Goal: Transaction & Acquisition: Book appointment/travel/reservation

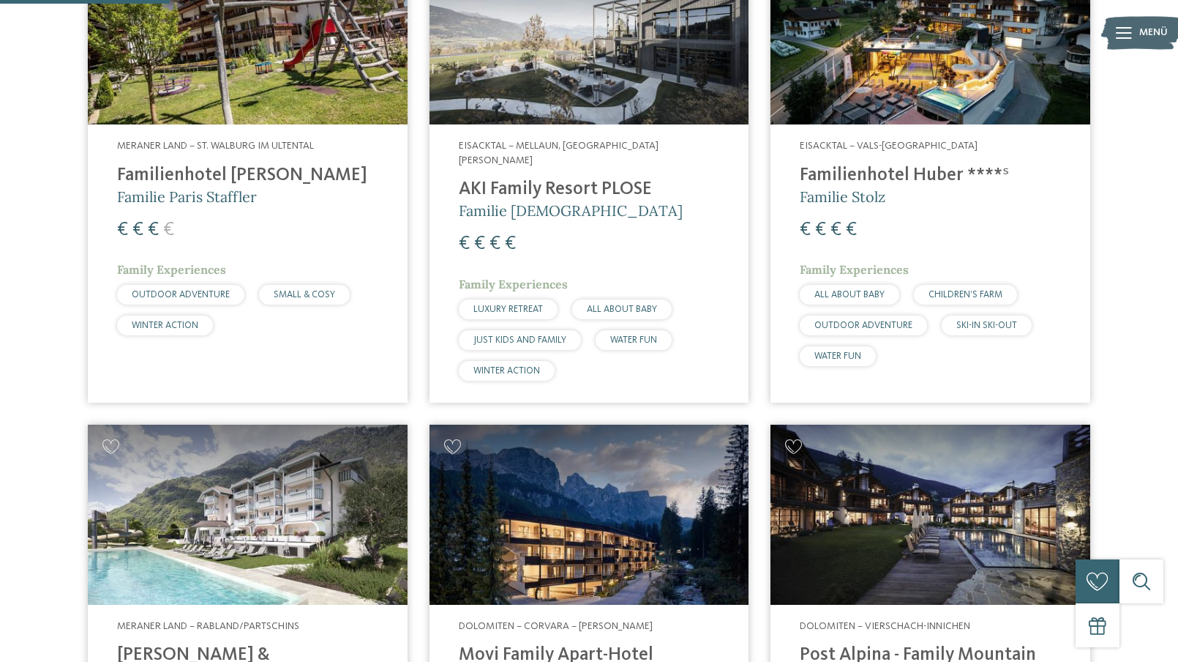
scroll to position [773, 0]
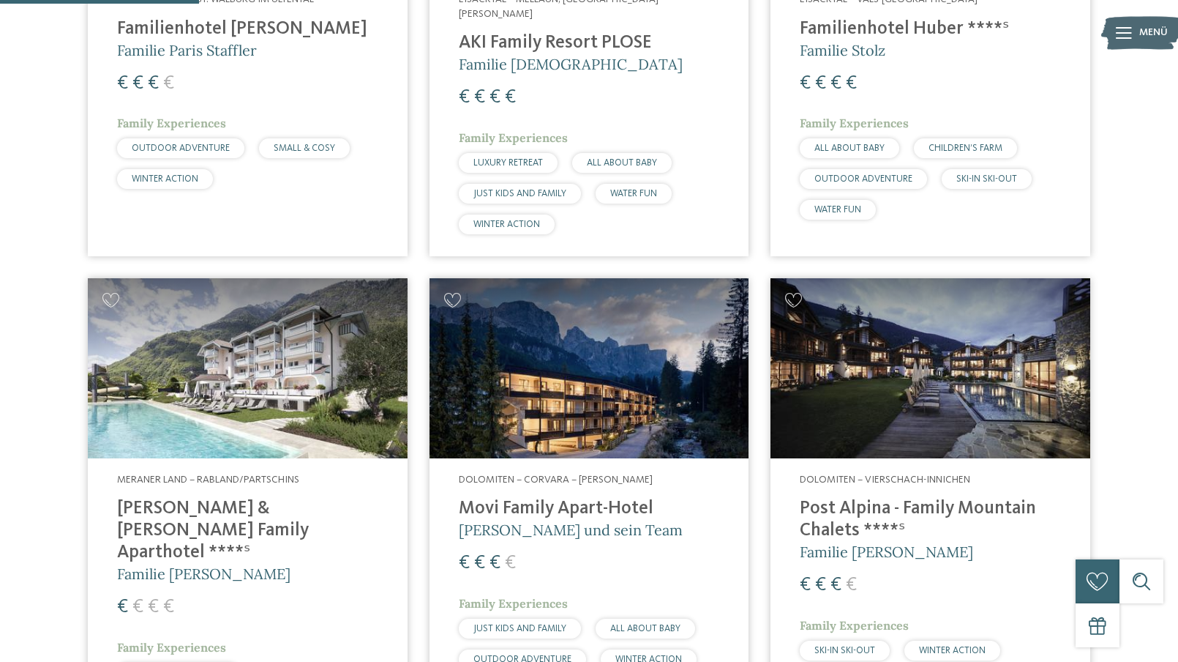
click at [629, 482] on div "Dolomiten – Corvara – Alta Badia Movi Family Apart-Hotel Andrea Varallo und sei…" at bounding box center [590, 574] width 320 height 233
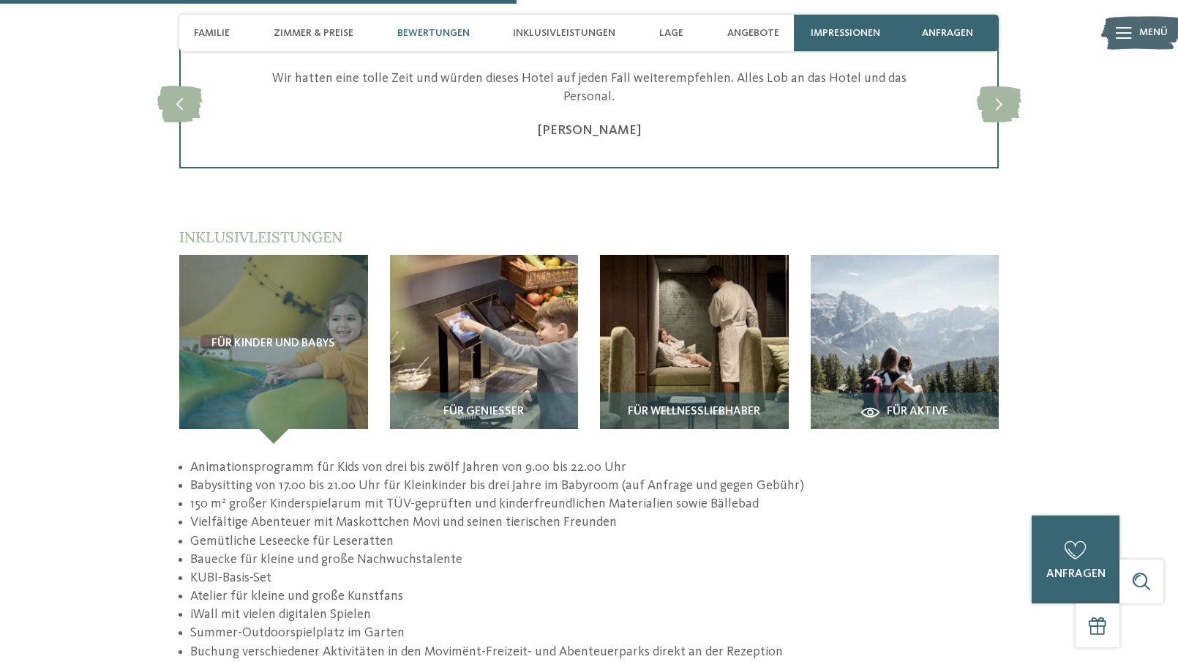
scroll to position [2269, 0]
click at [438, 261] on img at bounding box center [484, 349] width 189 height 189
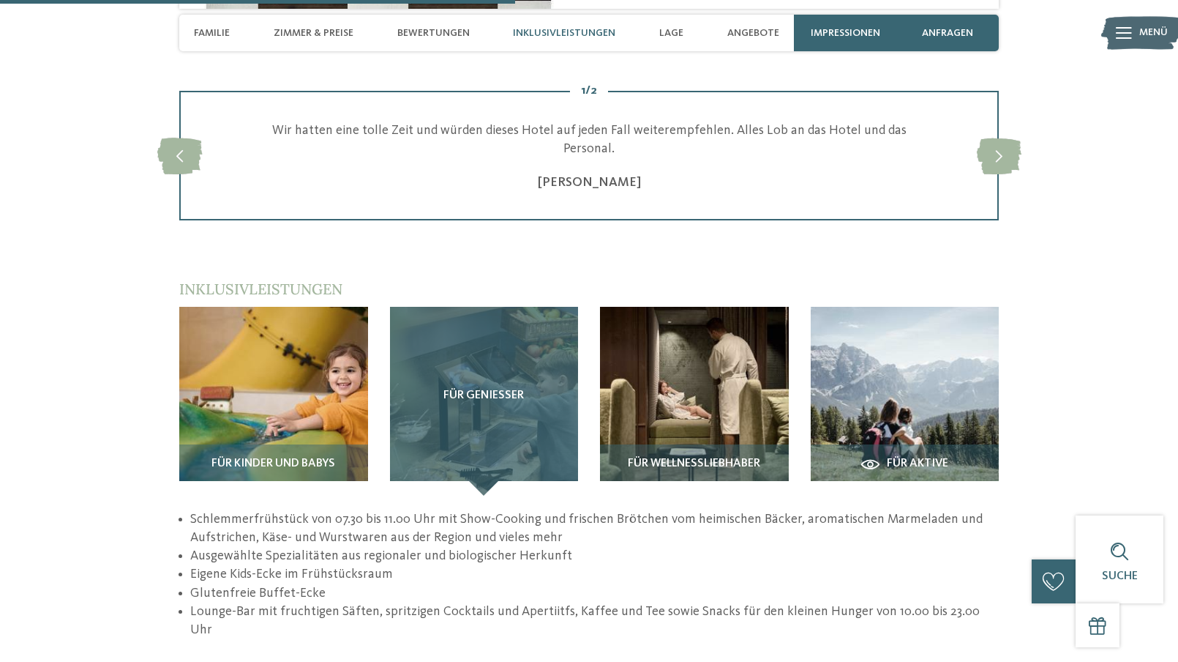
scroll to position [2196, 0]
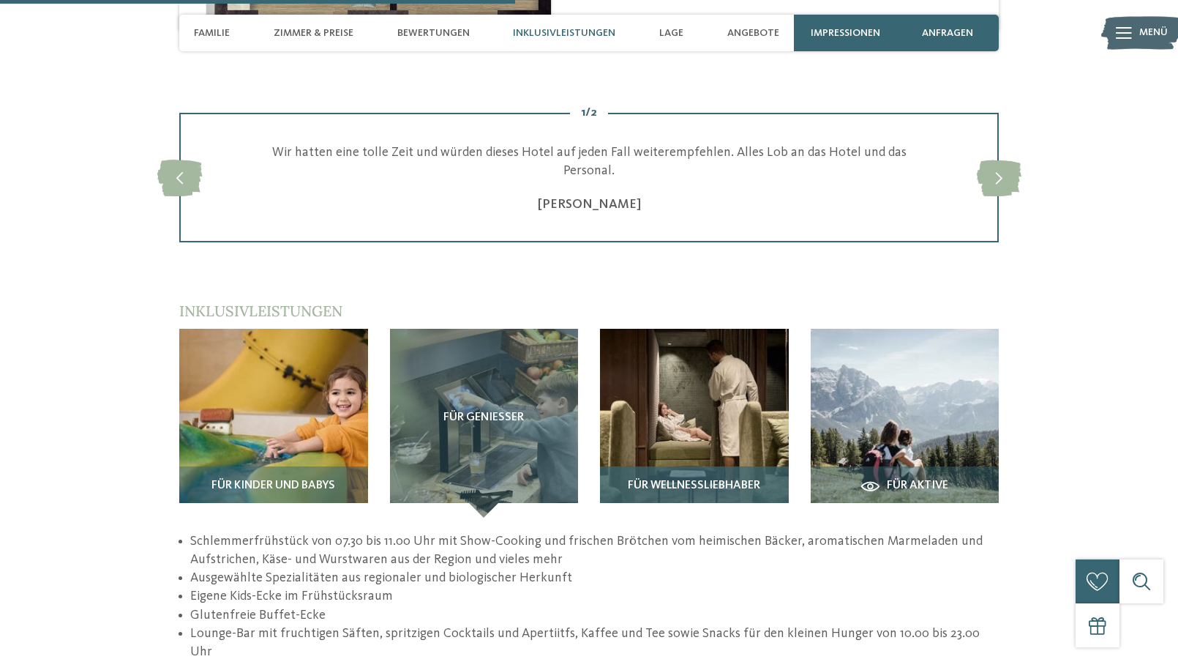
click at [687, 329] on img at bounding box center [694, 423] width 189 height 189
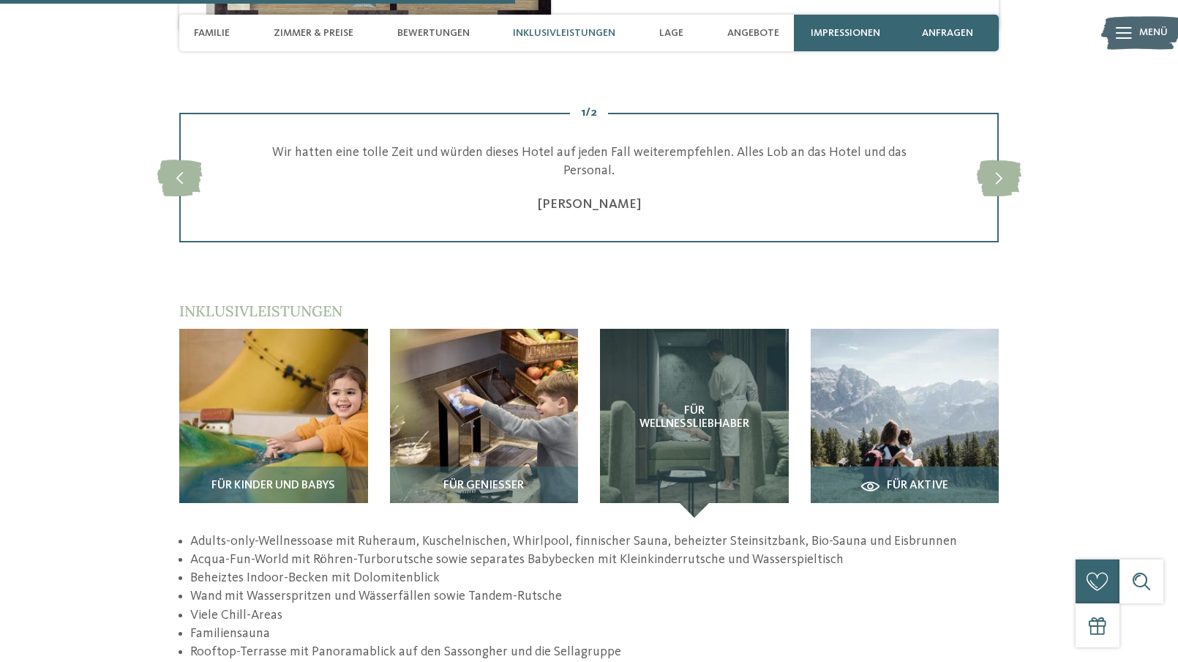
click at [908, 329] on img at bounding box center [905, 423] width 189 height 189
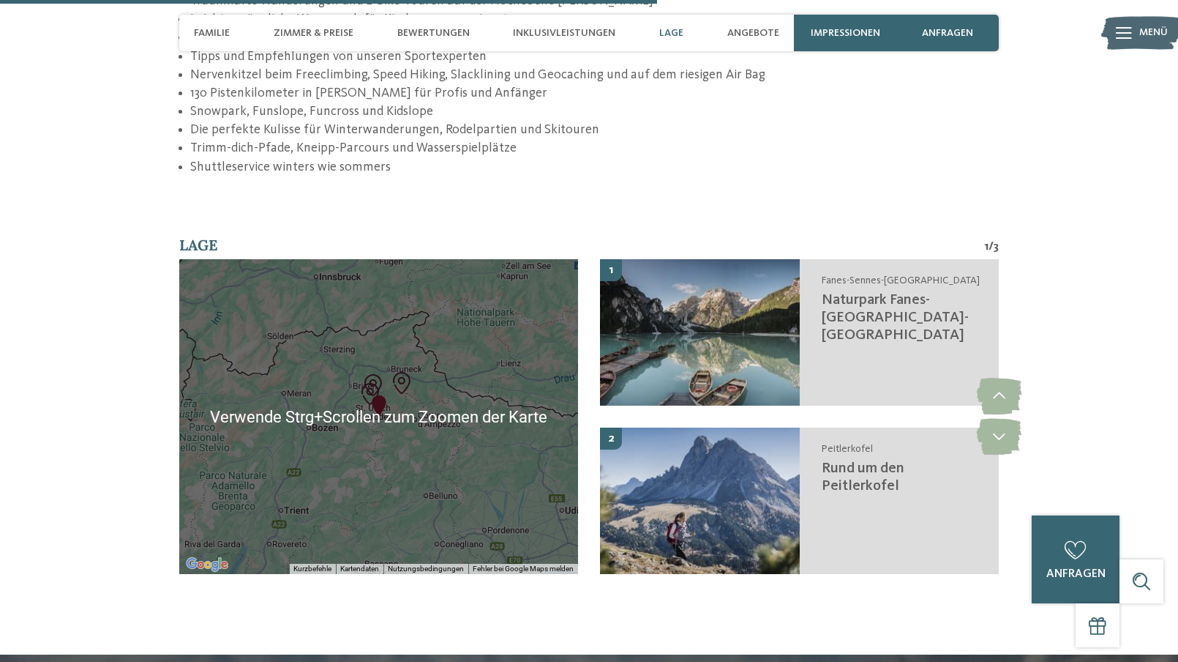
scroll to position [2855, 0]
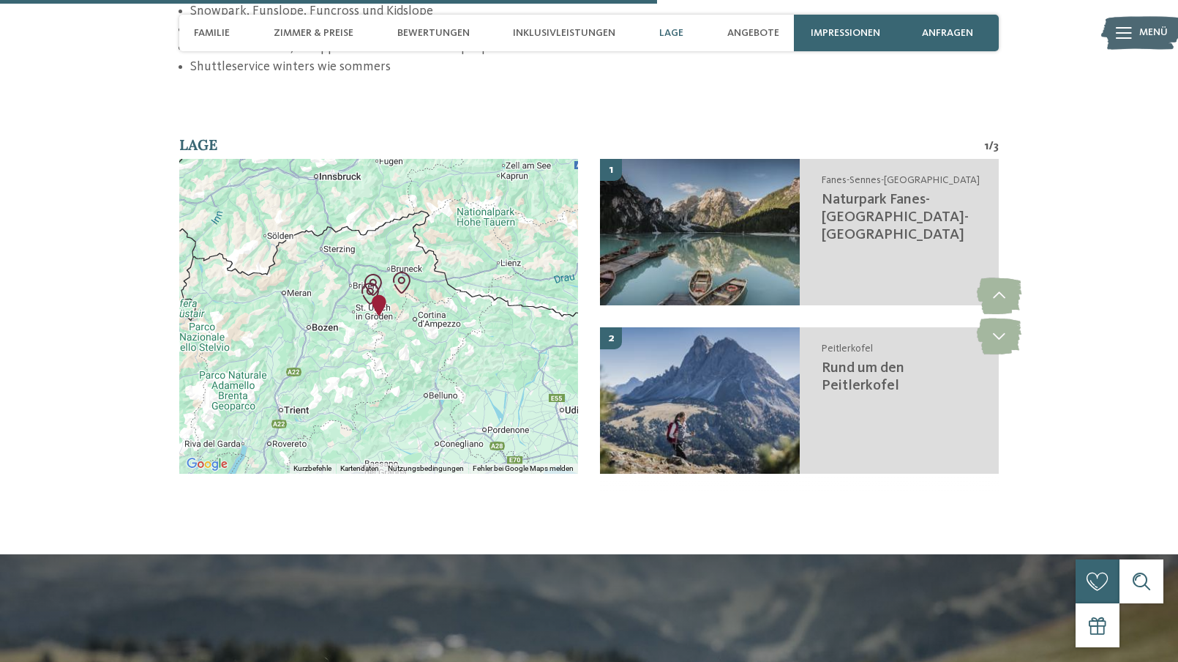
click at [380, 294] on img "Movi Family Apart-Hotel" at bounding box center [379, 305] width 22 height 22
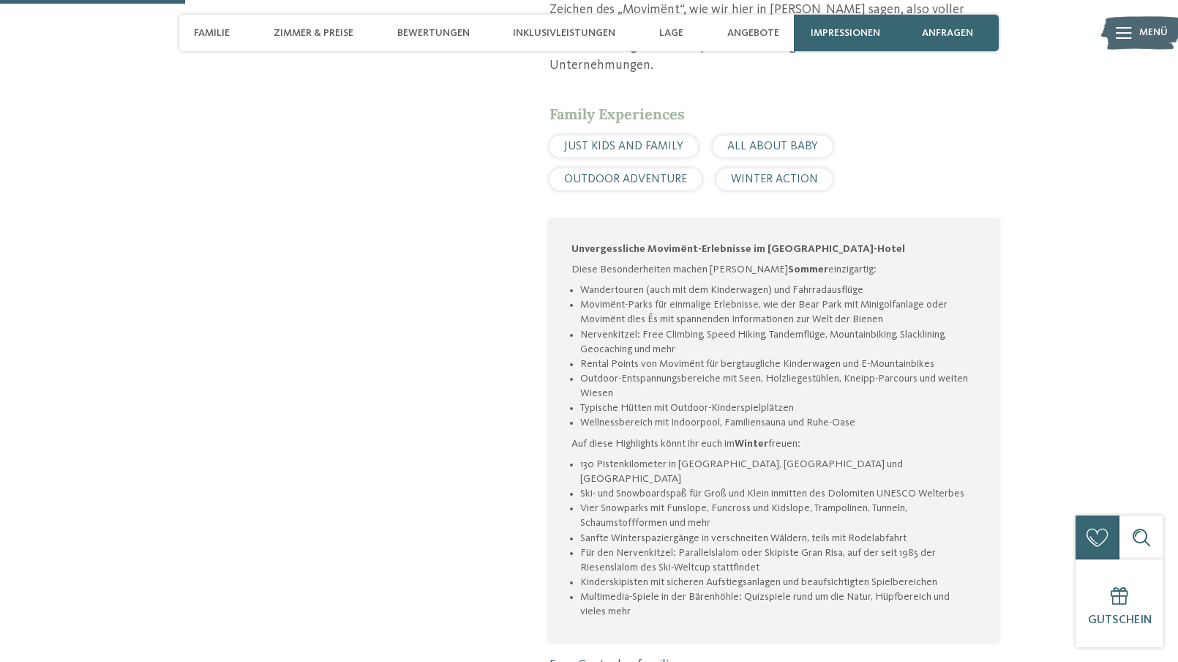
scroll to position [1098, 0]
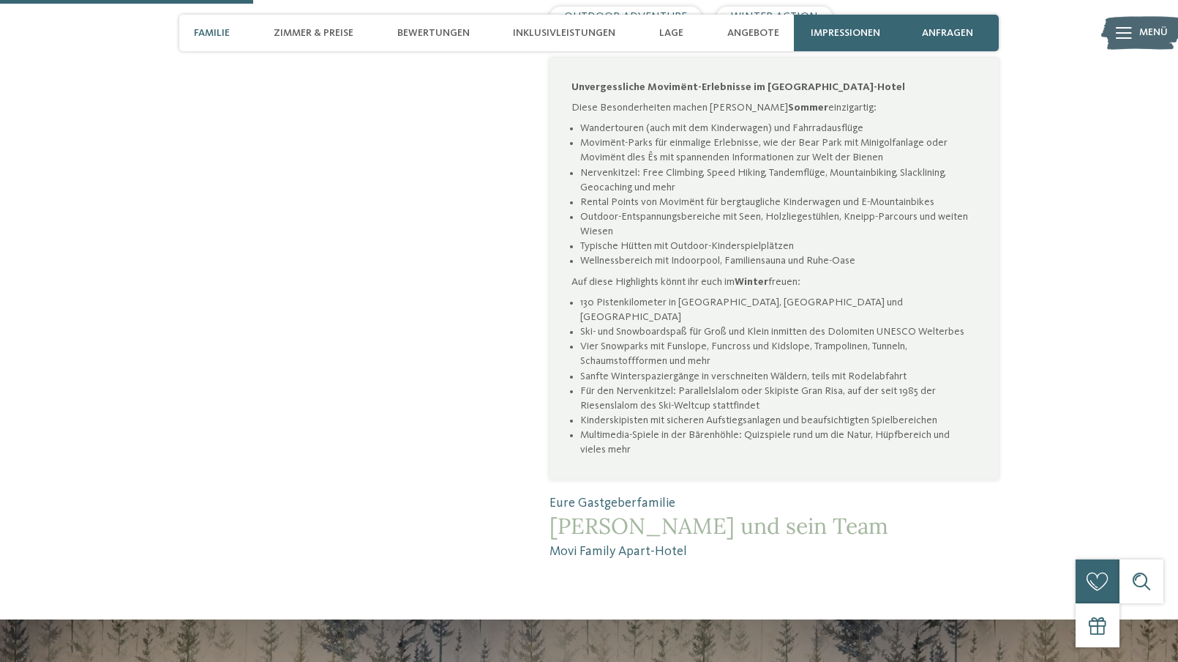
drag, startPoint x: 687, startPoint y: 469, endPoint x: 550, endPoint y: 468, distance: 136.9
click at [550, 542] on span "Movi Family Apart-Hotel" at bounding box center [774, 551] width 449 height 18
copy span "Movi Family Apart-Hotel"
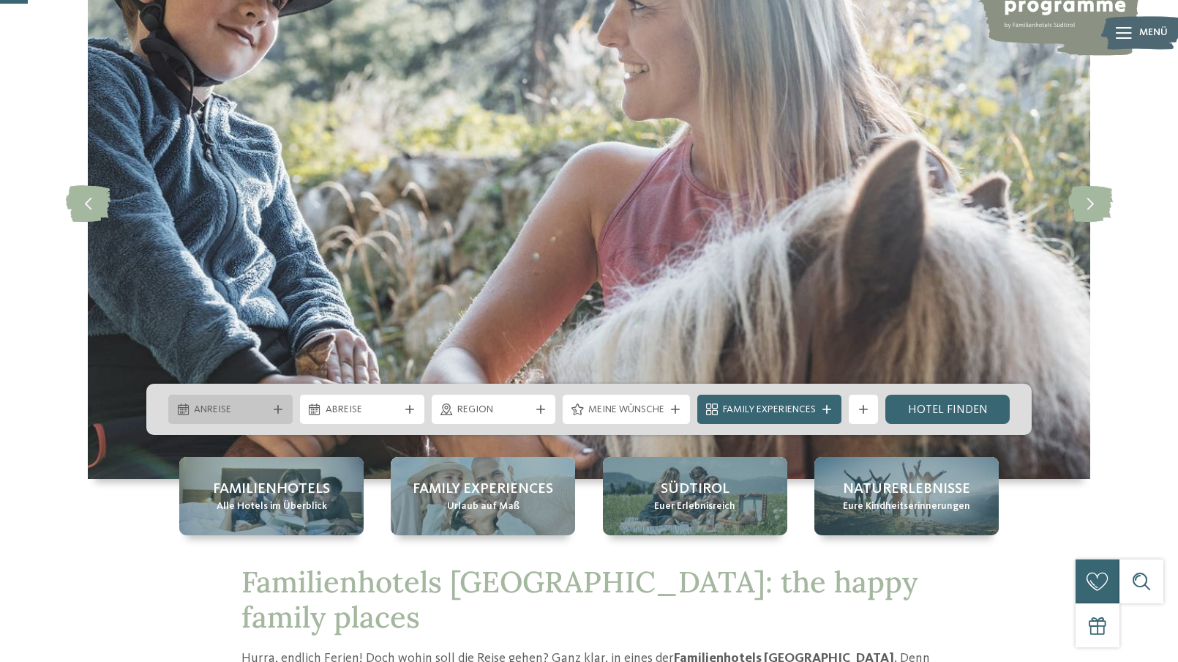
click at [231, 413] on span "Anreise" at bounding box center [230, 410] width 73 height 15
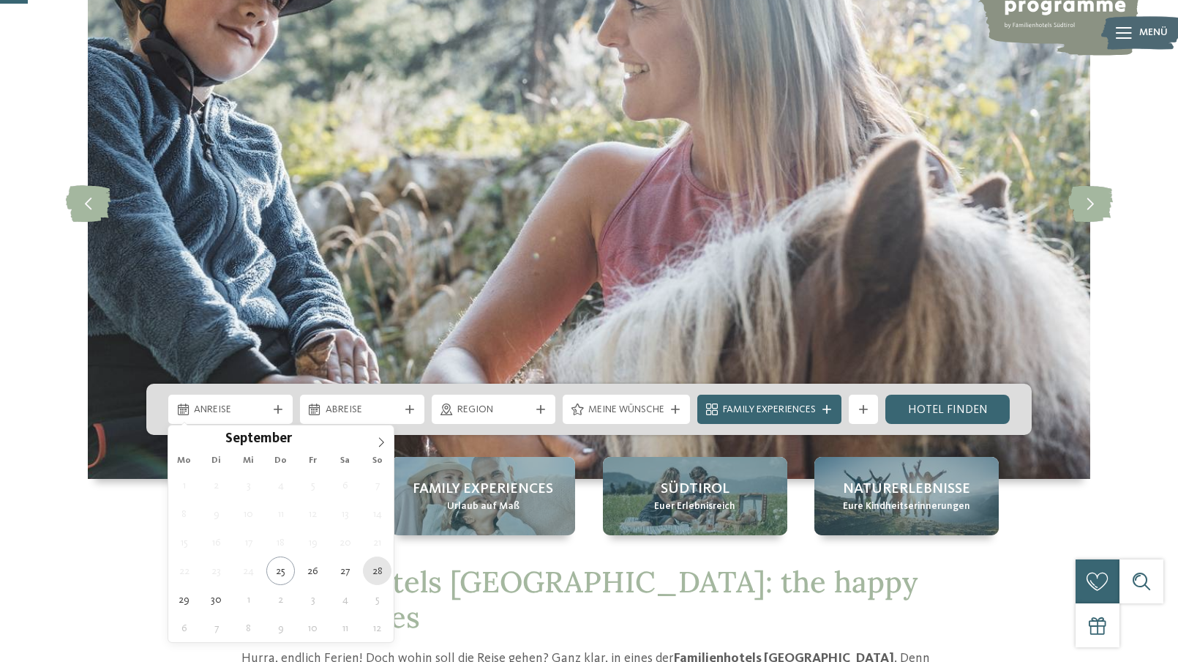
type div "[DATE]"
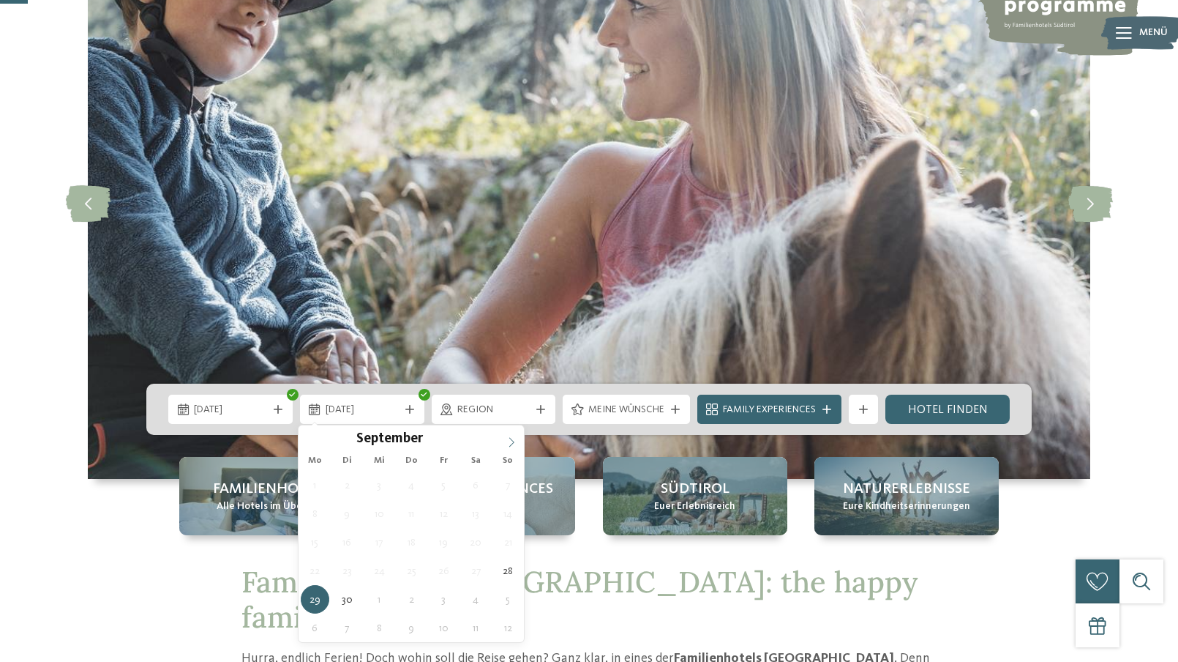
click at [509, 443] on icon at bounding box center [511, 442] width 10 height 10
type div "03.10.2025"
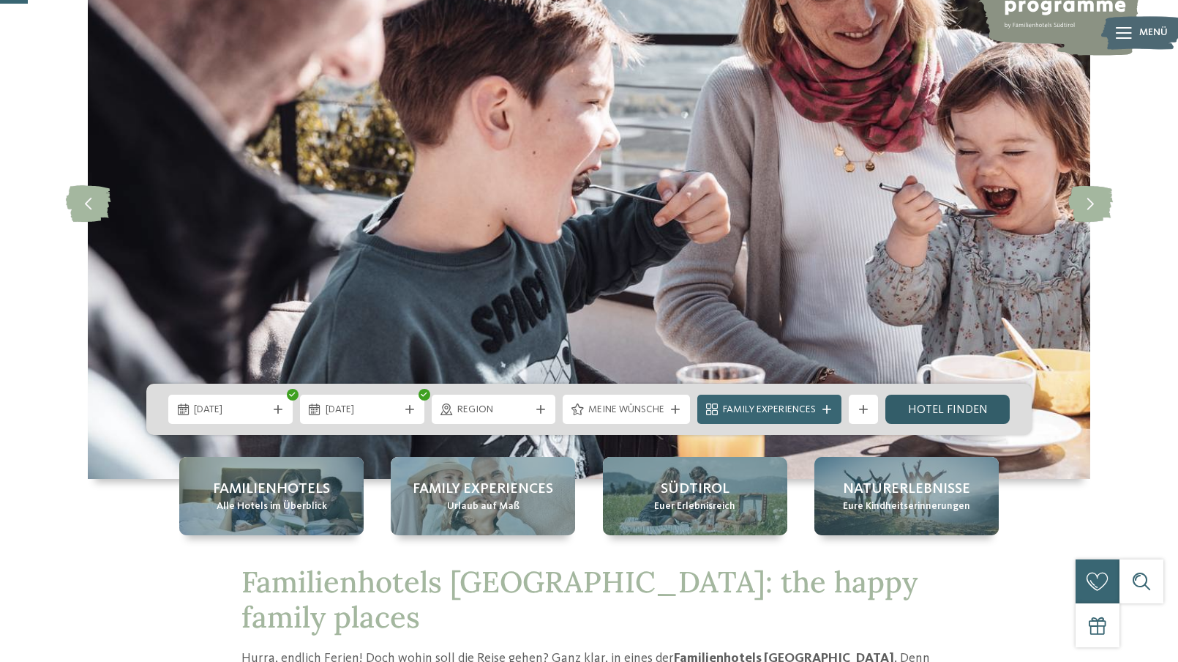
click at [927, 401] on link "Hotel finden" at bounding box center [948, 409] width 124 height 29
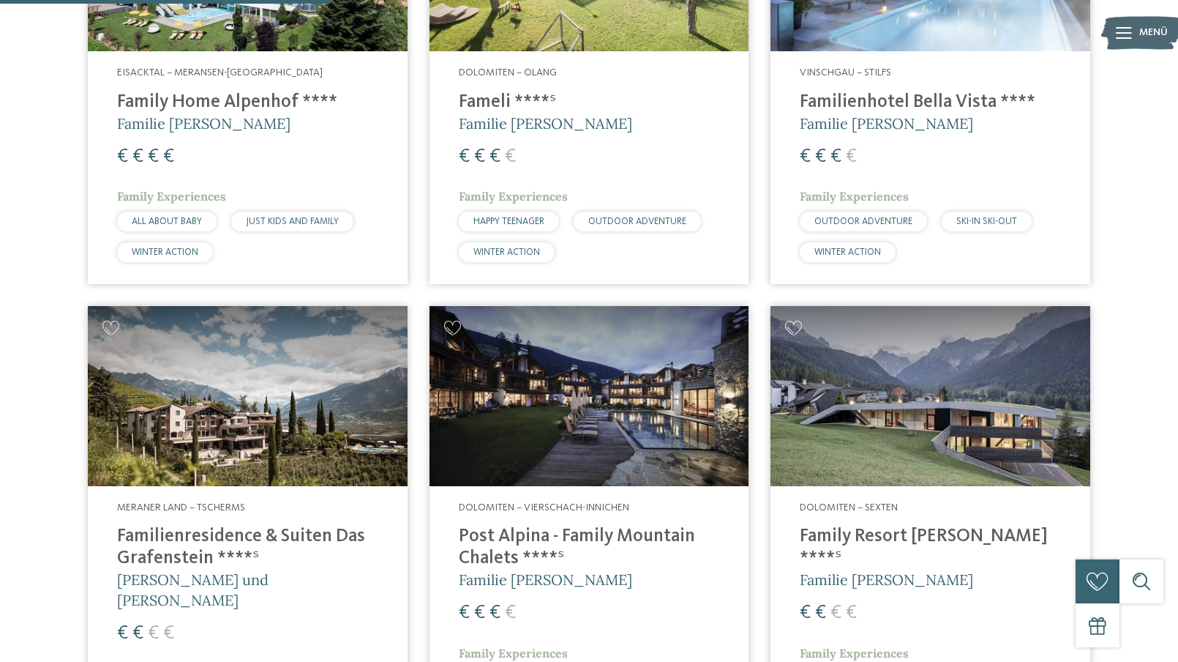
scroll to position [1285, 0]
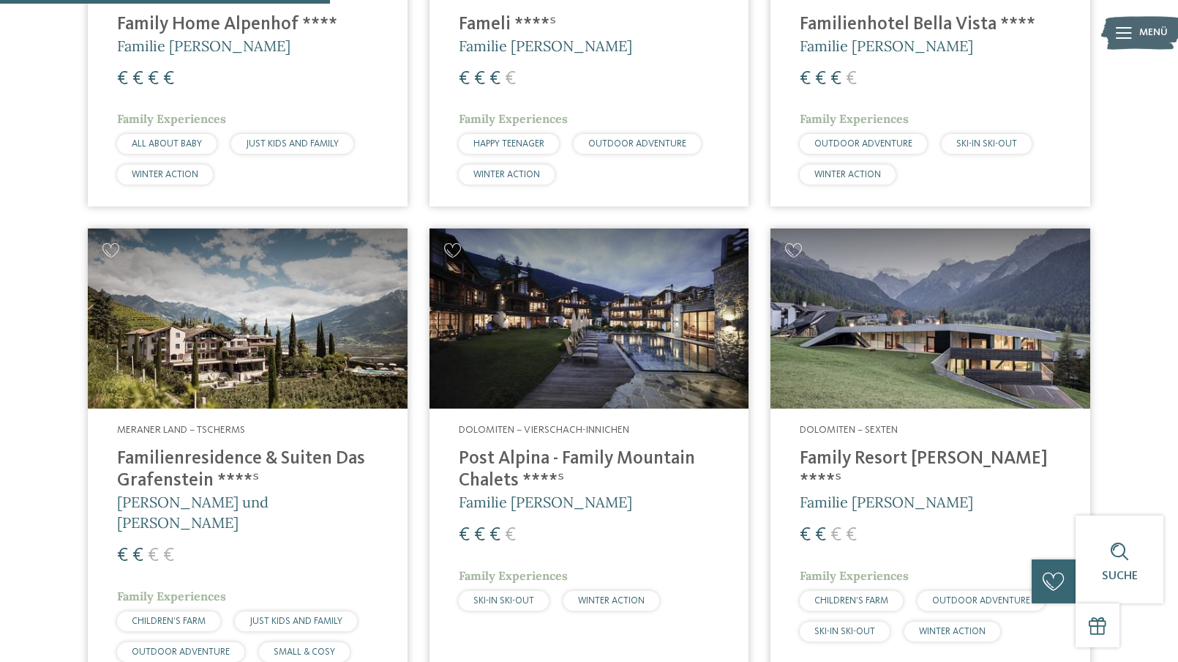
click at [294, 455] on h4 "Familienresidence & Suiten Das Grafenstein ****ˢ" at bounding box center [247, 470] width 261 height 44
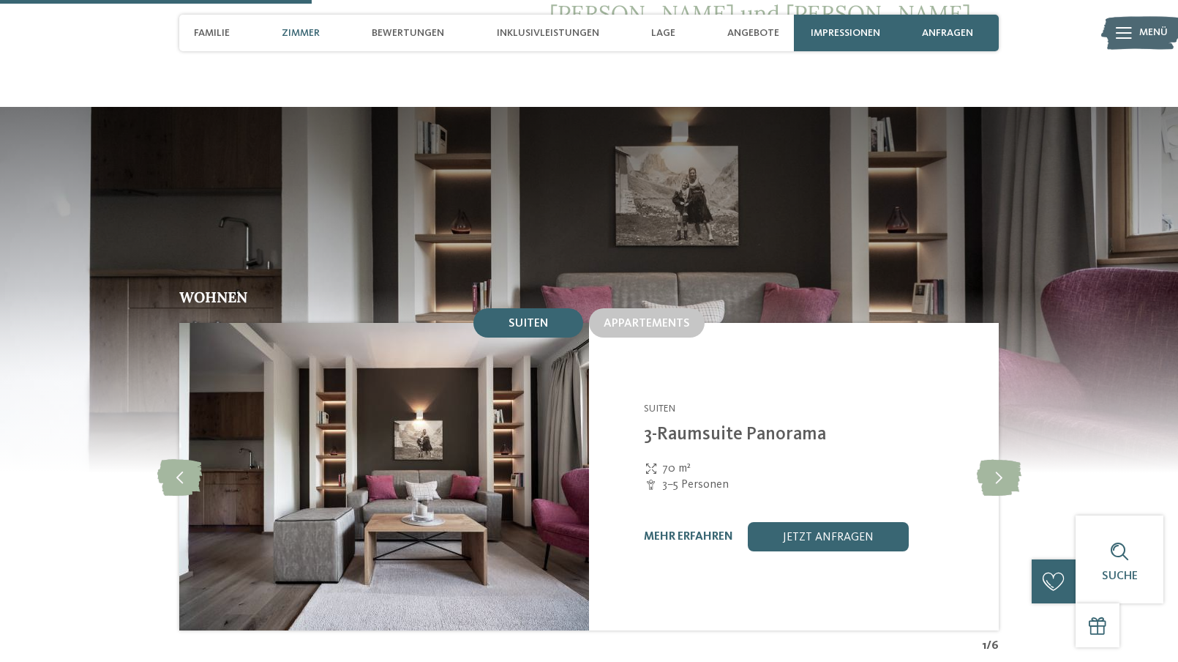
scroll to position [1244, 0]
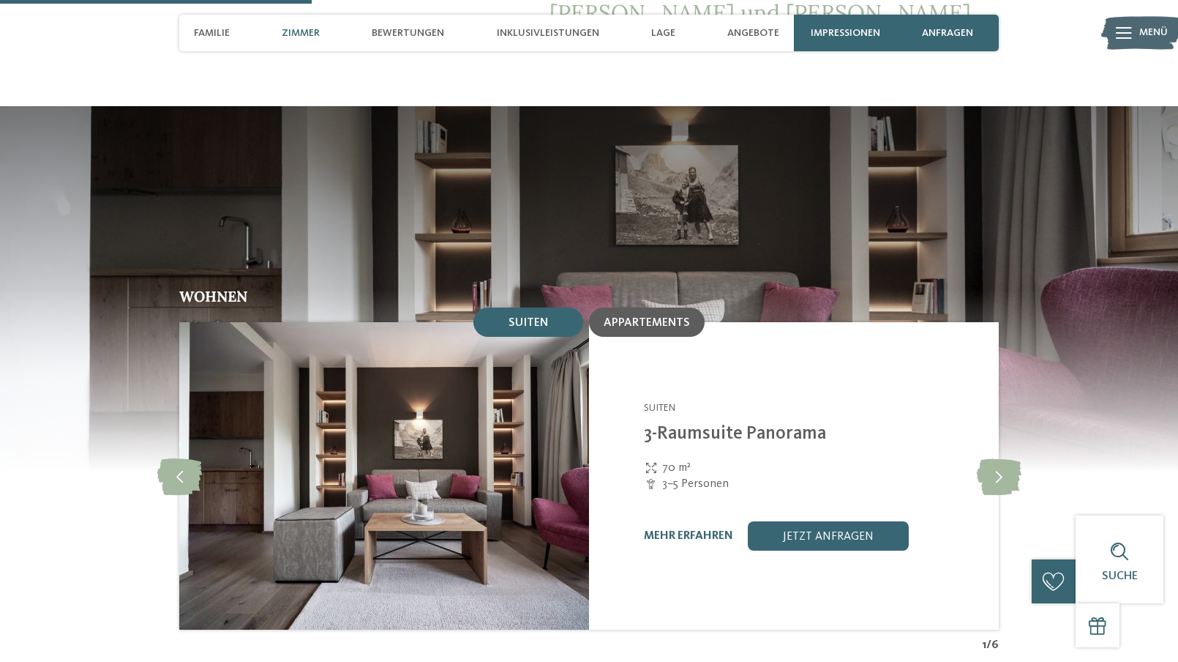
click at [620, 317] on span "Appartements" at bounding box center [647, 323] width 86 height 12
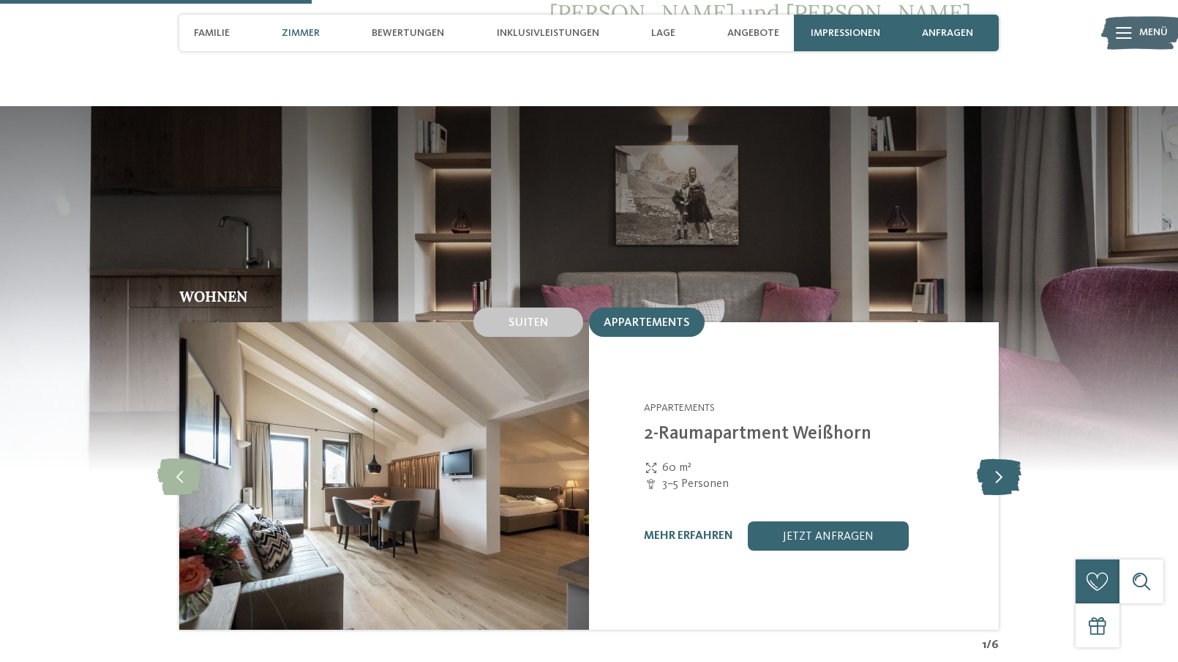
click at [995, 457] on icon at bounding box center [999, 475] width 45 height 37
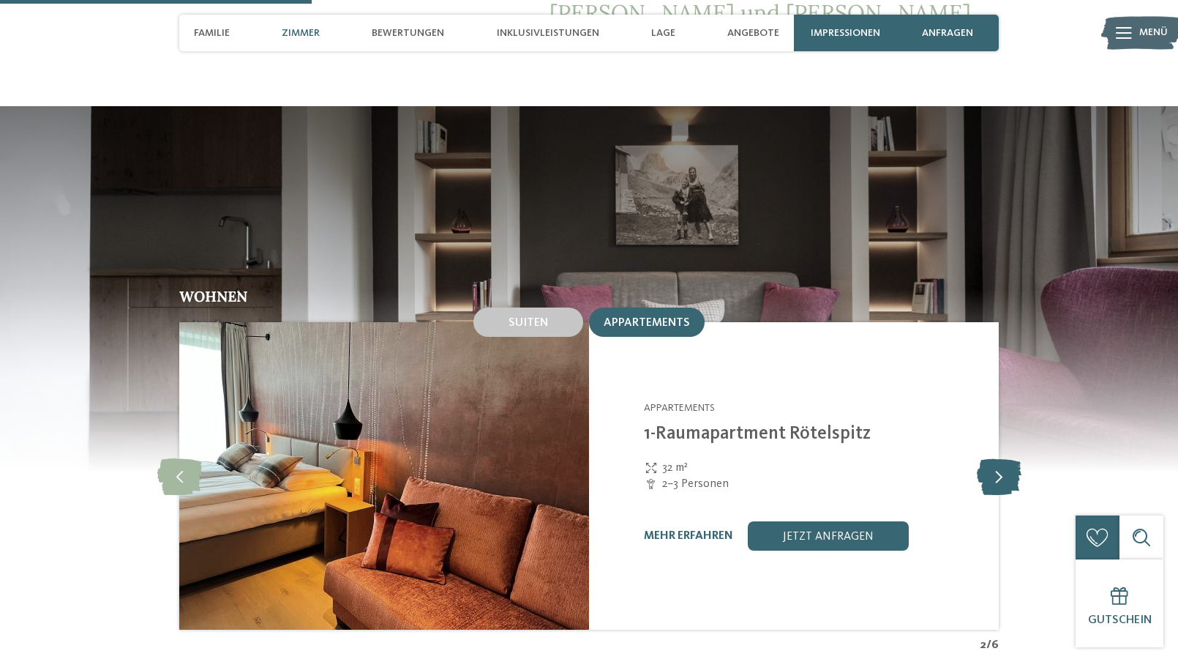
click at [995, 457] on icon at bounding box center [999, 475] width 45 height 37
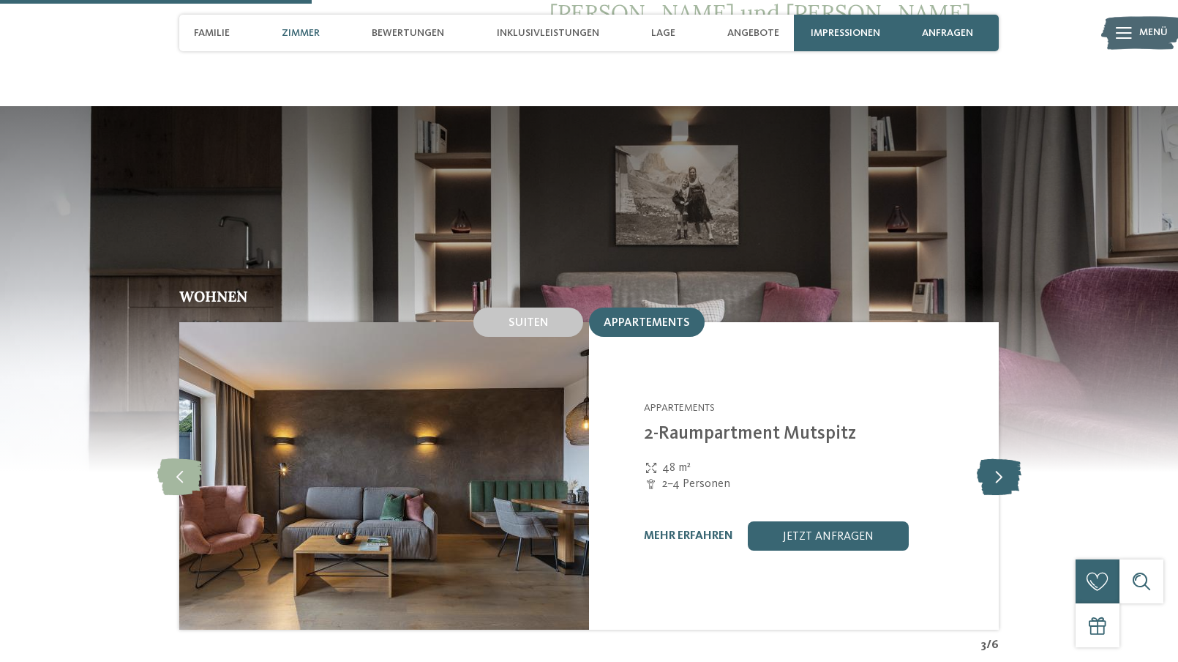
click at [995, 457] on icon at bounding box center [999, 475] width 45 height 37
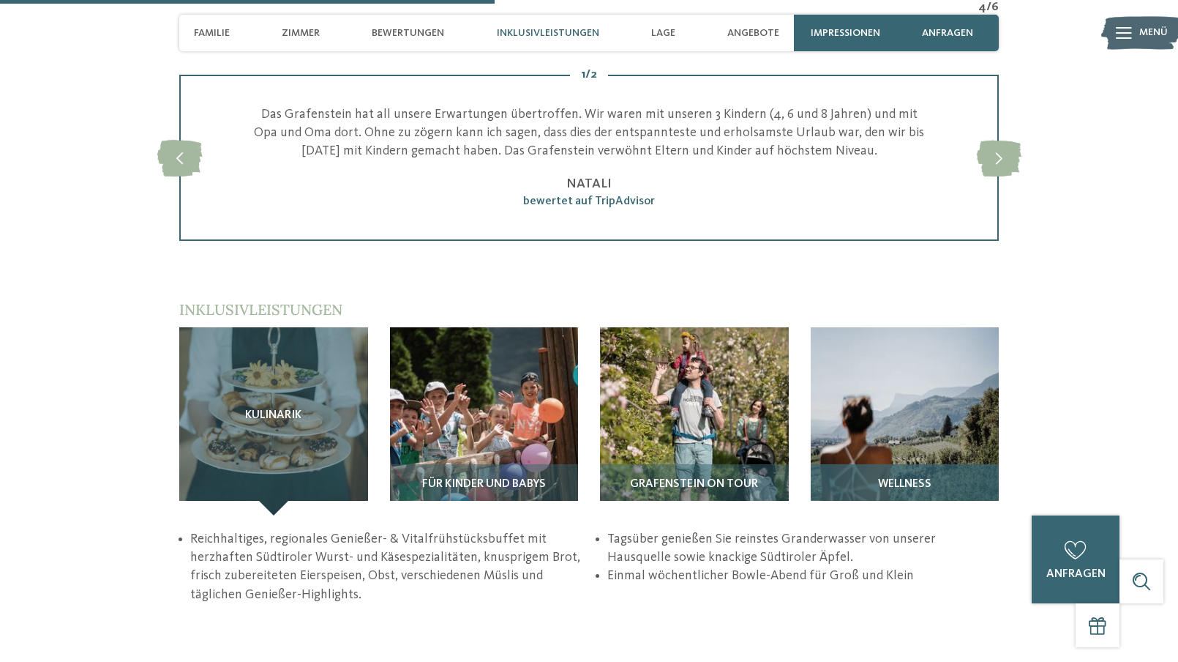
scroll to position [1976, 0]
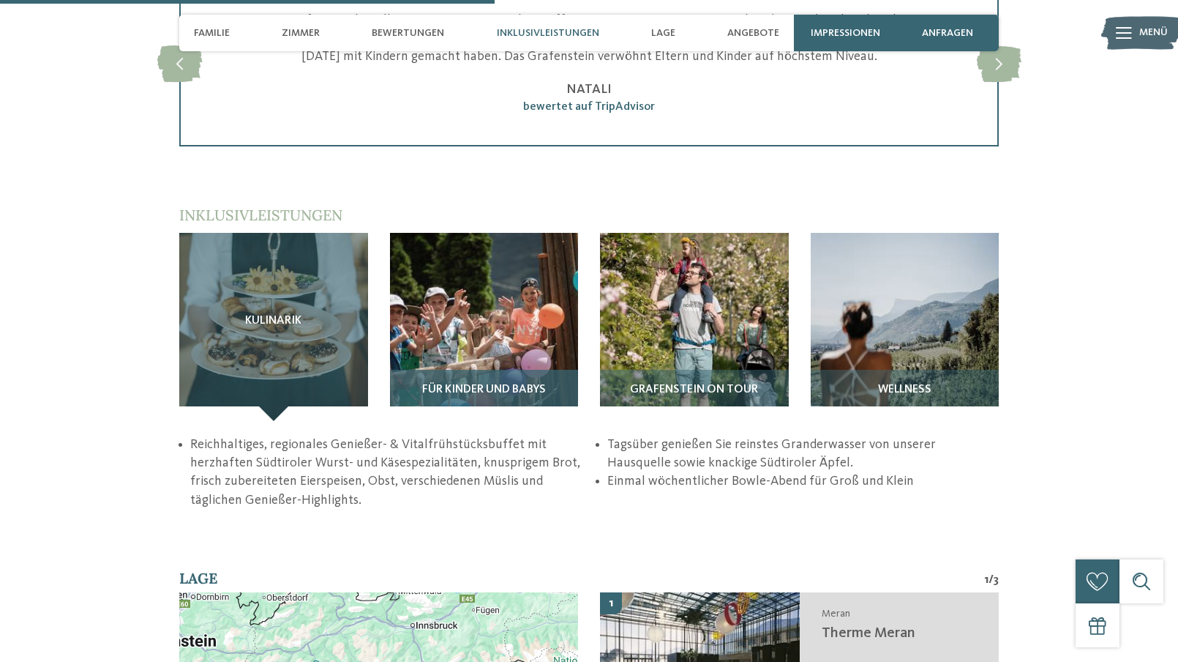
click at [513, 384] on span "Für Kinder und Babys" at bounding box center [484, 390] width 124 height 13
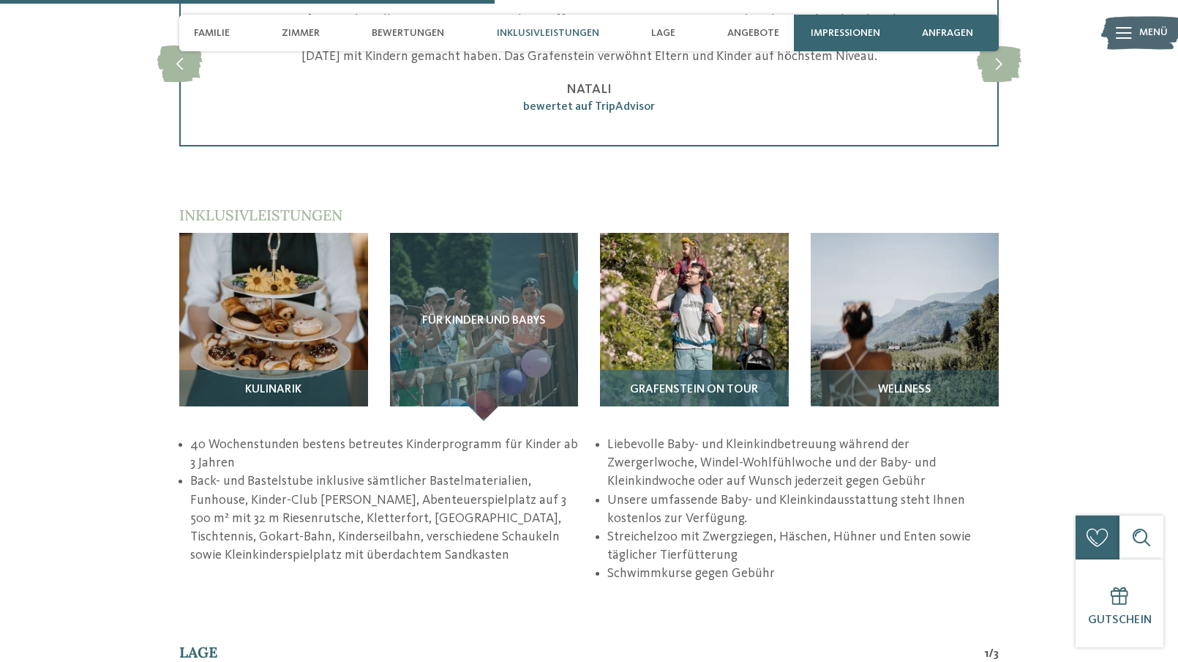
click at [760, 370] on div "Grafenstein on tour" at bounding box center [694, 395] width 189 height 51
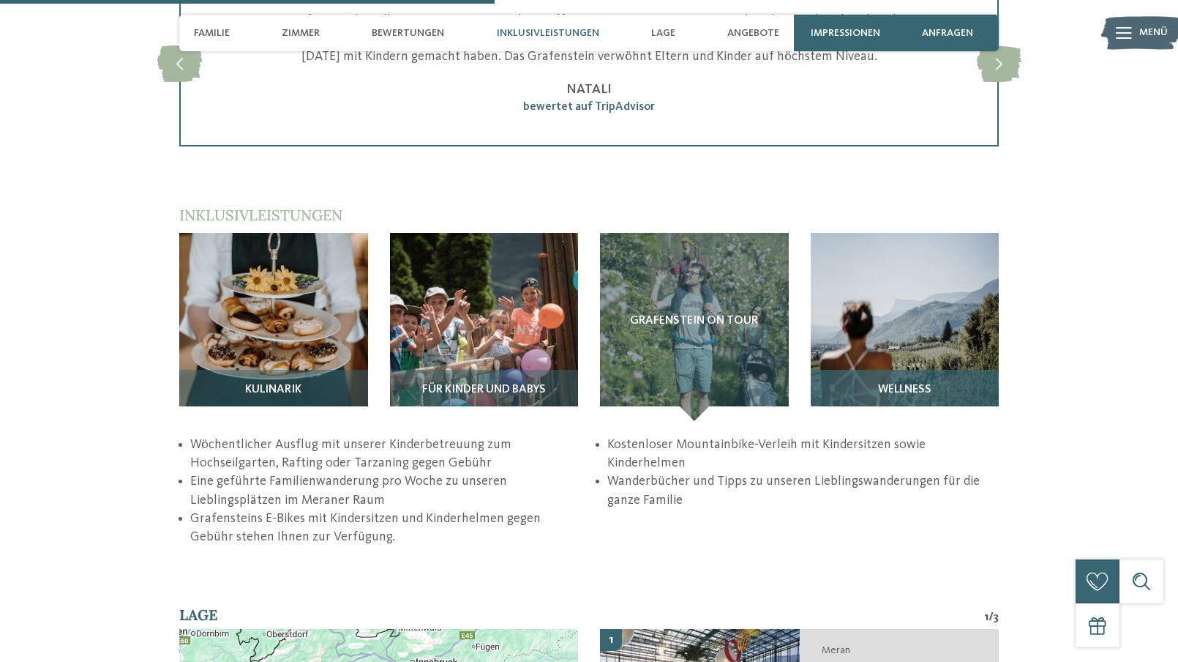
click at [926, 370] on div "Wellness" at bounding box center [905, 395] width 189 height 51
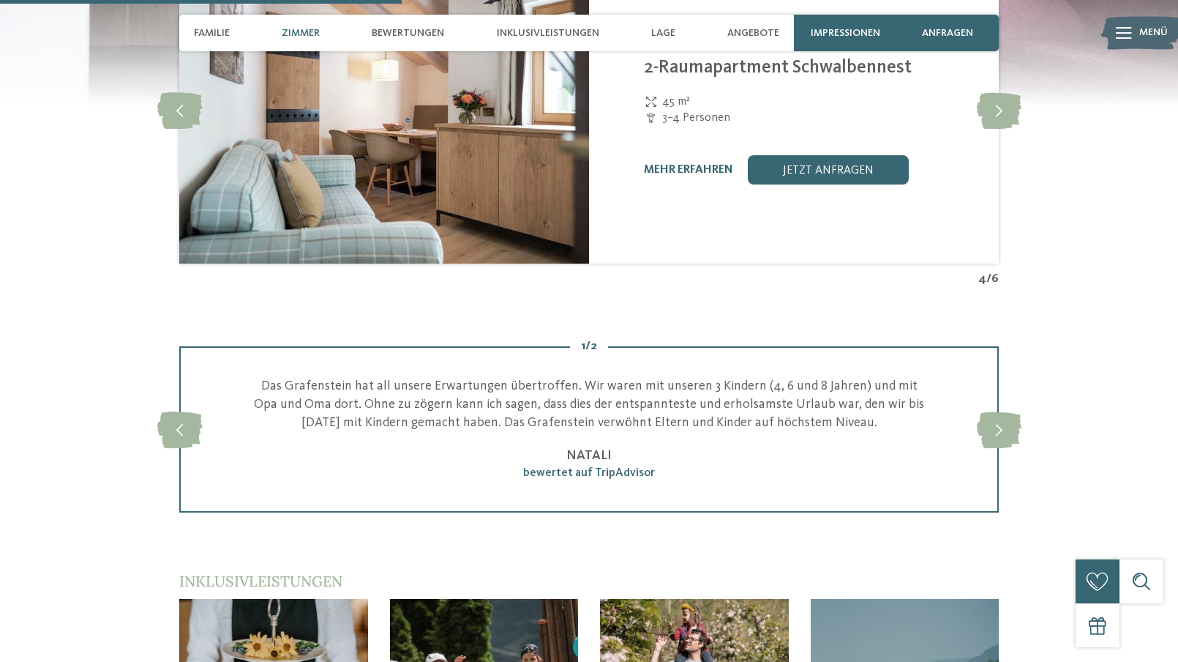
scroll to position [1244, 0]
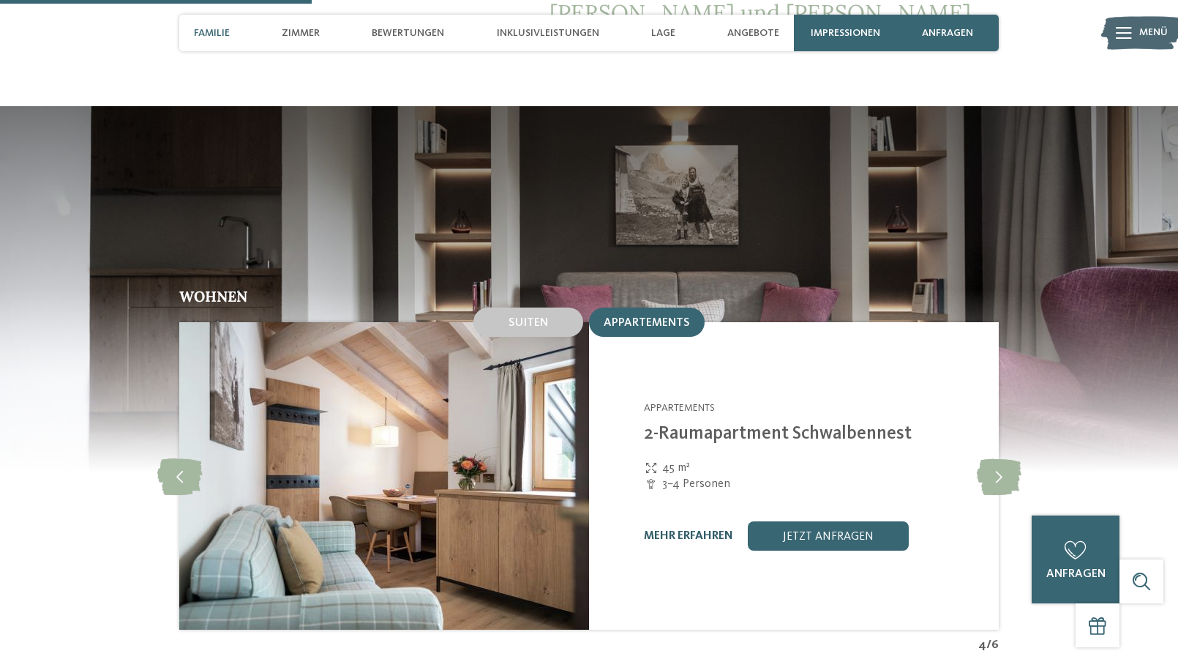
click at [687, 530] on link "mehr erfahren" at bounding box center [688, 536] width 89 height 12
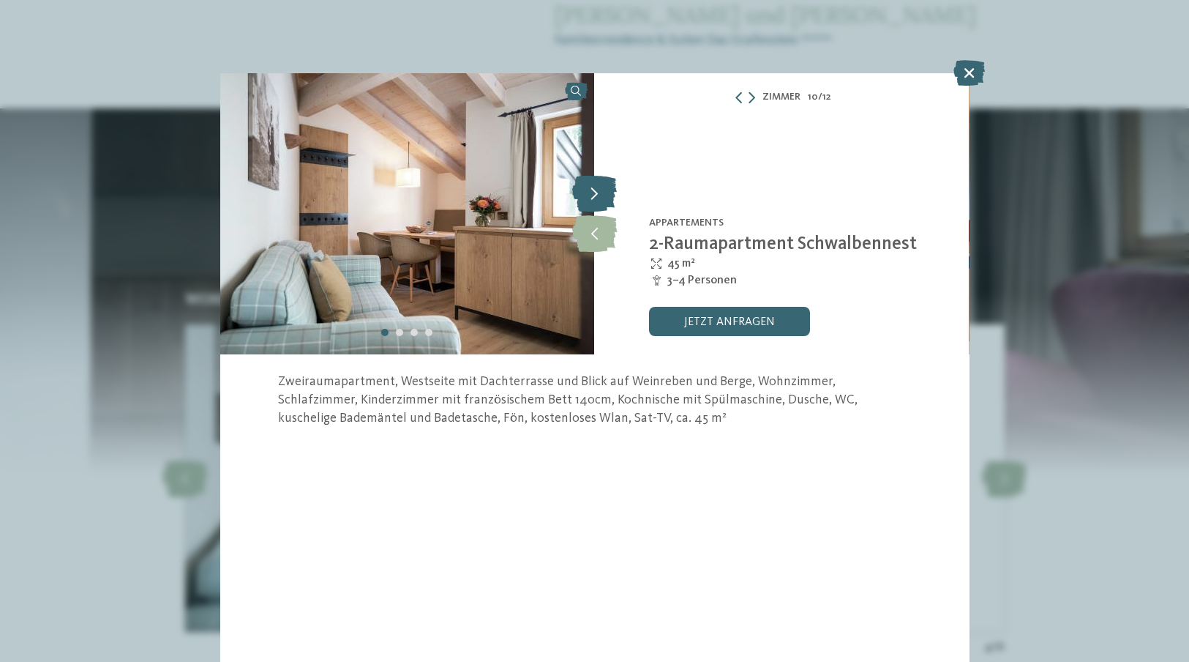
click at [606, 185] on icon at bounding box center [594, 193] width 45 height 37
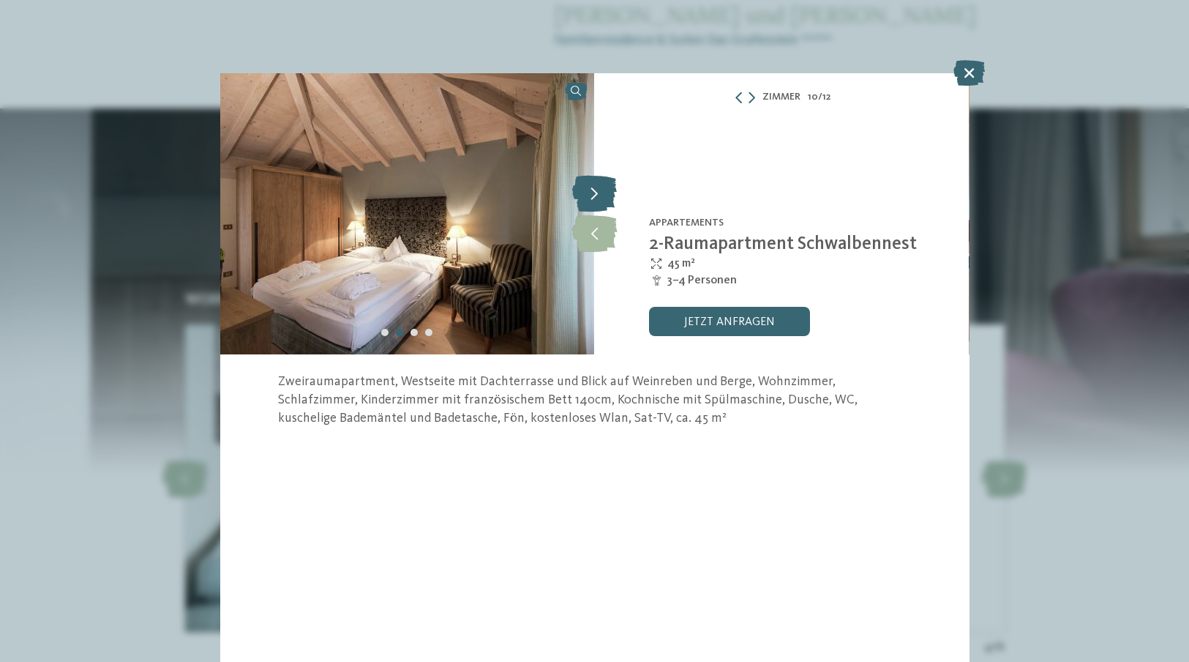
click at [605, 185] on icon at bounding box center [594, 193] width 45 height 37
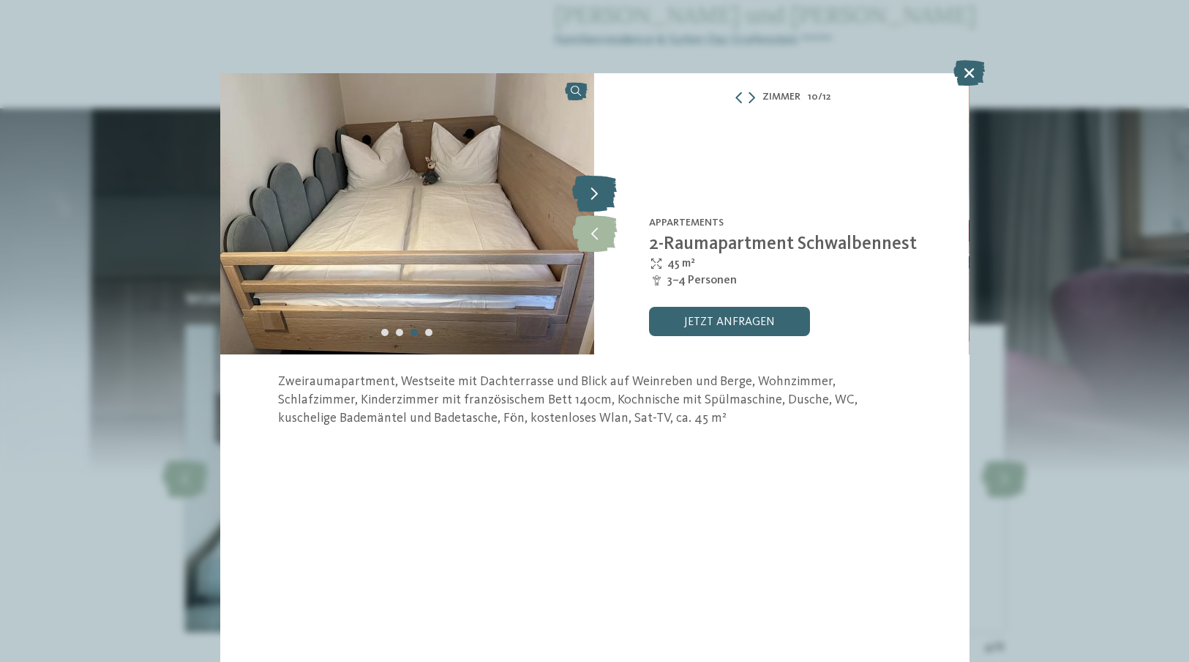
click at [605, 185] on icon at bounding box center [594, 193] width 45 height 37
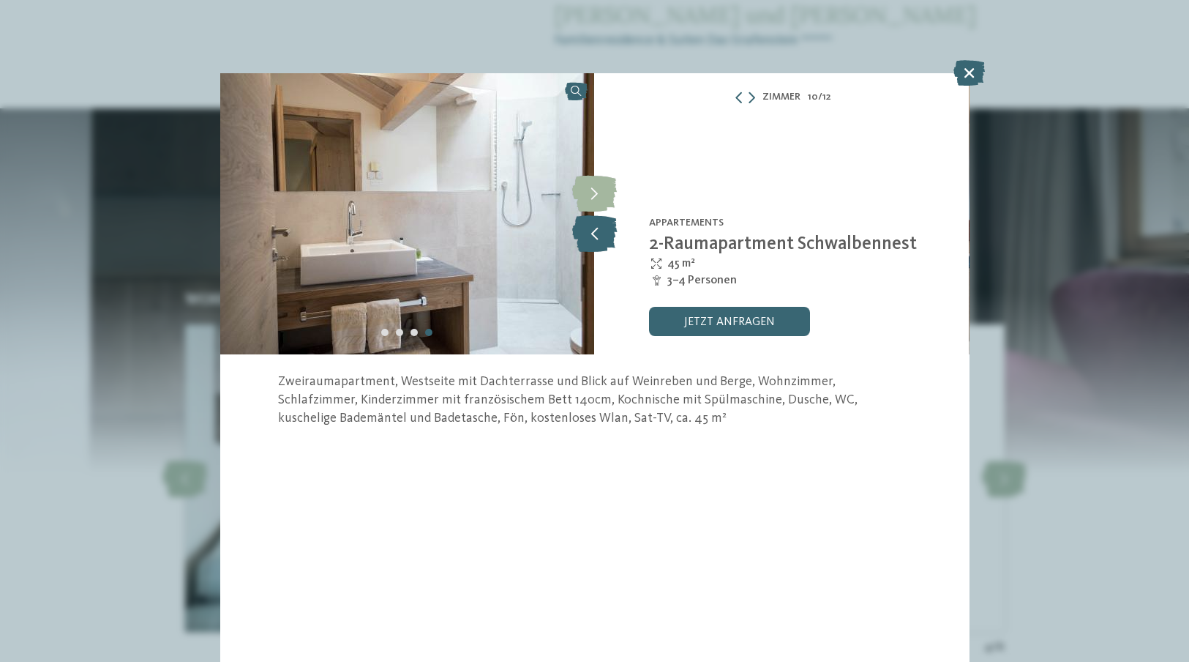
click at [599, 225] on icon at bounding box center [594, 233] width 45 height 37
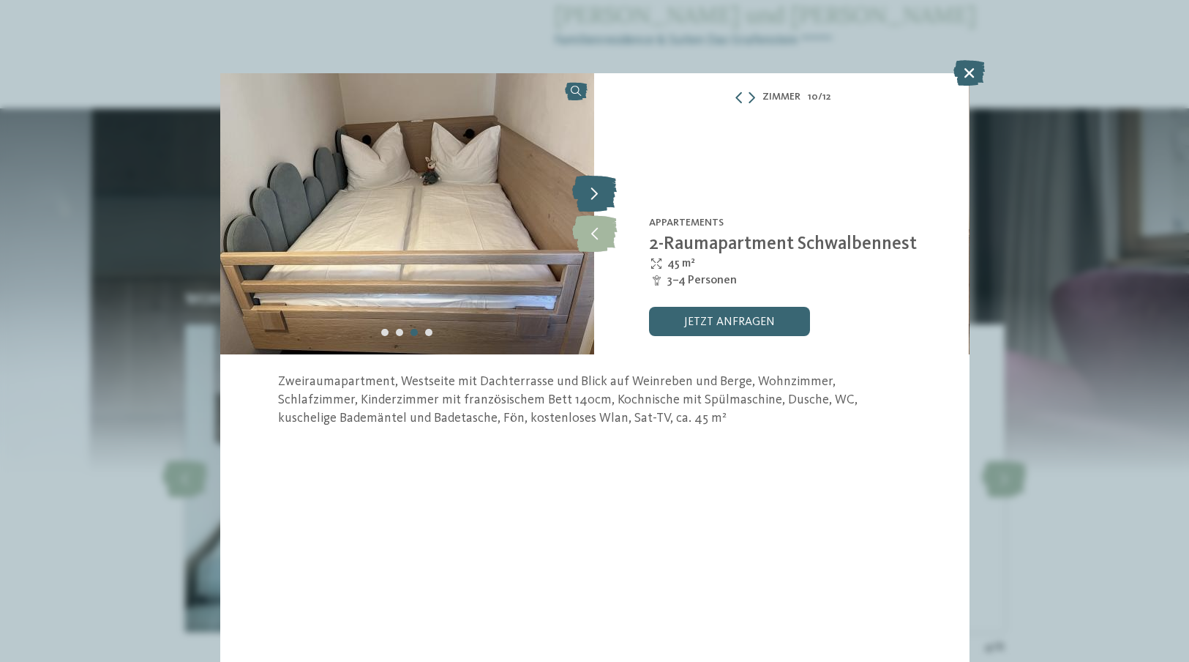
click at [607, 194] on icon at bounding box center [594, 193] width 45 height 37
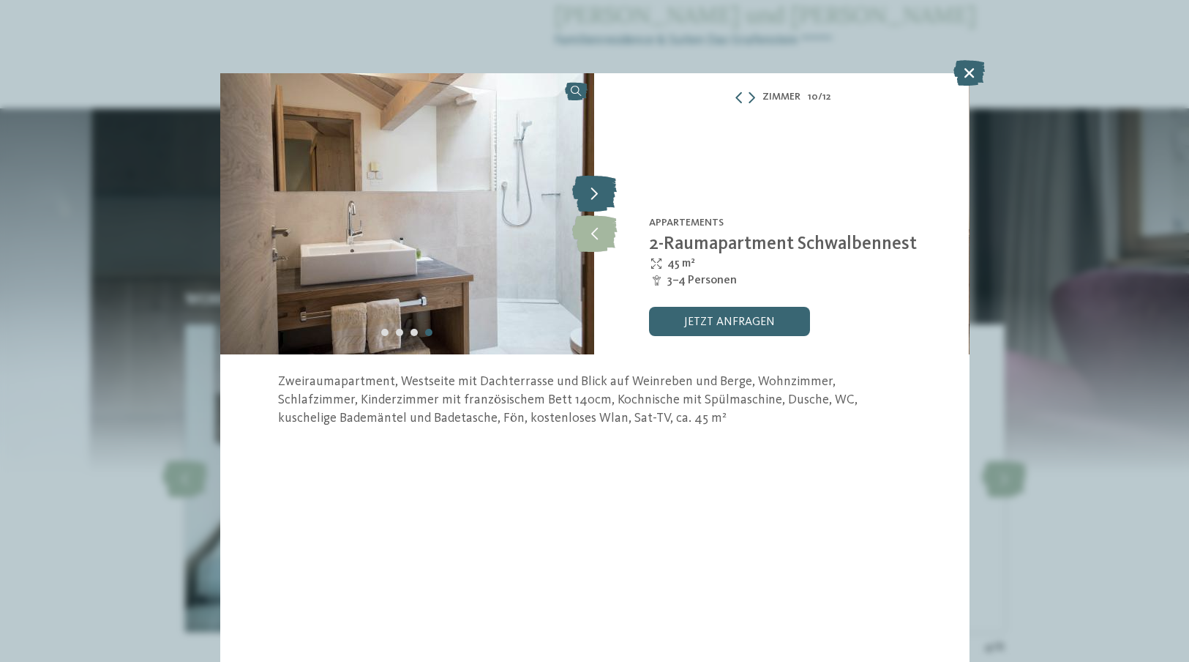
click at [607, 194] on icon at bounding box center [594, 193] width 45 height 37
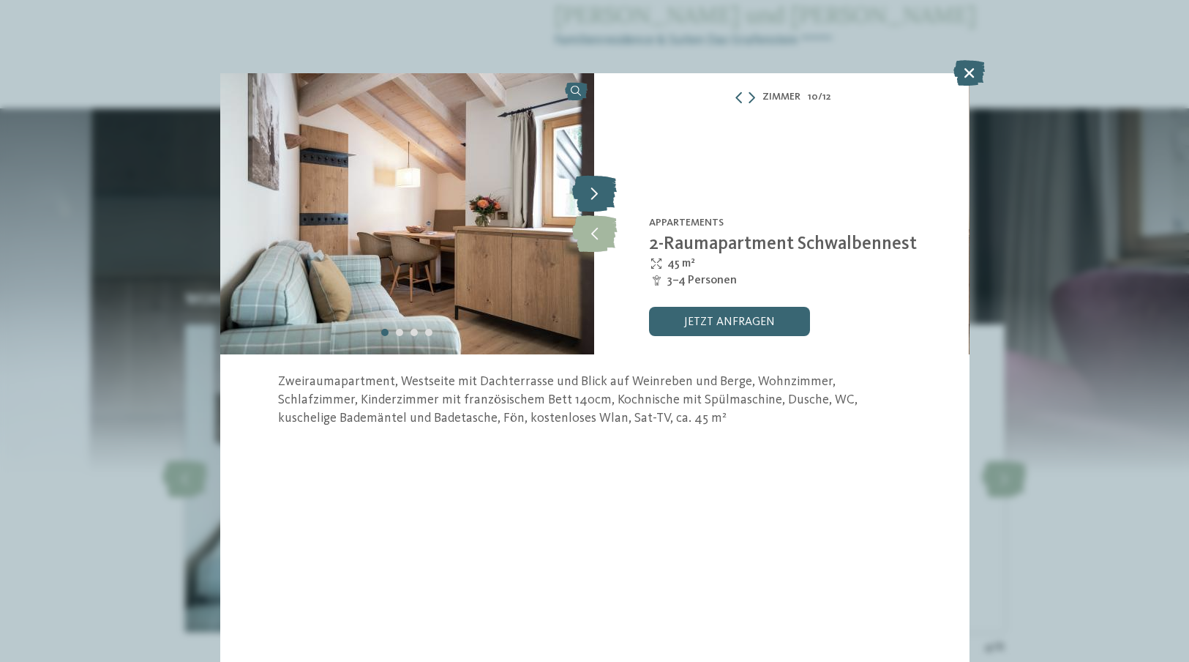
click at [607, 194] on icon at bounding box center [594, 193] width 45 height 37
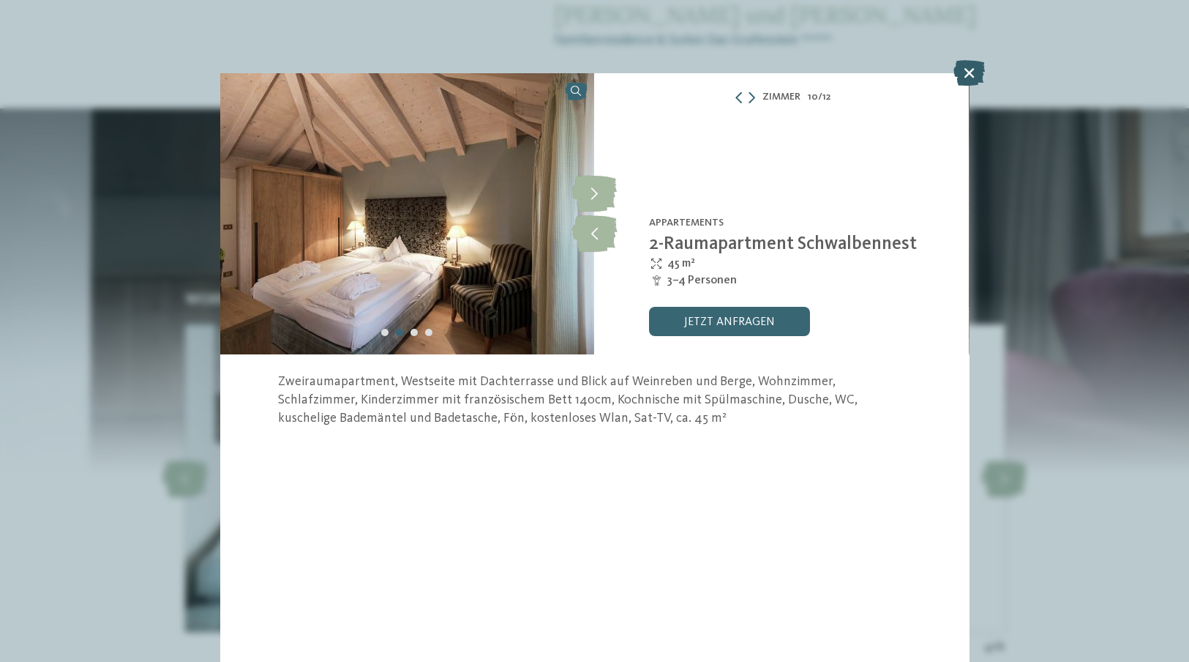
click at [960, 74] on icon at bounding box center [969, 73] width 31 height 26
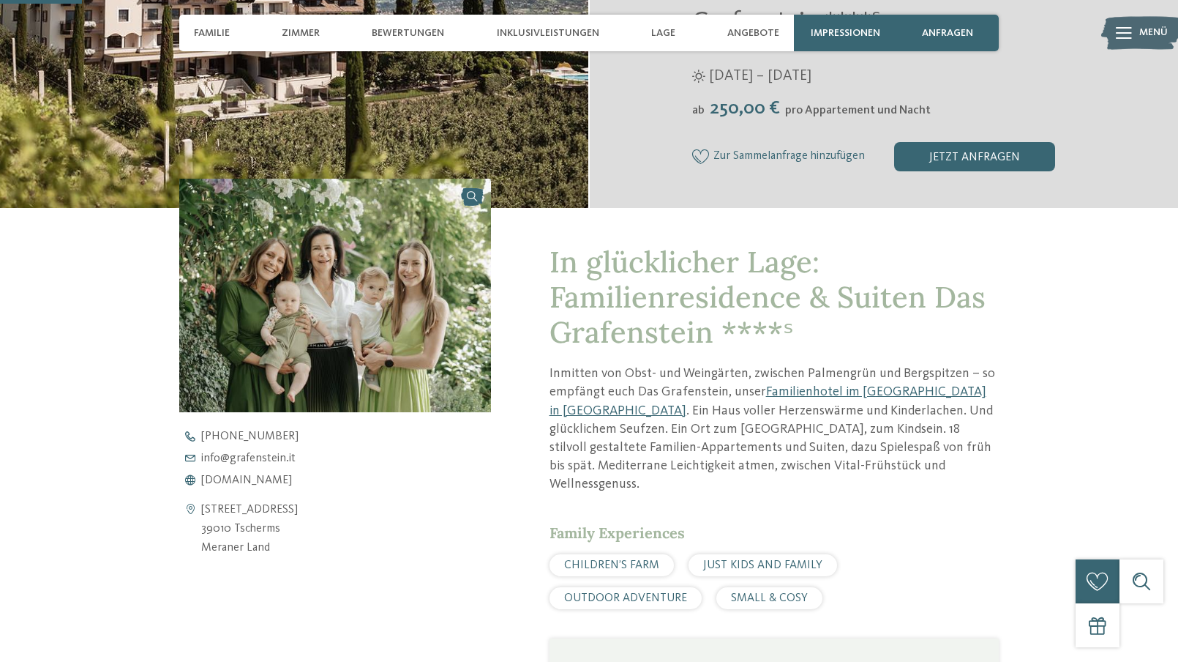
scroll to position [586, 0]
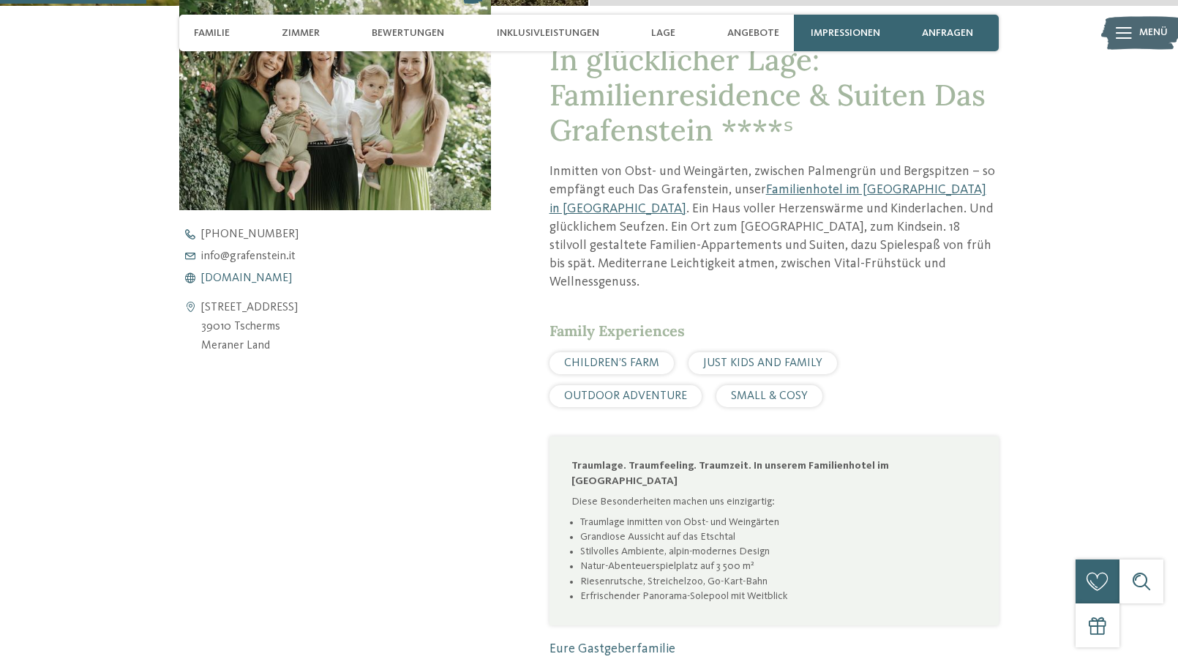
click at [266, 279] on span "www.grafenstein.it" at bounding box center [246, 278] width 91 height 12
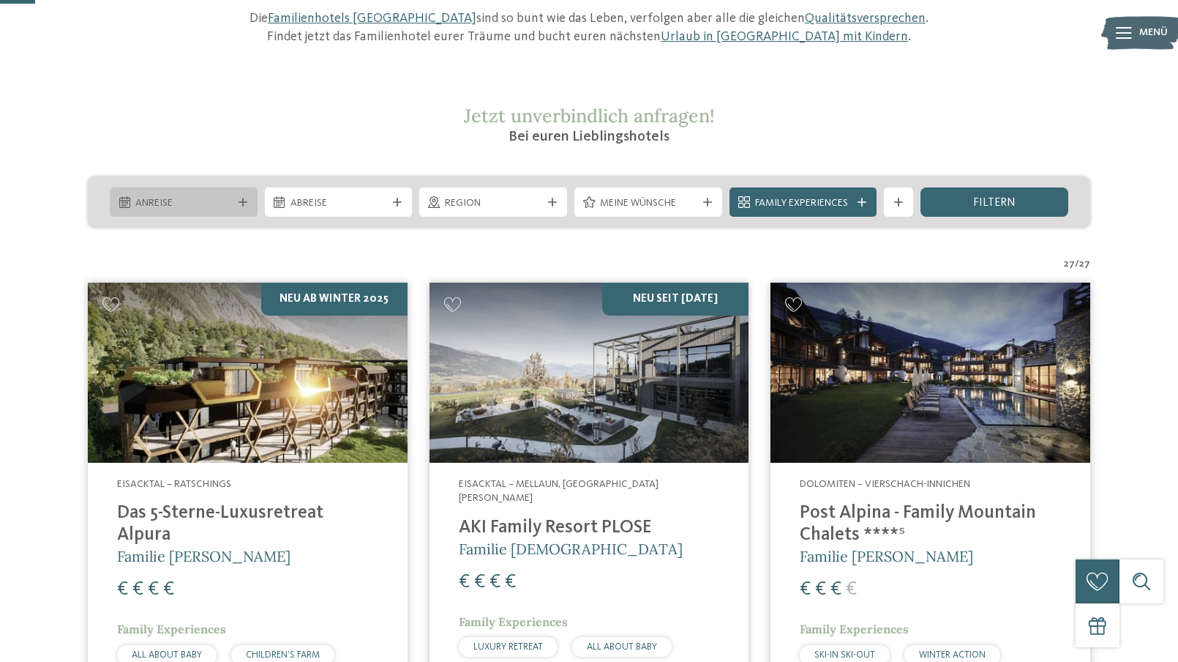
scroll to position [146, 0]
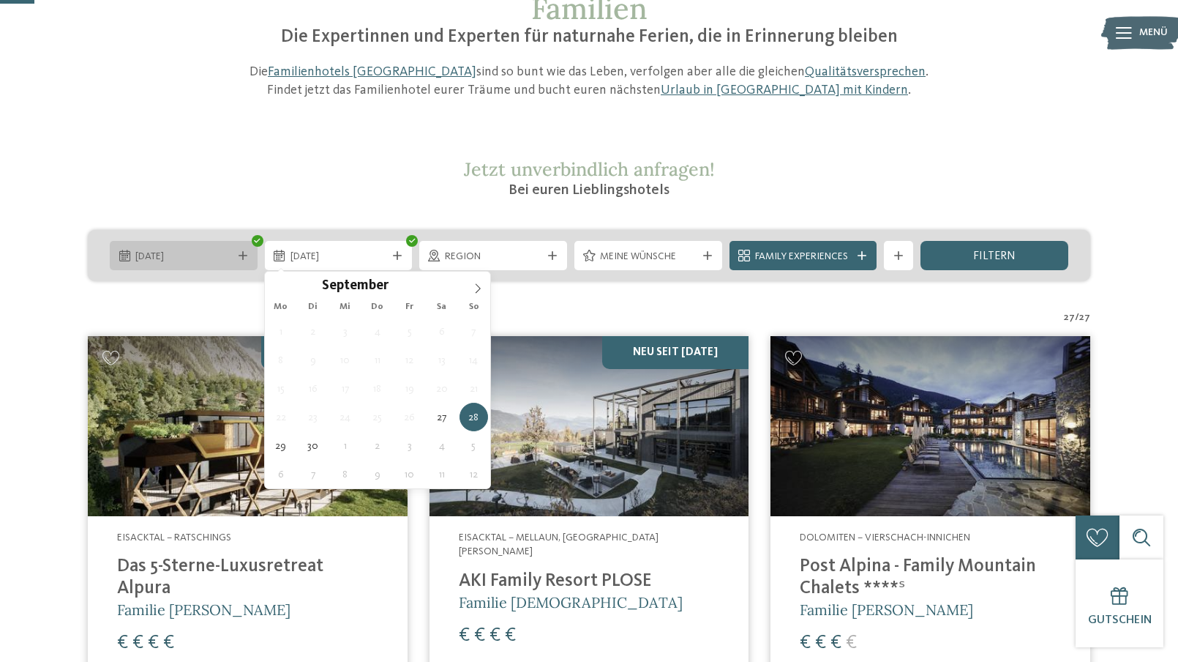
click at [239, 260] on icon at bounding box center [243, 255] width 9 height 9
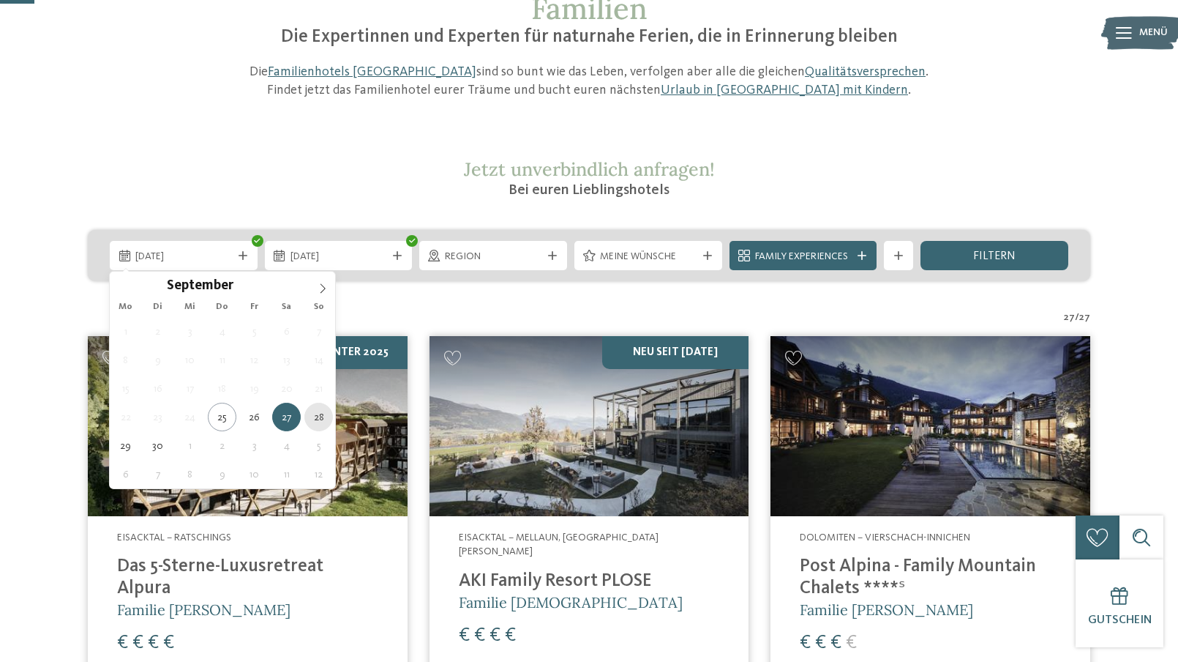
type div "28.09.2025"
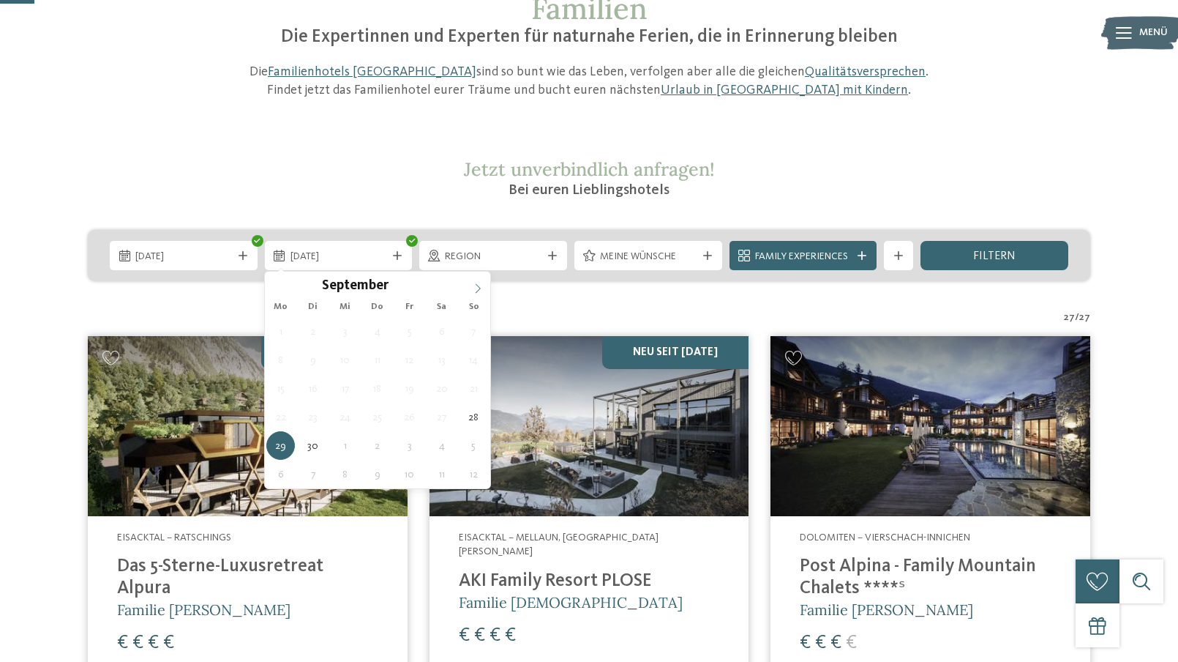
click at [471, 287] on span at bounding box center [478, 284] width 25 height 25
type div "03.10.2025"
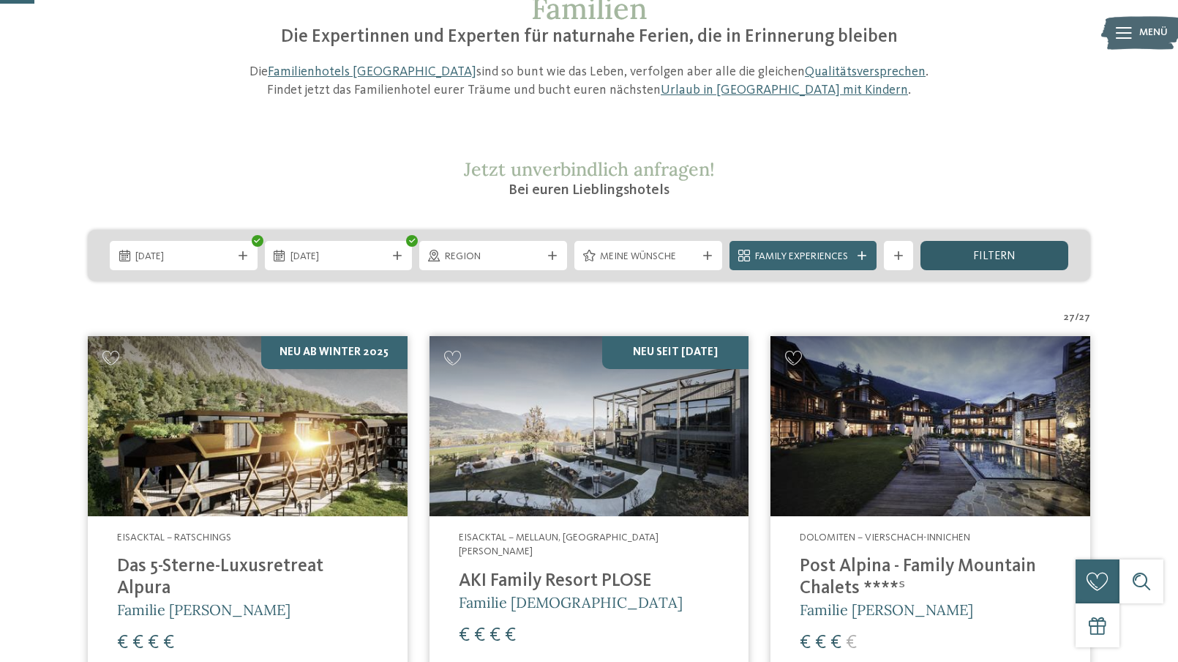
click at [986, 251] on span "filtern" at bounding box center [994, 256] width 42 height 12
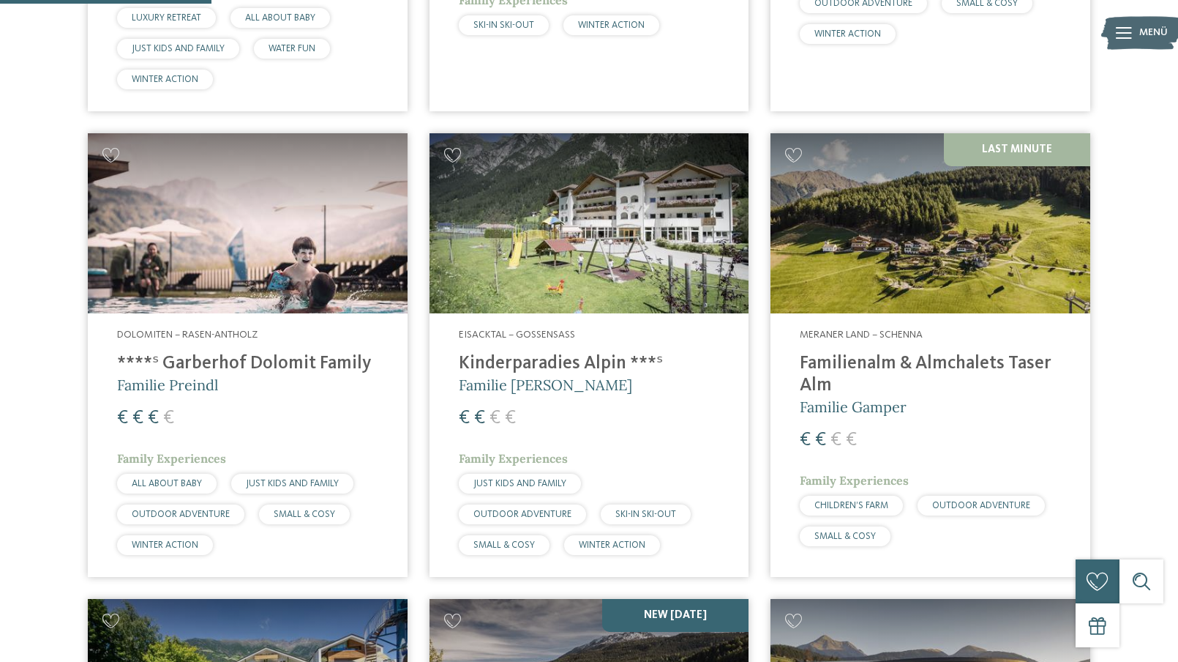
scroll to position [919, 0]
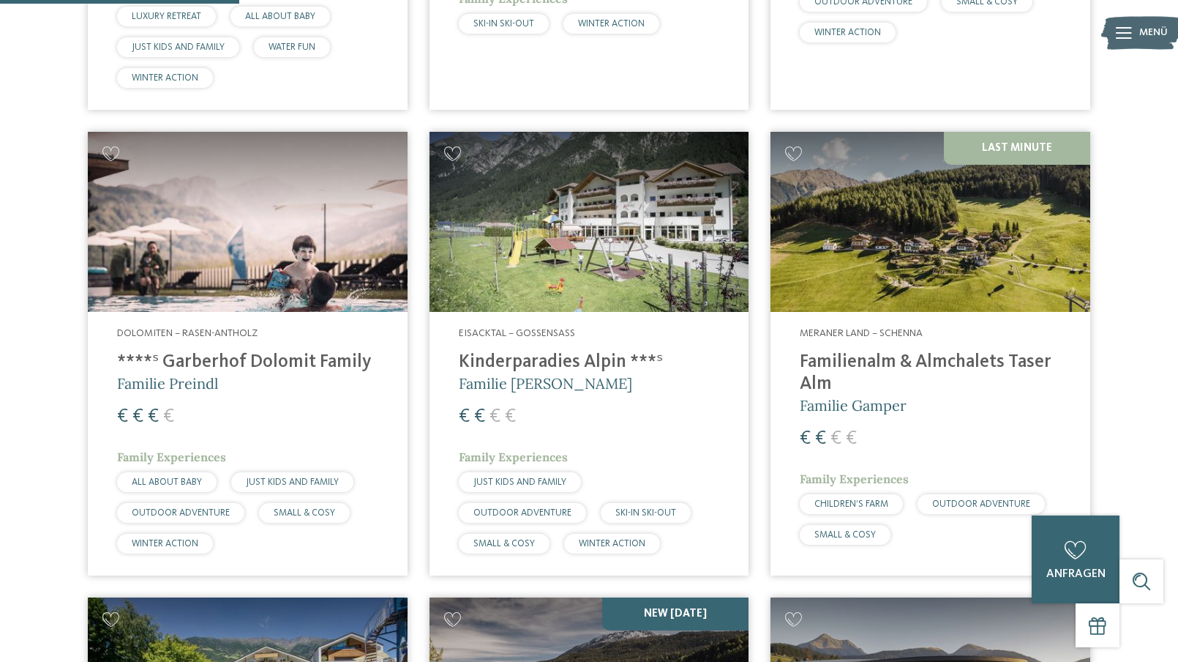
click at [889, 351] on h4 "Familienalm & Almchalets Taser Alm" at bounding box center [930, 373] width 261 height 44
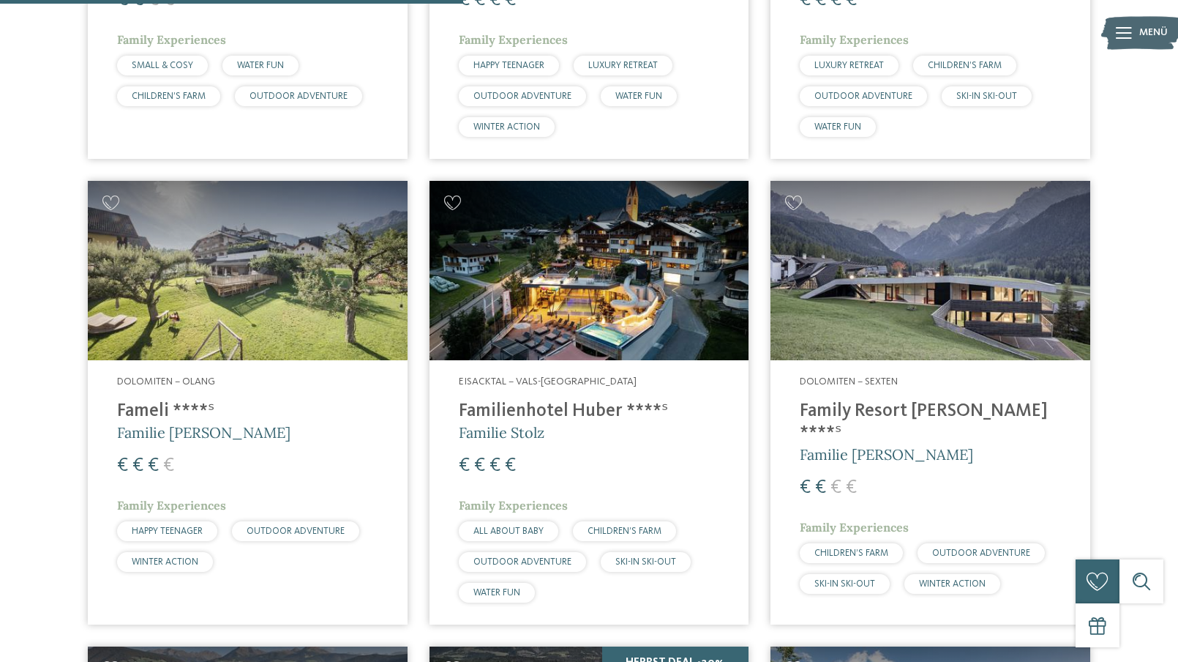
scroll to position [1871, 0]
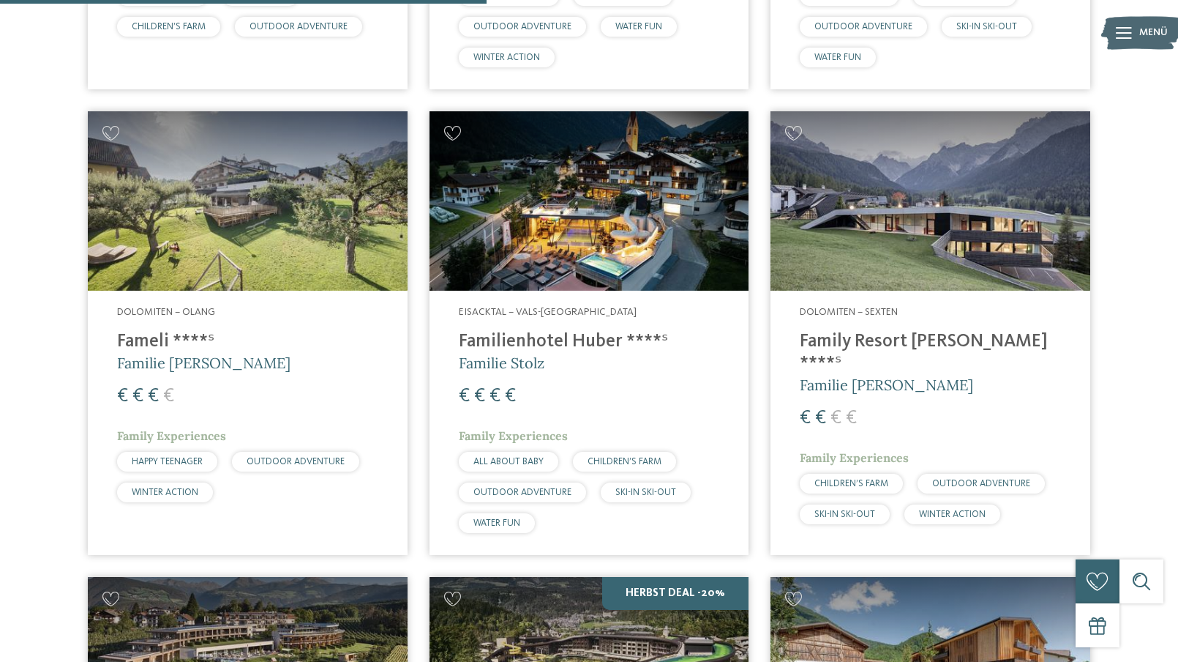
click at [889, 375] on span "Familie Rainer" at bounding box center [886, 384] width 173 height 18
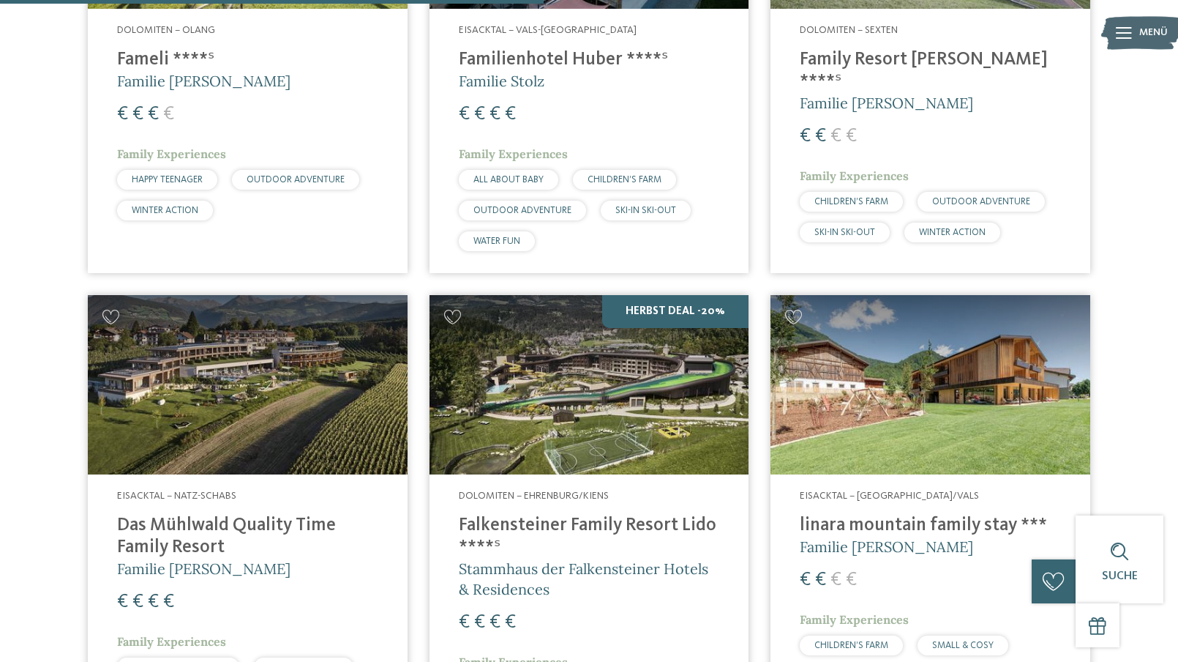
scroll to position [2237, 0]
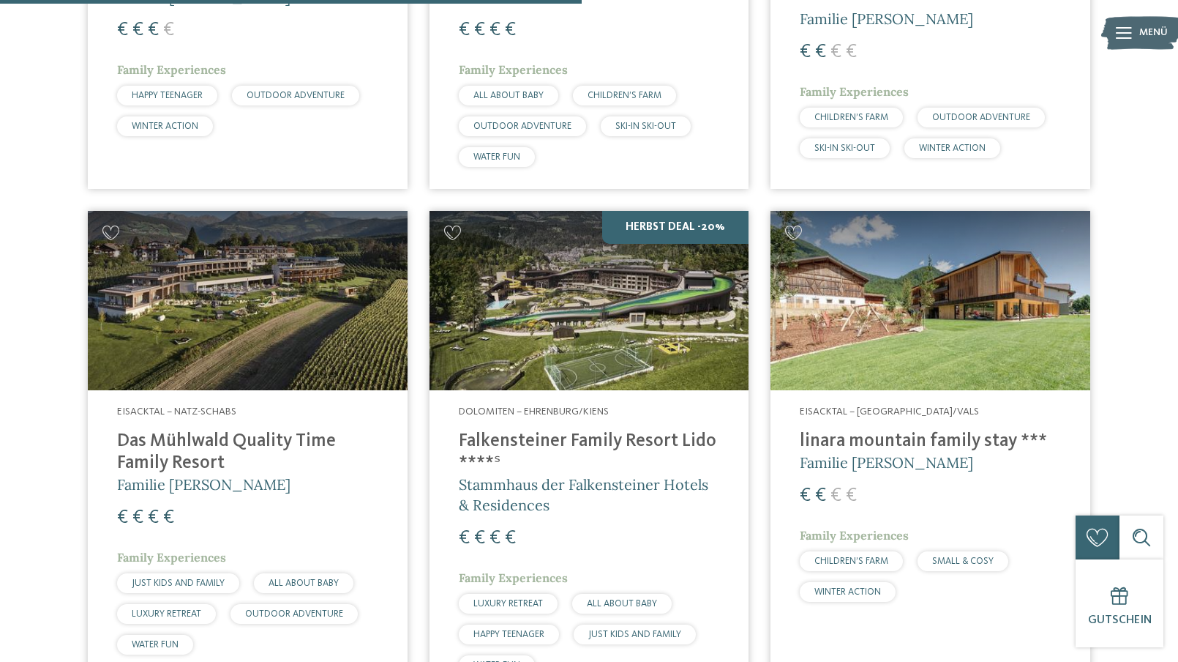
click at [927, 348] on img at bounding box center [931, 301] width 320 height 180
click at [884, 453] on span "Familie Gatterer" at bounding box center [886, 462] width 173 height 18
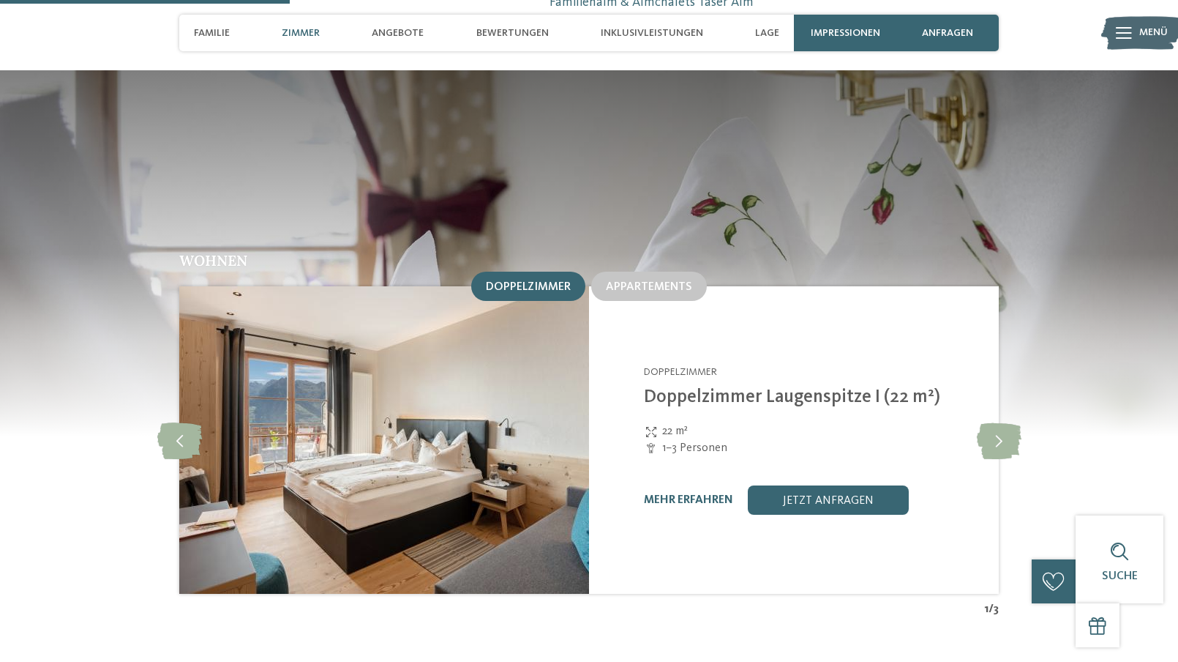
scroll to position [1391, 0]
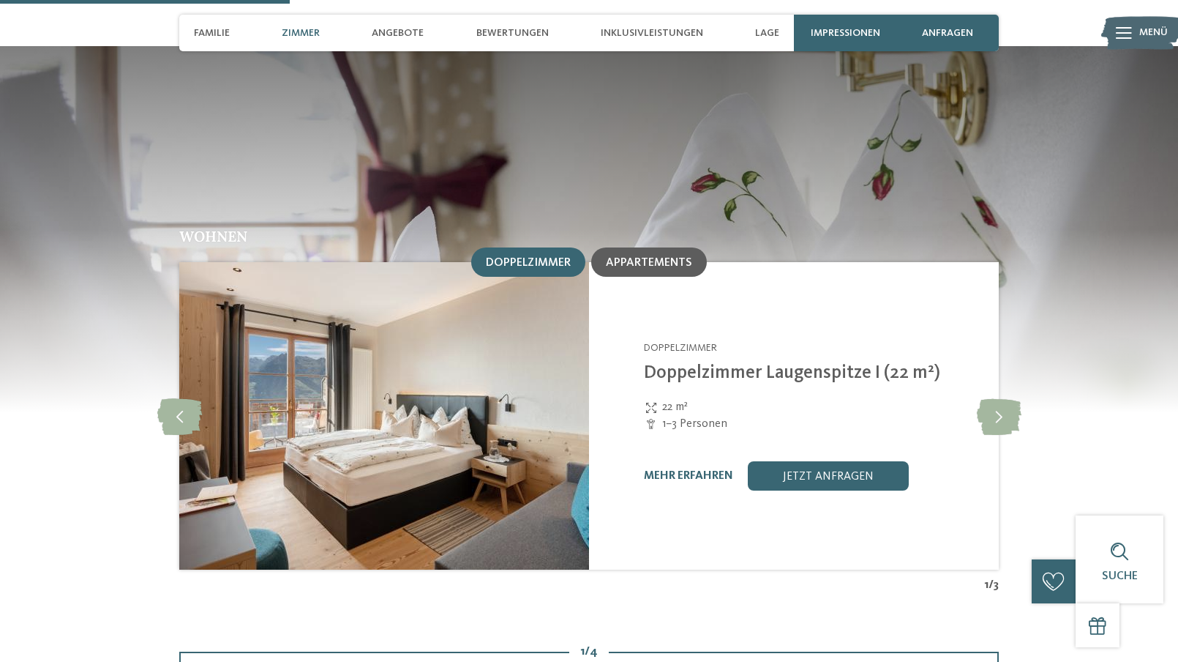
click at [675, 257] on span "Appartements" at bounding box center [649, 263] width 86 height 12
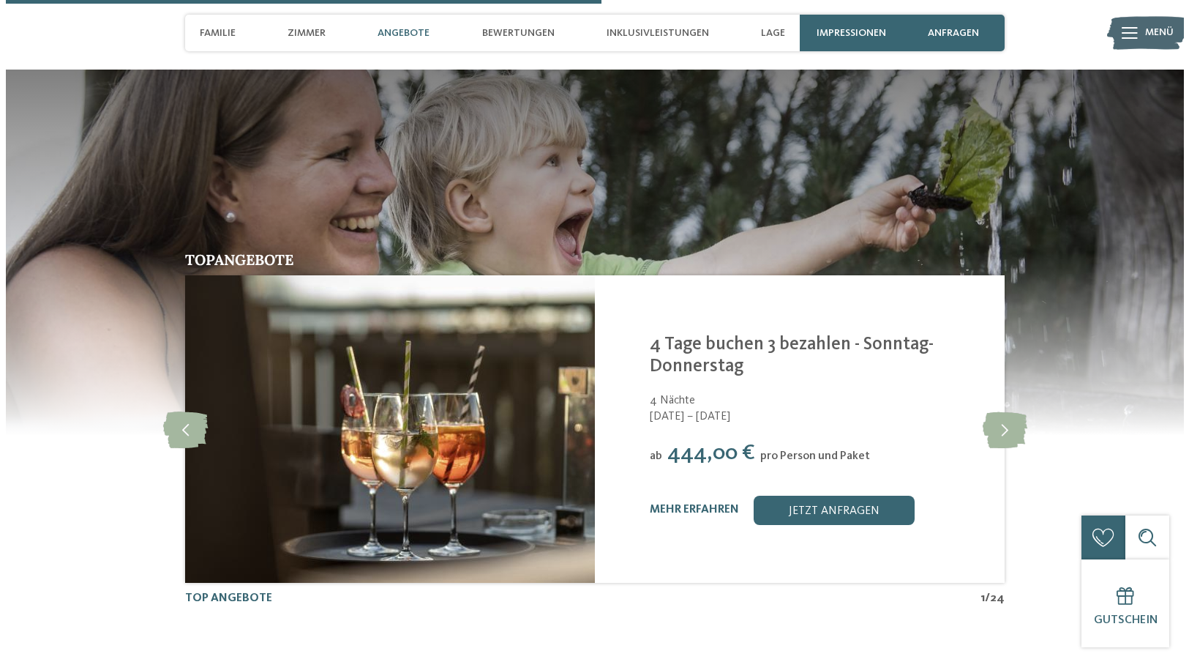
scroll to position [2928, 0]
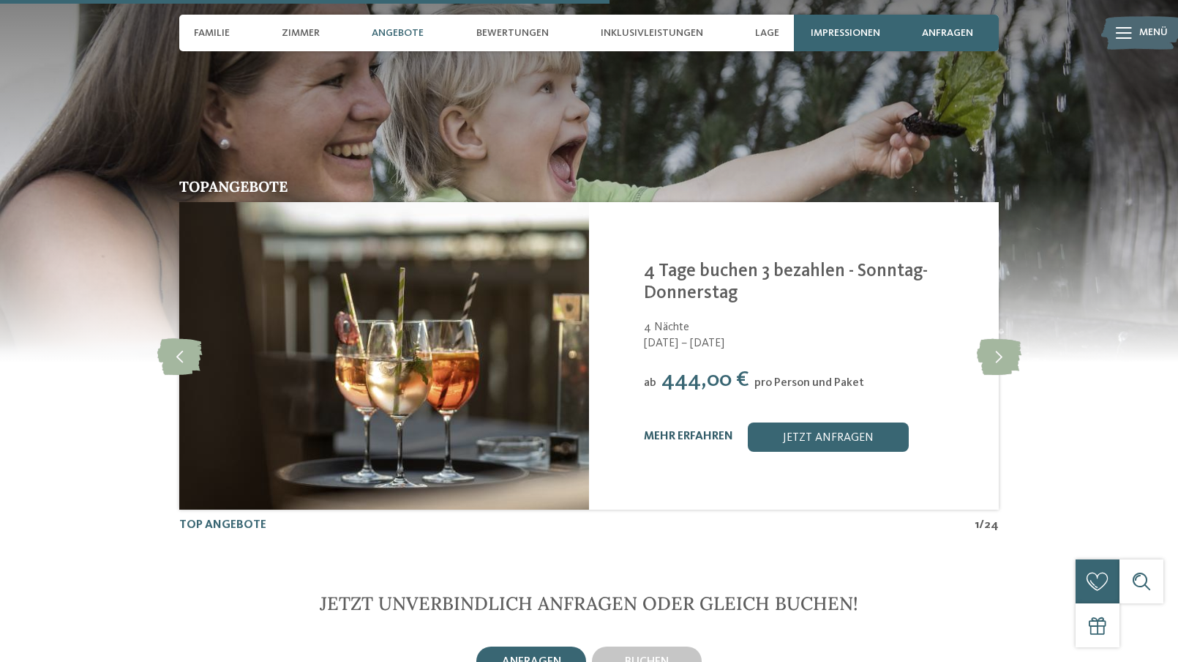
click at [679, 430] on link "mehr erfahren" at bounding box center [688, 436] width 89 height 12
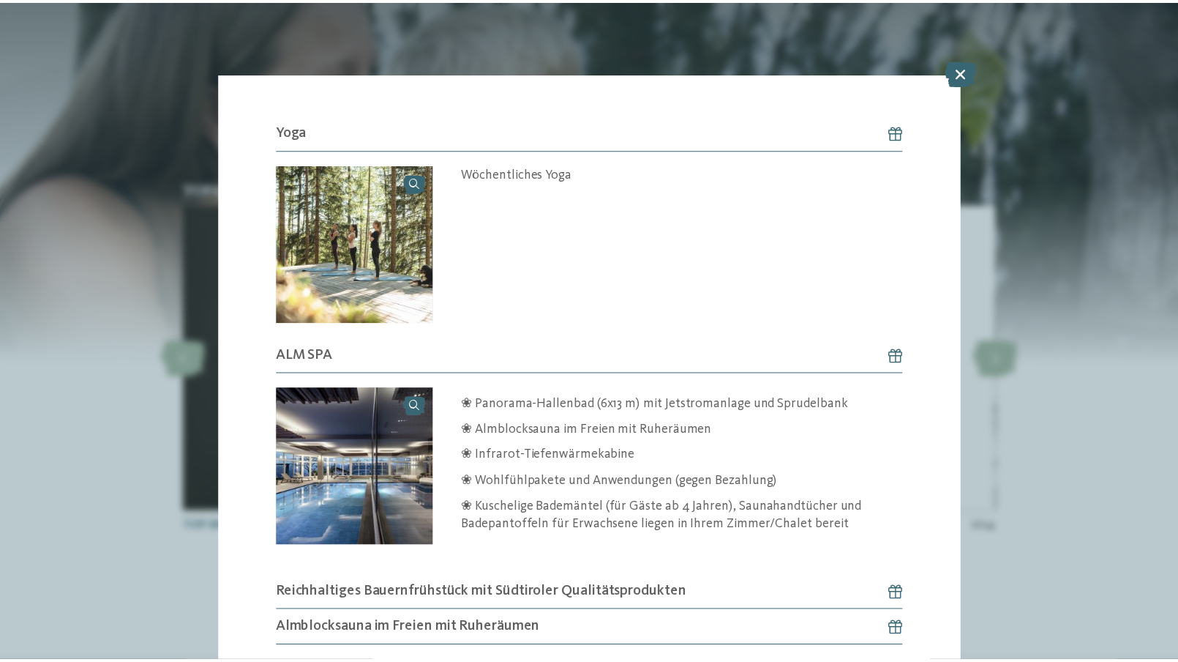
scroll to position [713, 0]
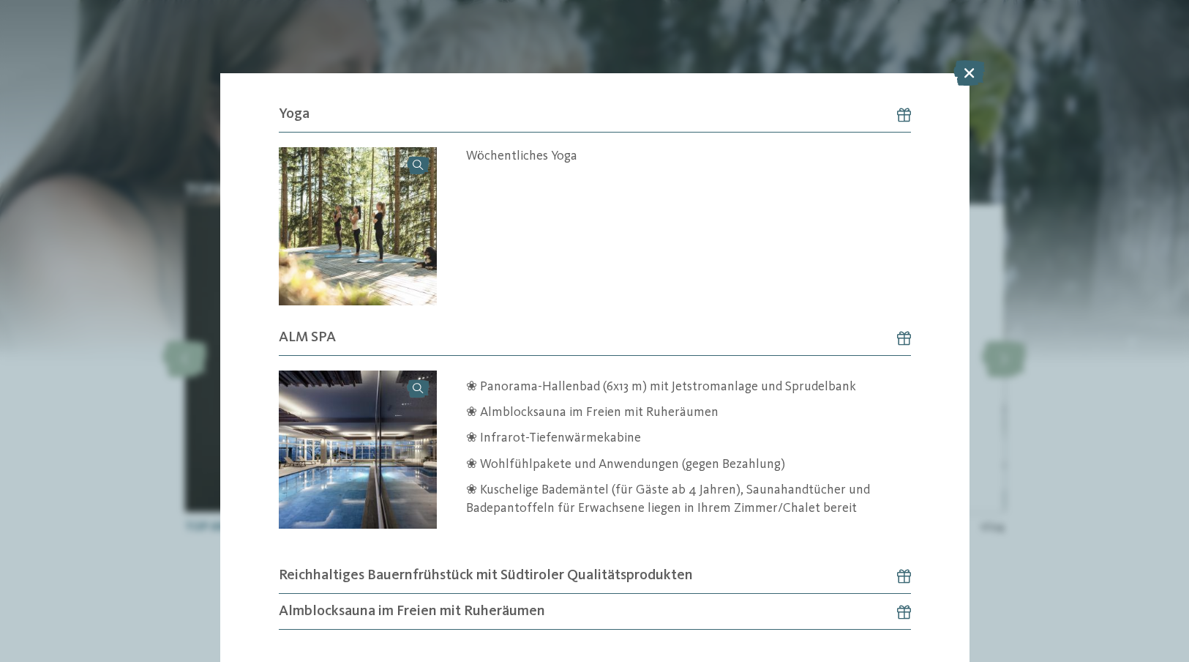
click at [973, 75] on icon at bounding box center [969, 73] width 31 height 26
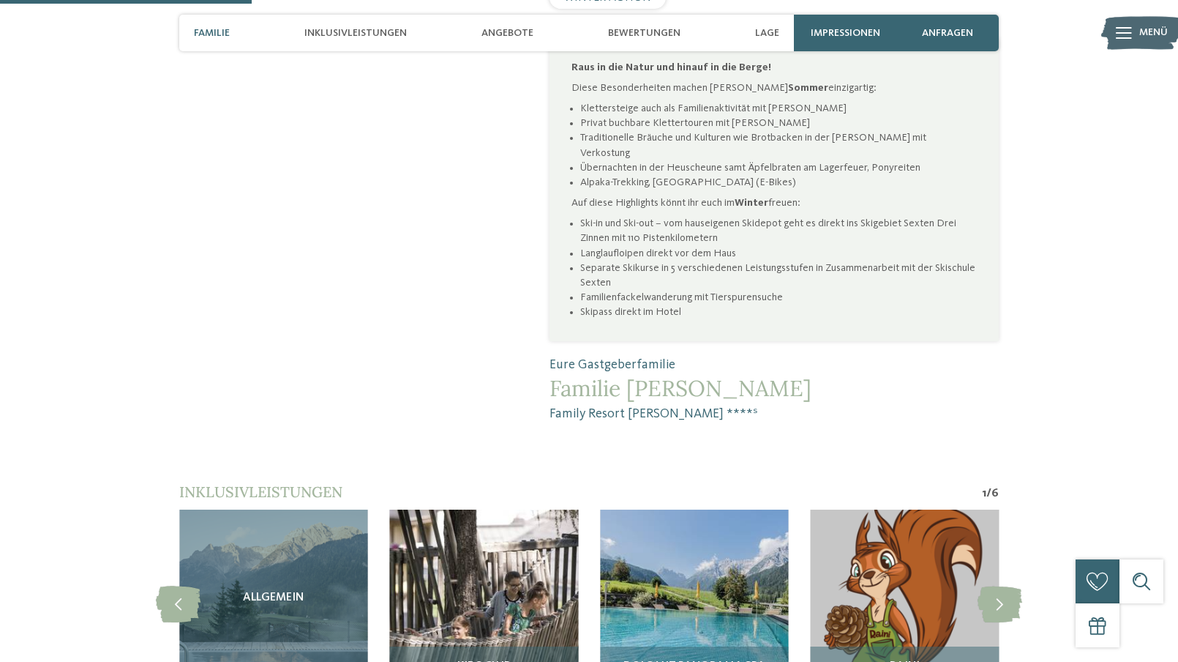
scroll to position [1171, 0]
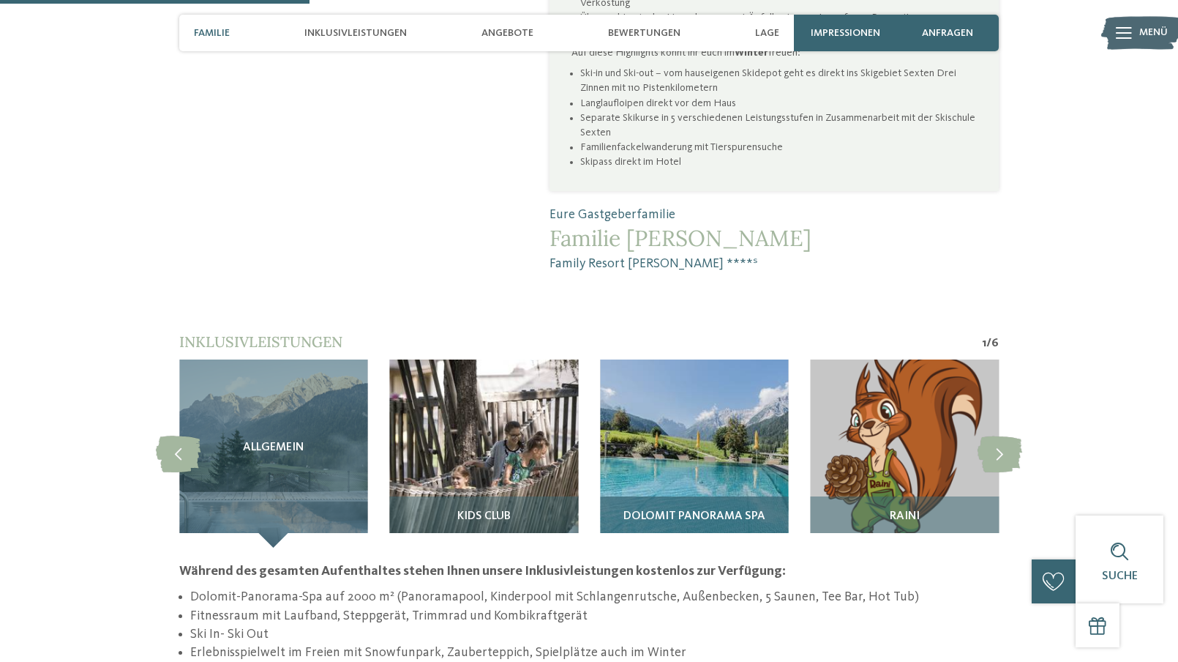
click at [776, 496] on div "Dolomit Panorama SPA" at bounding box center [694, 521] width 189 height 51
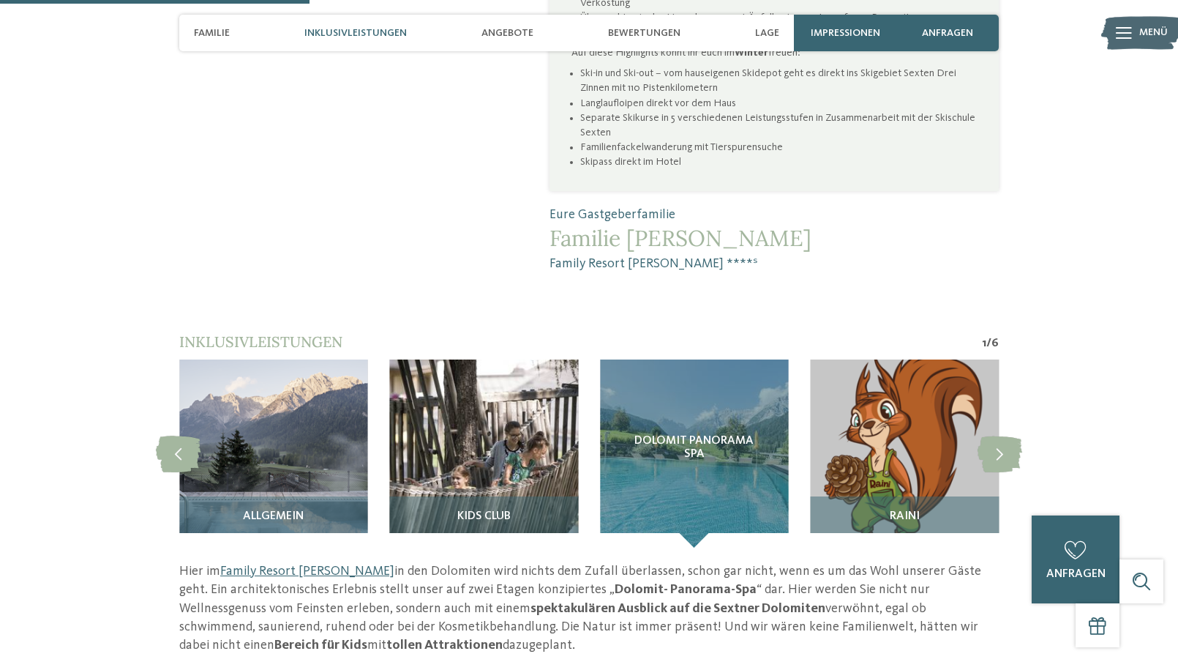
click at [579, 427] on article "Kids Club" at bounding box center [484, 453] width 211 height 189
click at [557, 510] on h3 "Kids Club" at bounding box center [484, 516] width 174 height 13
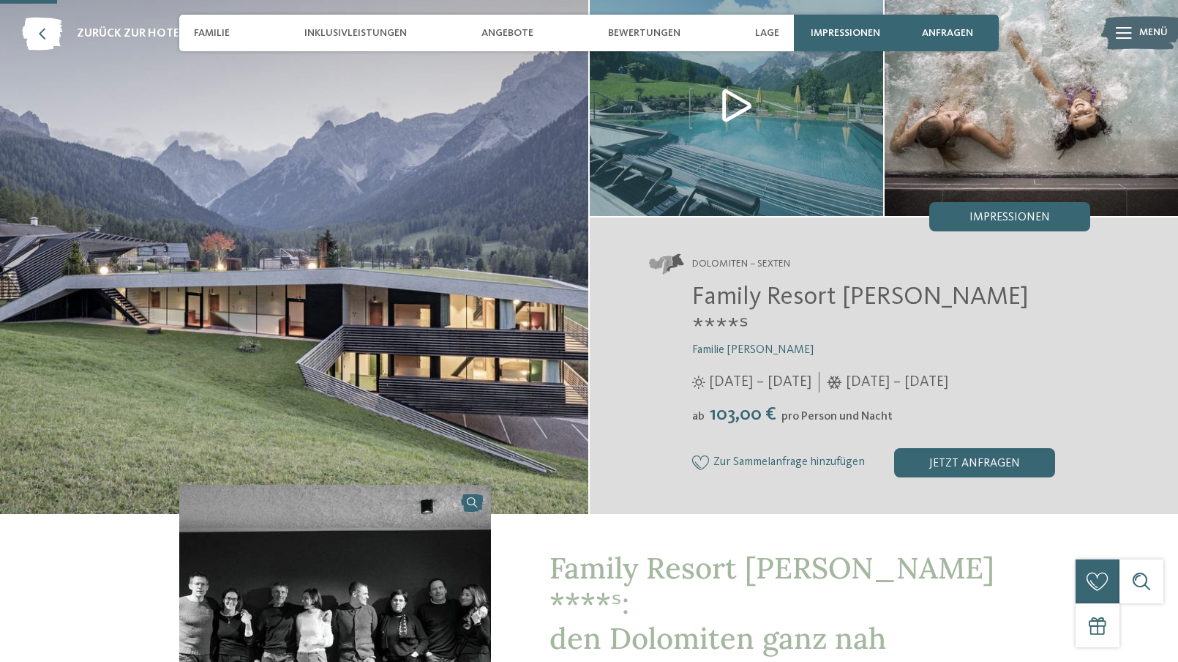
scroll to position [220, 0]
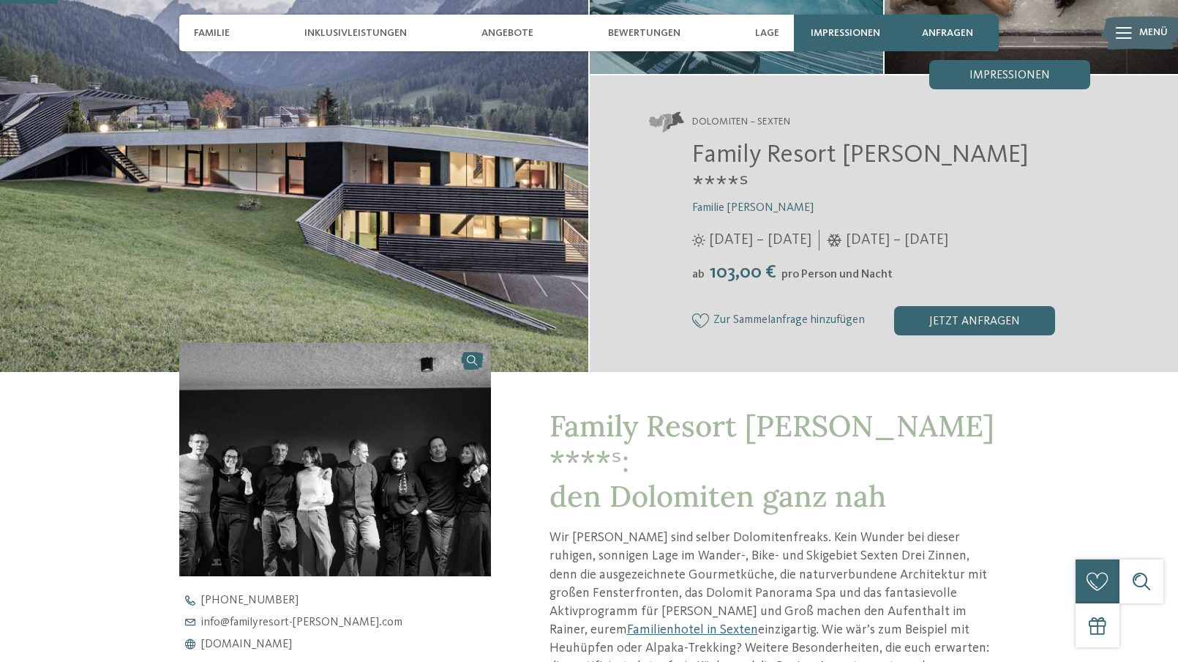
click at [961, 306] on div "Dolomiten – Sexten Family Resort Rainer ****ˢ Familie Rainer" at bounding box center [884, 223] width 588 height 296
click at [972, 306] on div "jetzt anfragen" at bounding box center [974, 320] width 161 height 29
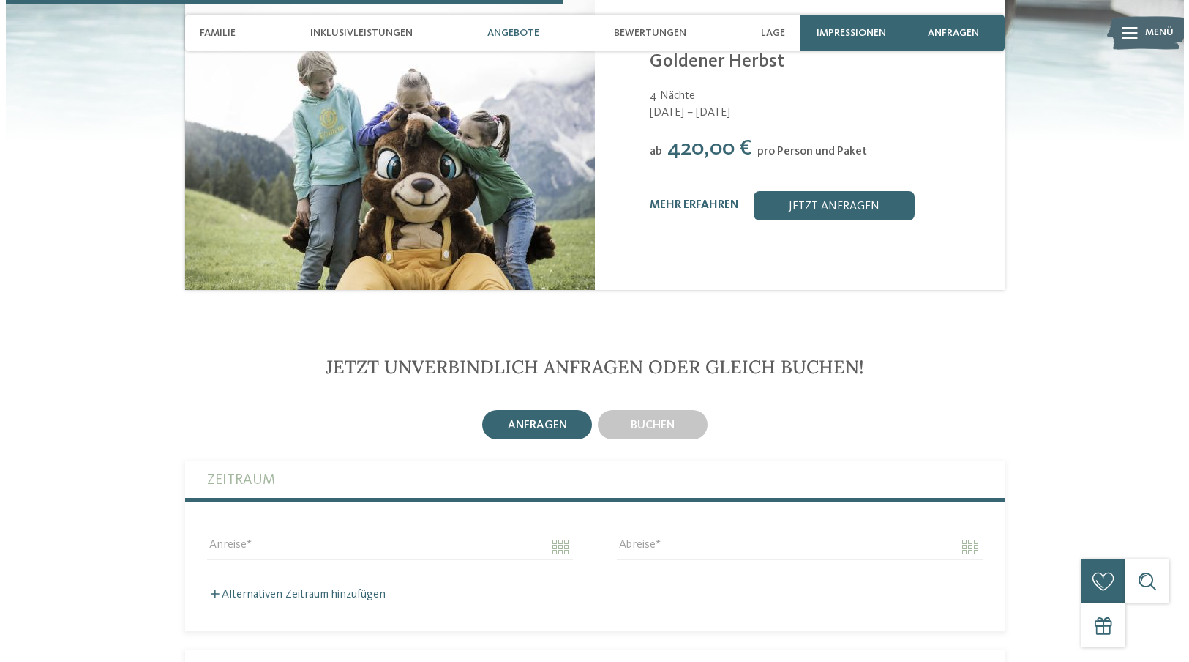
scroll to position [2065, 0]
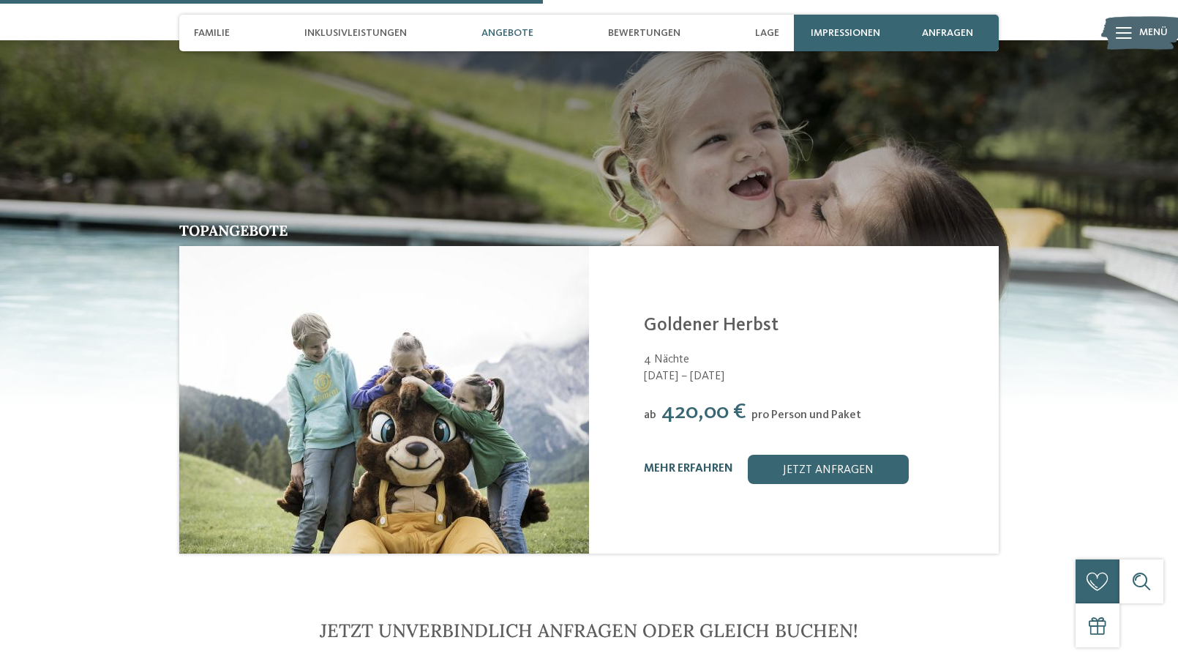
click at [706, 463] on link "mehr erfahren" at bounding box center [688, 469] width 89 height 12
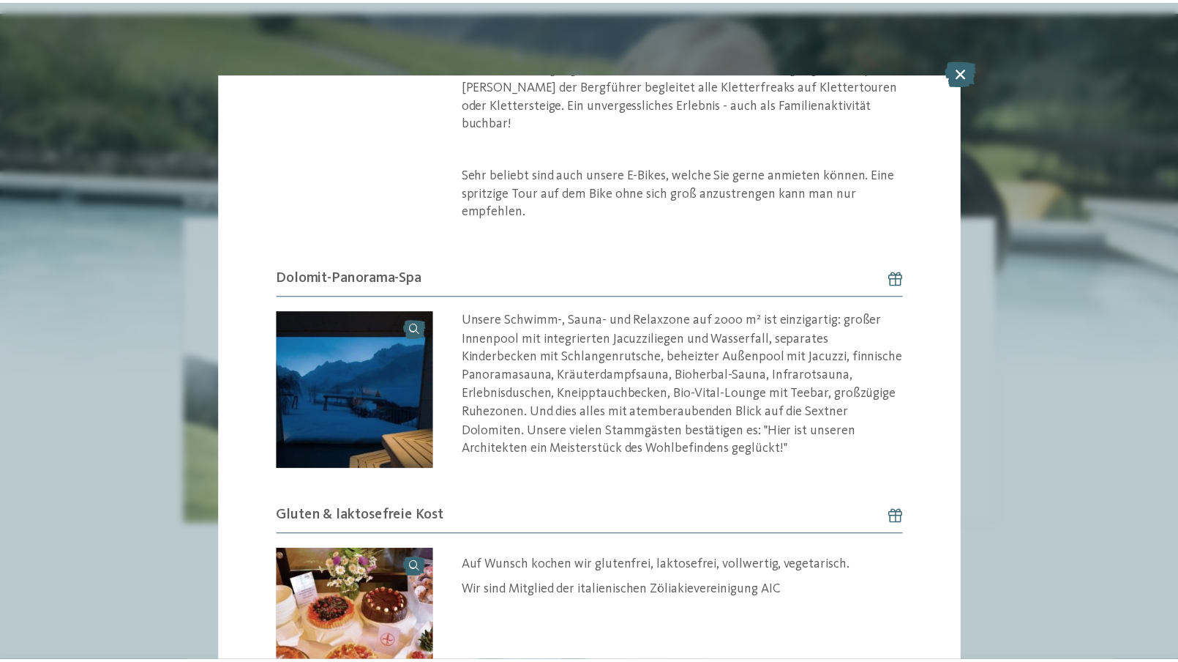
scroll to position [1230, 0]
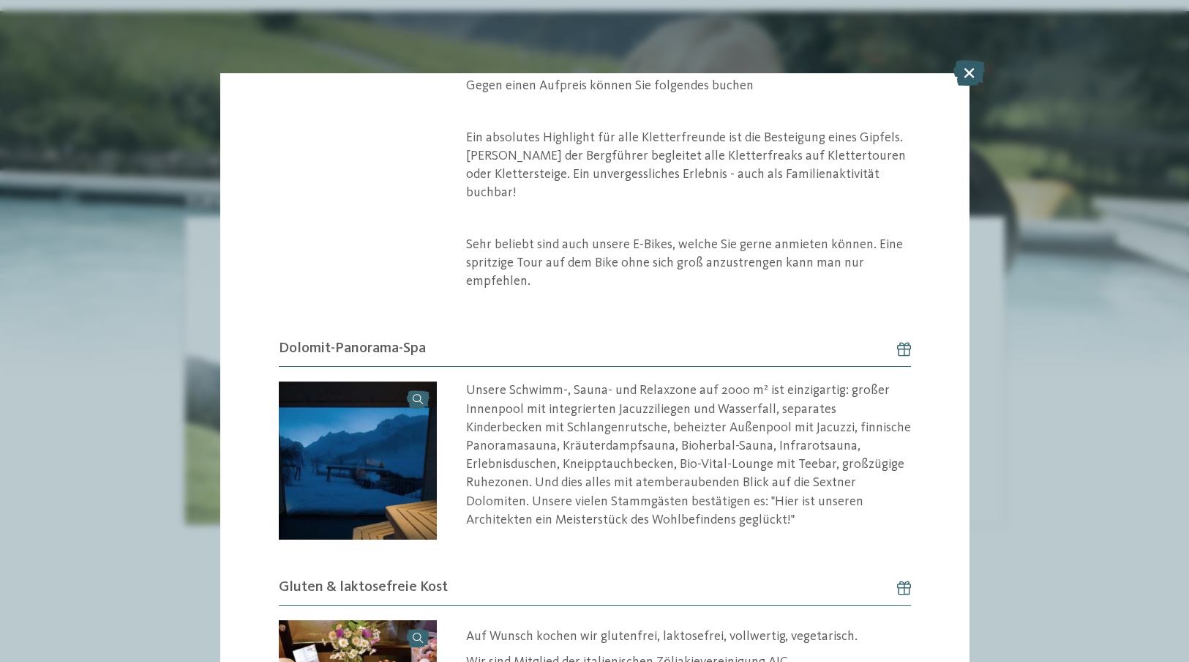
click at [967, 76] on icon at bounding box center [969, 73] width 31 height 26
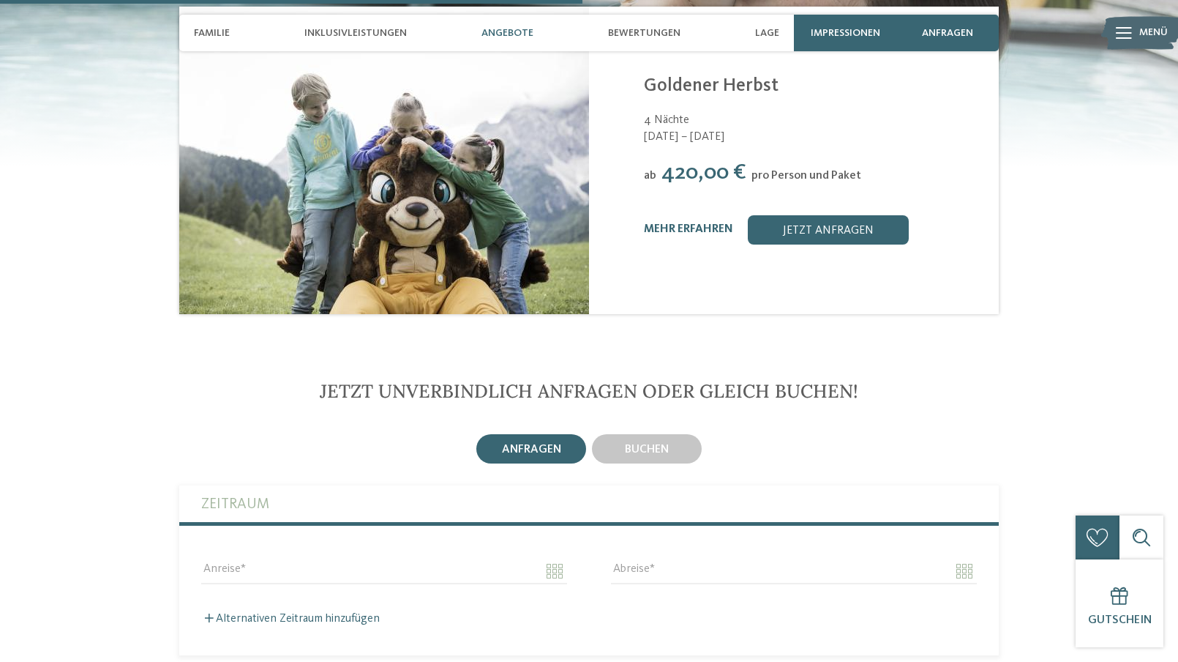
scroll to position [2358, 0]
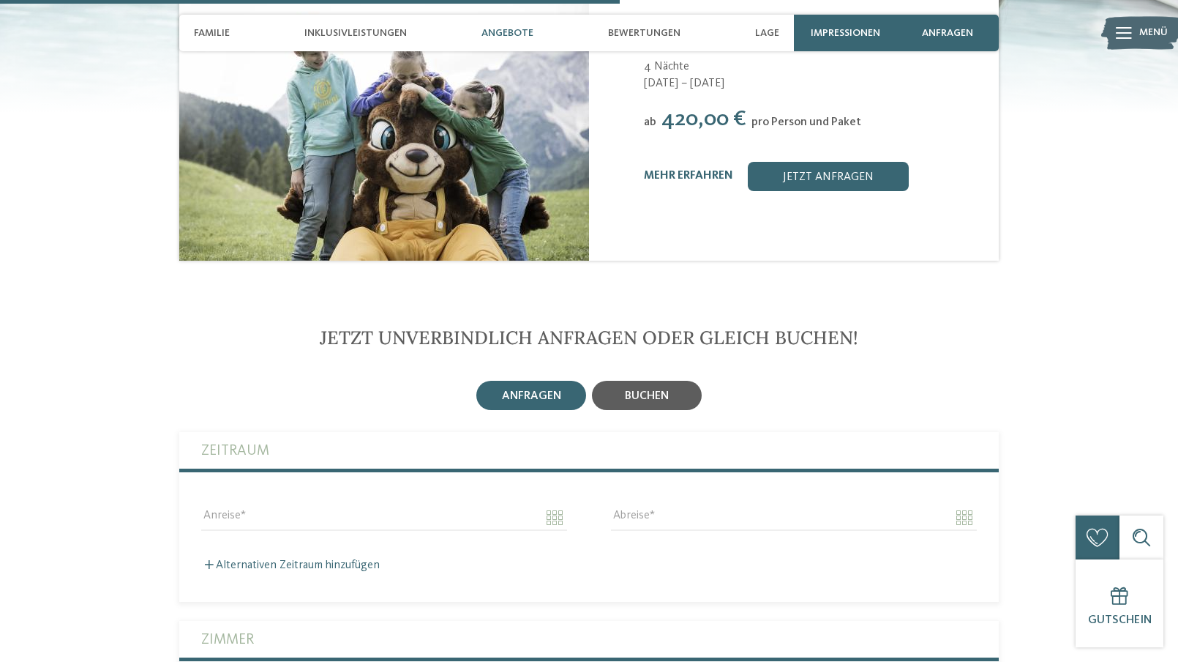
click at [652, 390] on span "buchen" at bounding box center [647, 396] width 44 height 12
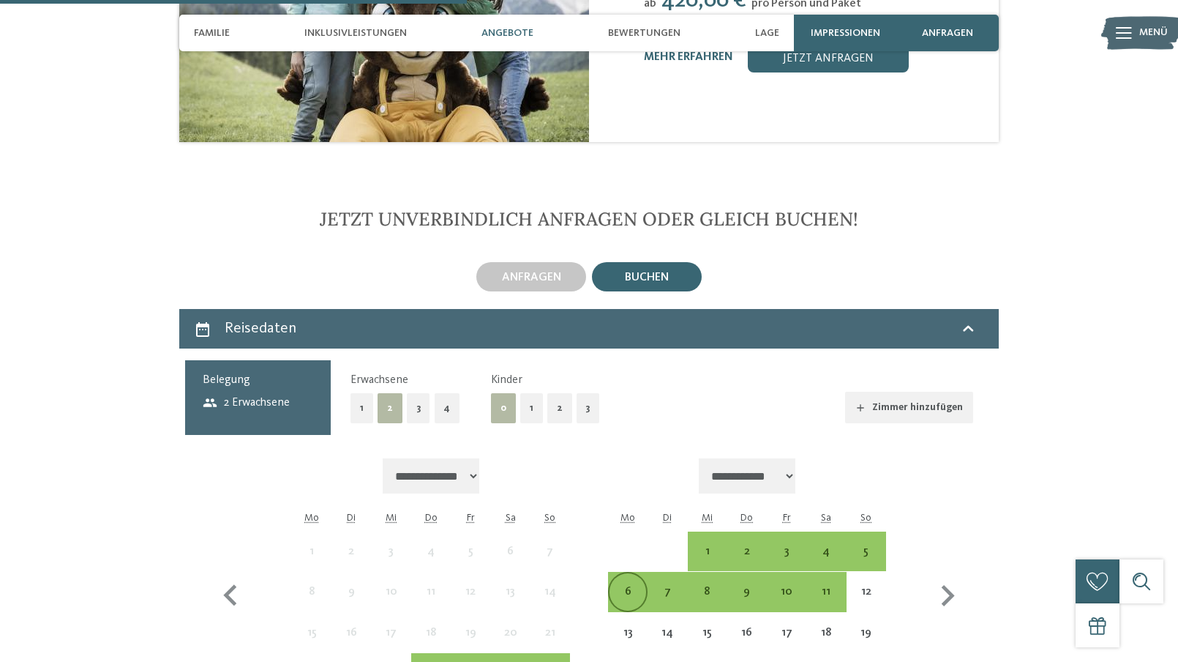
scroll to position [2577, 0]
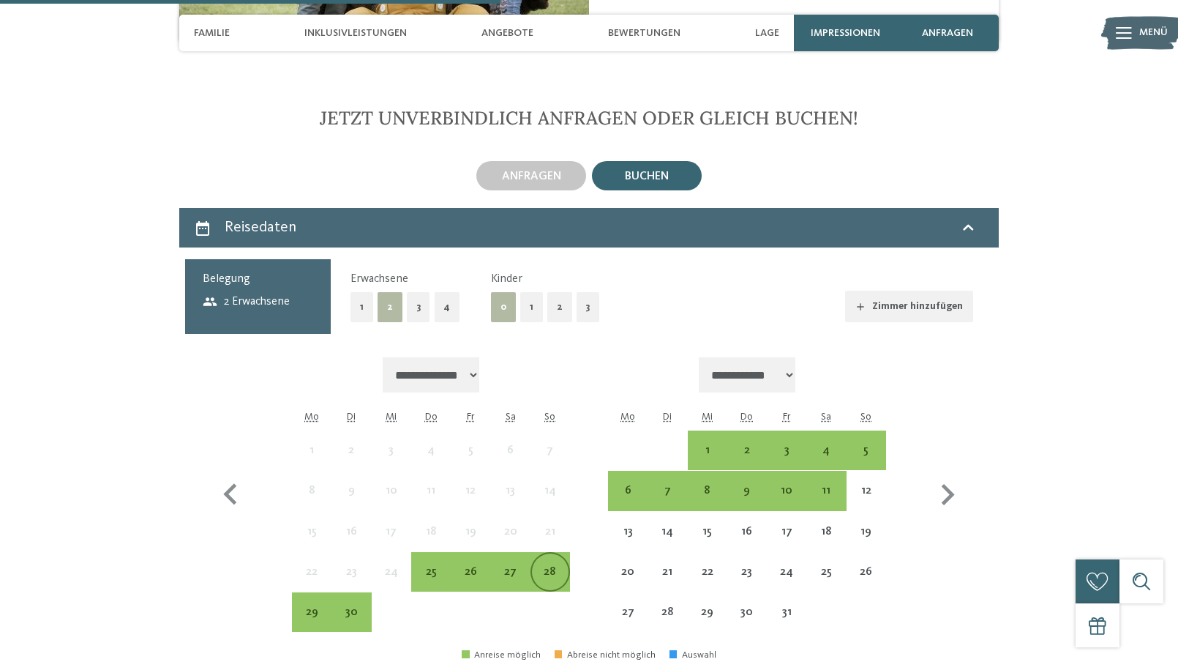
click at [556, 566] on div "28" at bounding box center [550, 584] width 37 height 37
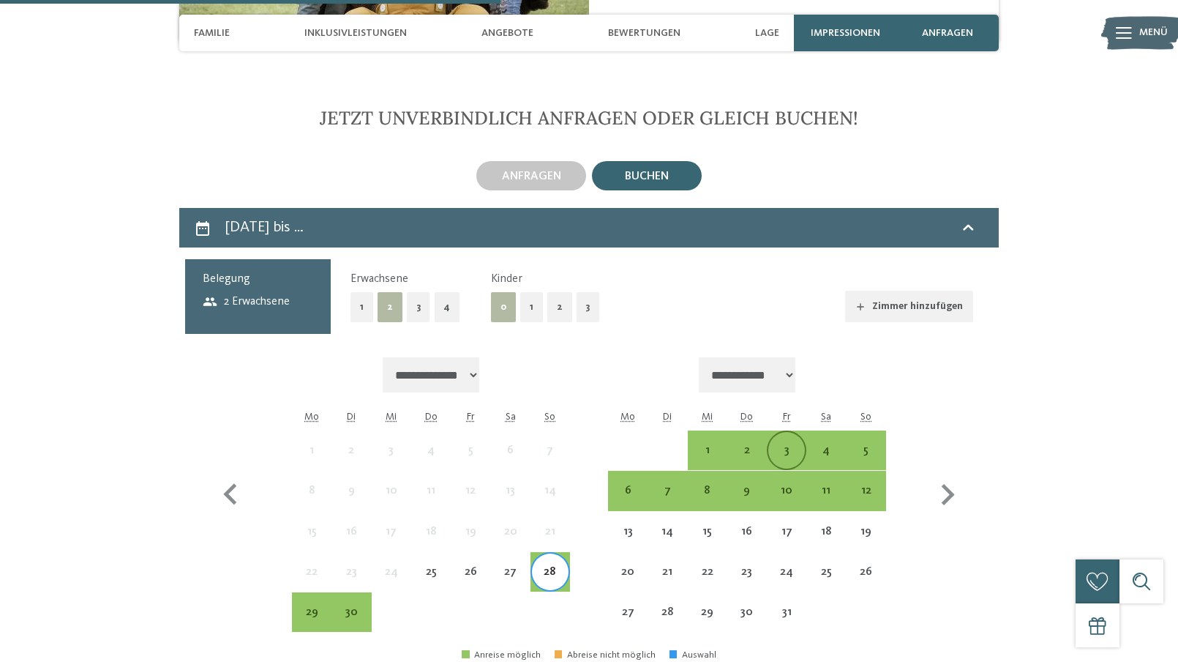
click at [785, 444] on div "3" at bounding box center [787, 462] width 37 height 37
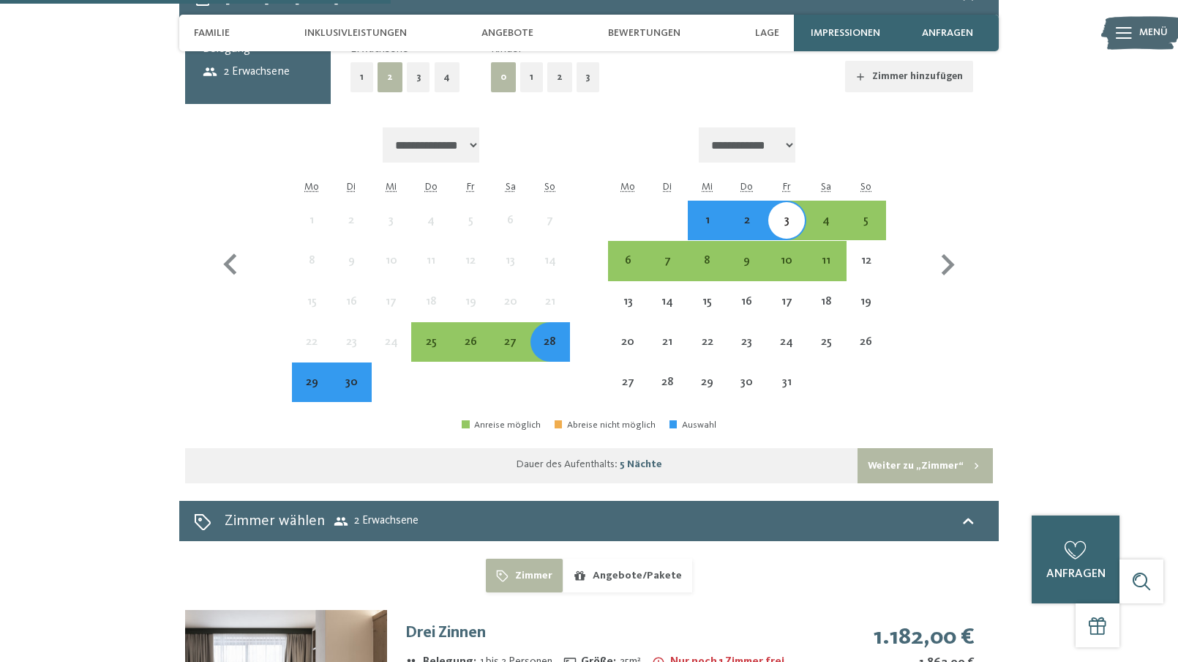
scroll to position [2943, 0]
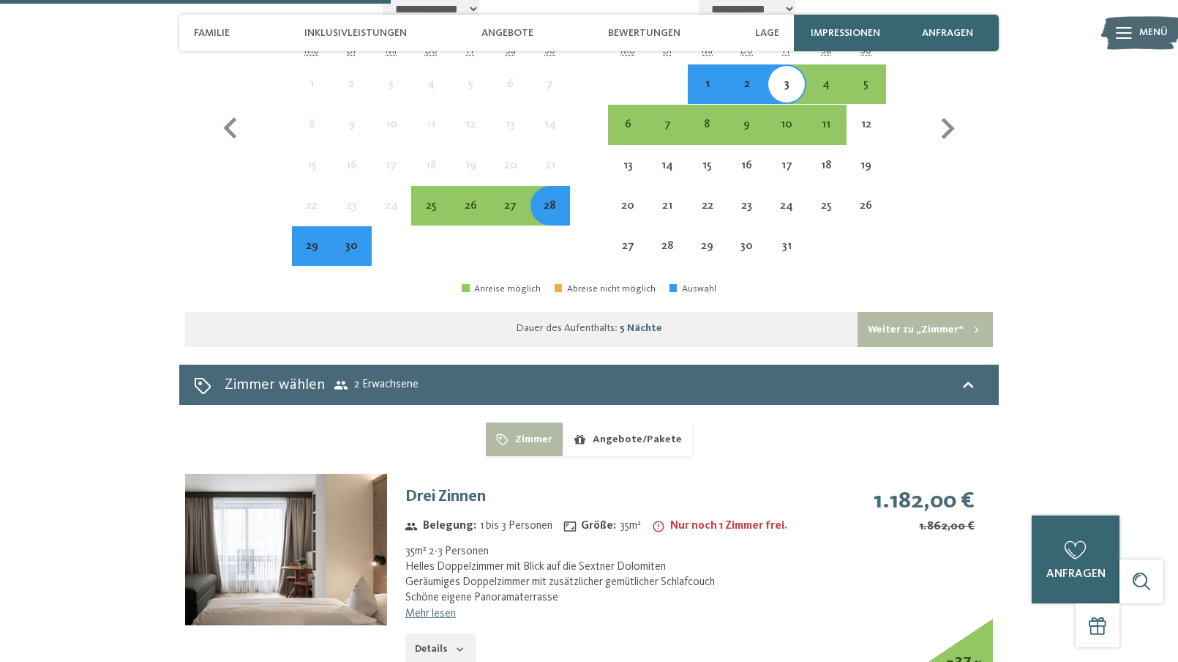
click at [933, 312] on button "Weiter zu „Zimmer“" at bounding box center [925, 329] width 135 height 35
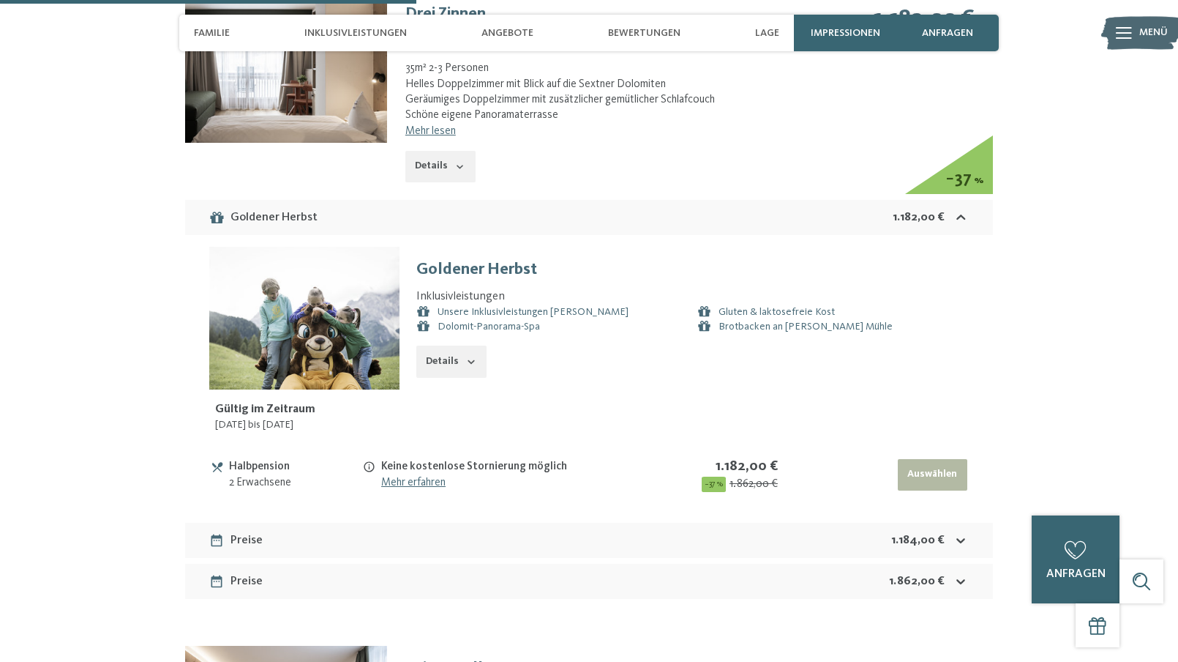
scroll to position [2978, 0]
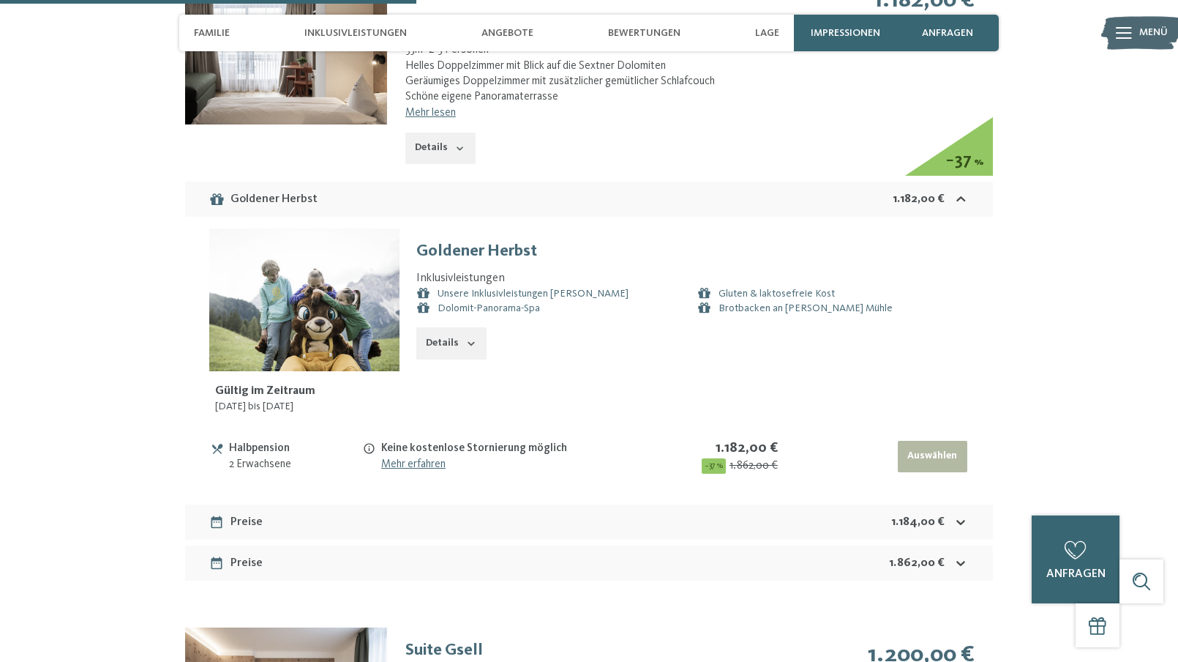
click at [650, 504] on div "Preise 1.184,00 €" at bounding box center [589, 521] width 808 height 35
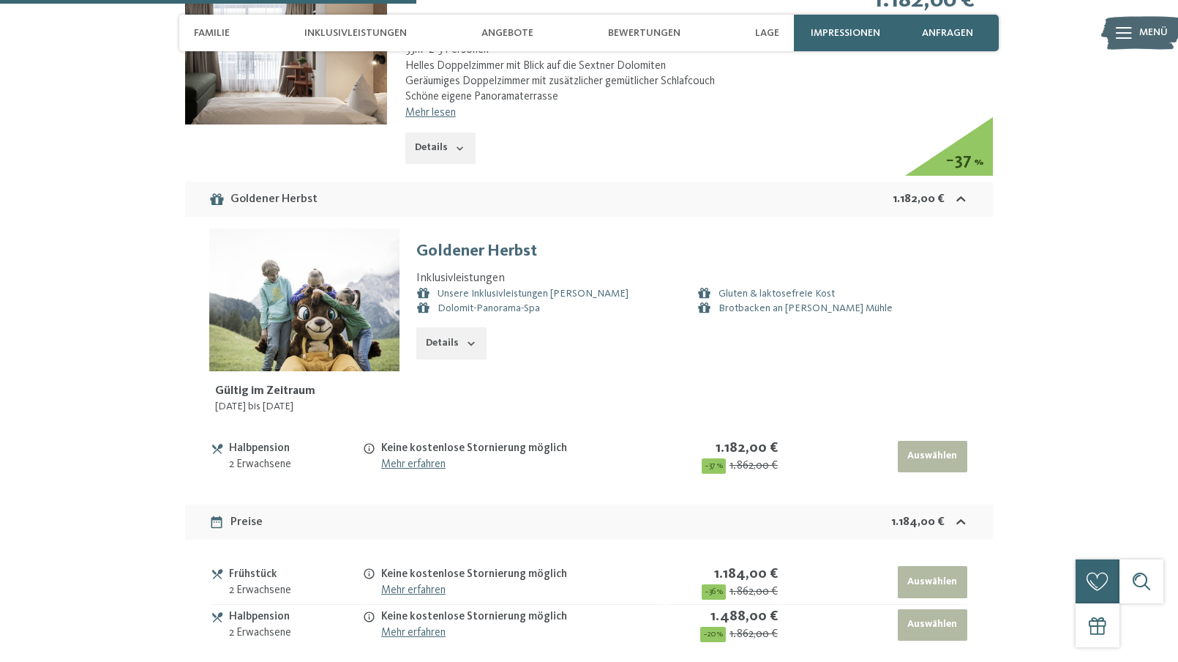
click at [651, 504] on div "Preise 1.184,00 €" at bounding box center [589, 521] width 808 height 35
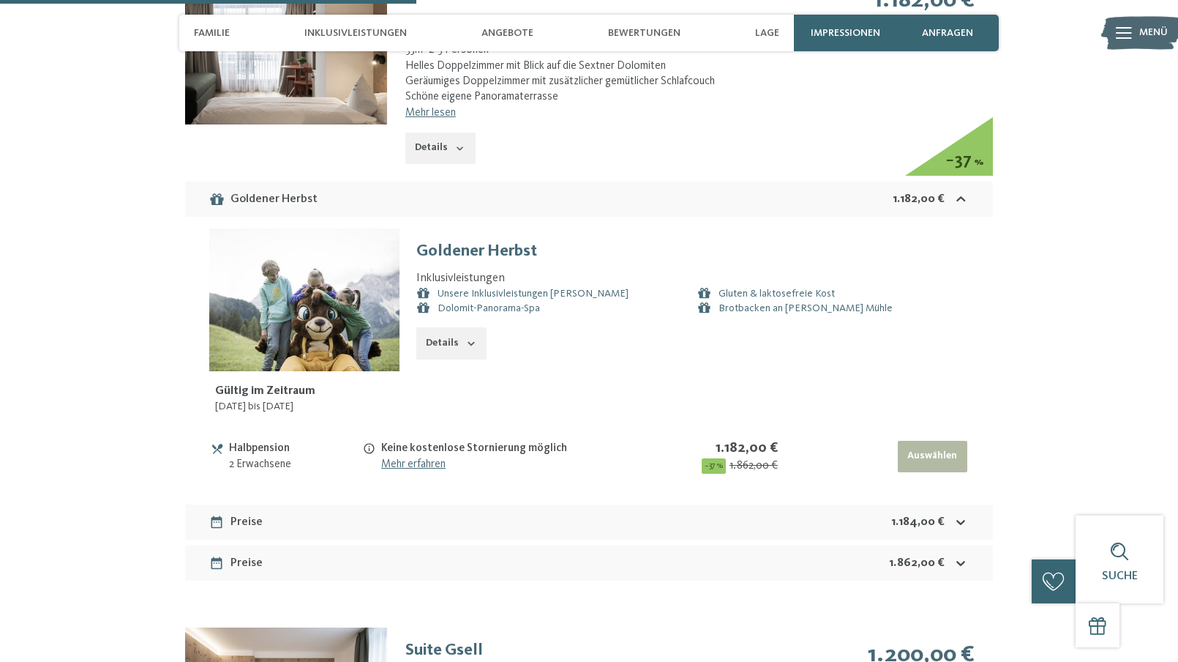
click at [638, 545] on div "Preise 1.862,00 €" at bounding box center [589, 562] width 808 height 35
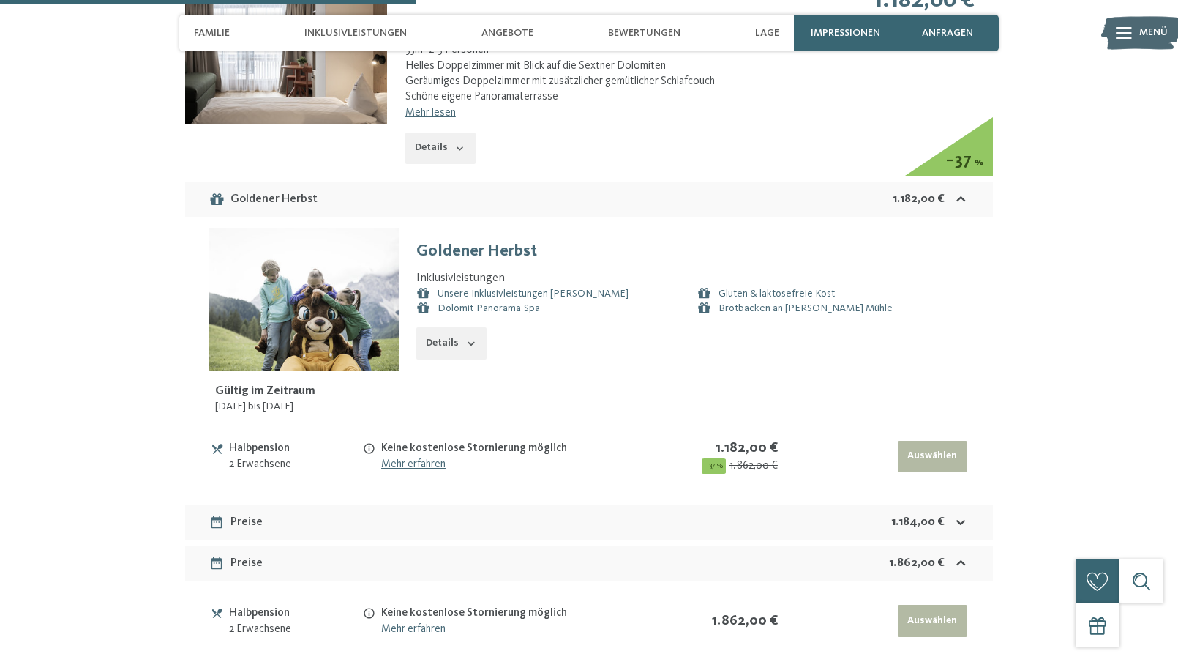
click at [973, 545] on div "Preise 1.862,00 €" at bounding box center [589, 562] width 808 height 35
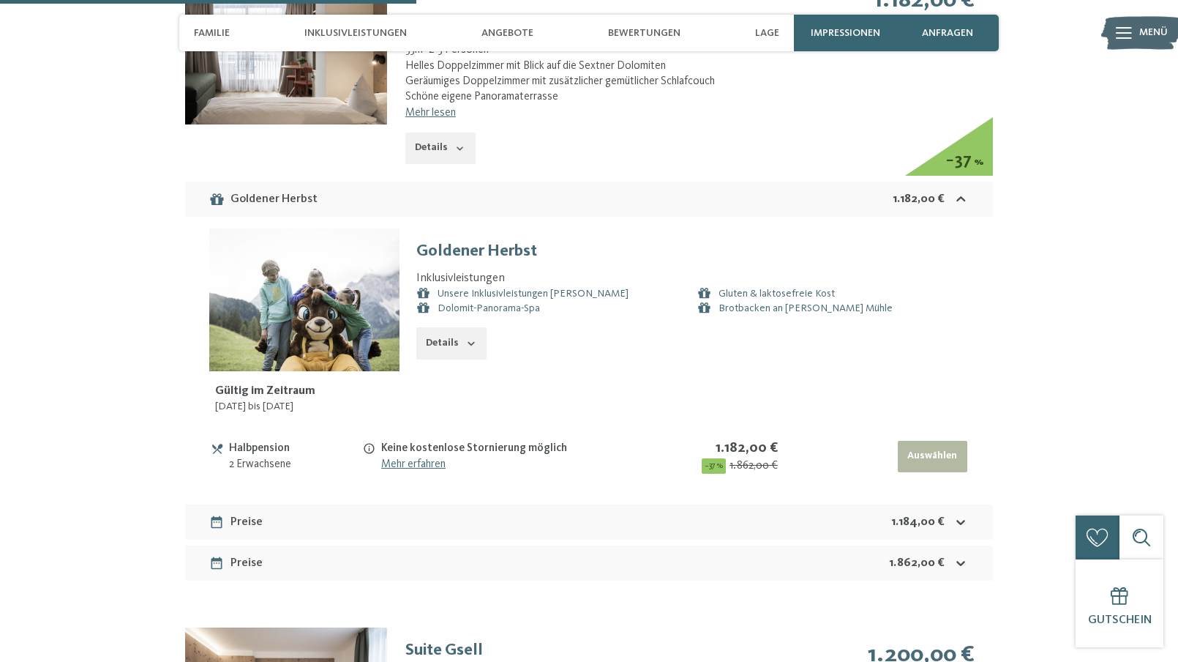
click at [915, 441] on button "Auswählen" at bounding box center [933, 457] width 70 height 32
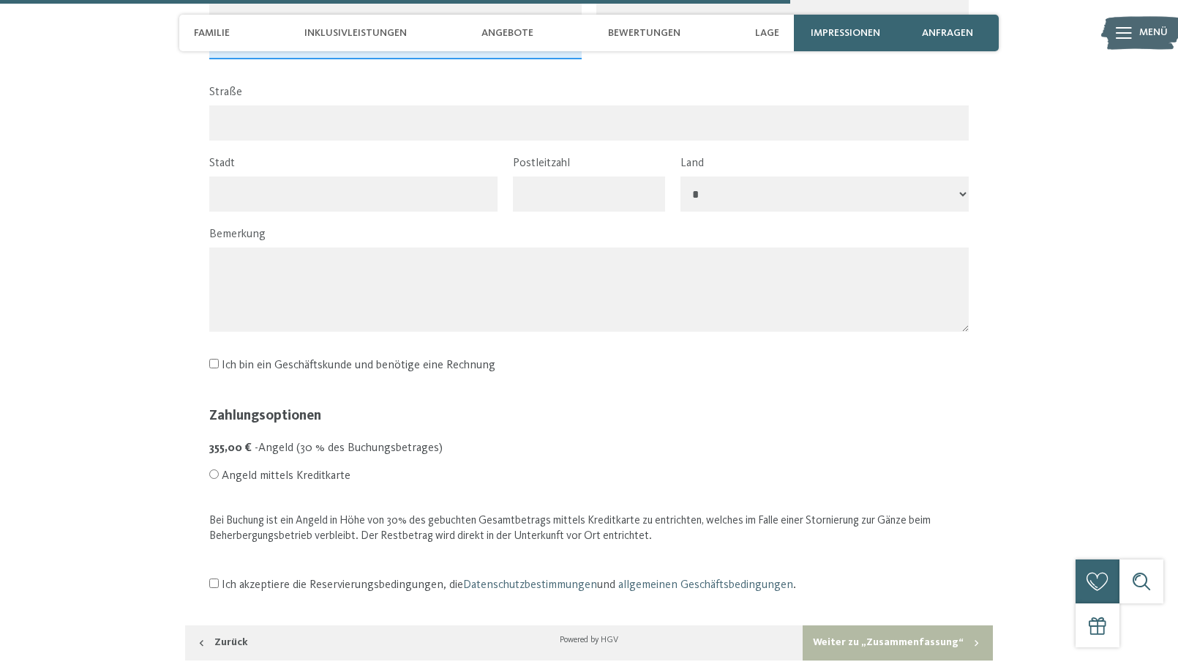
scroll to position [3125, 0]
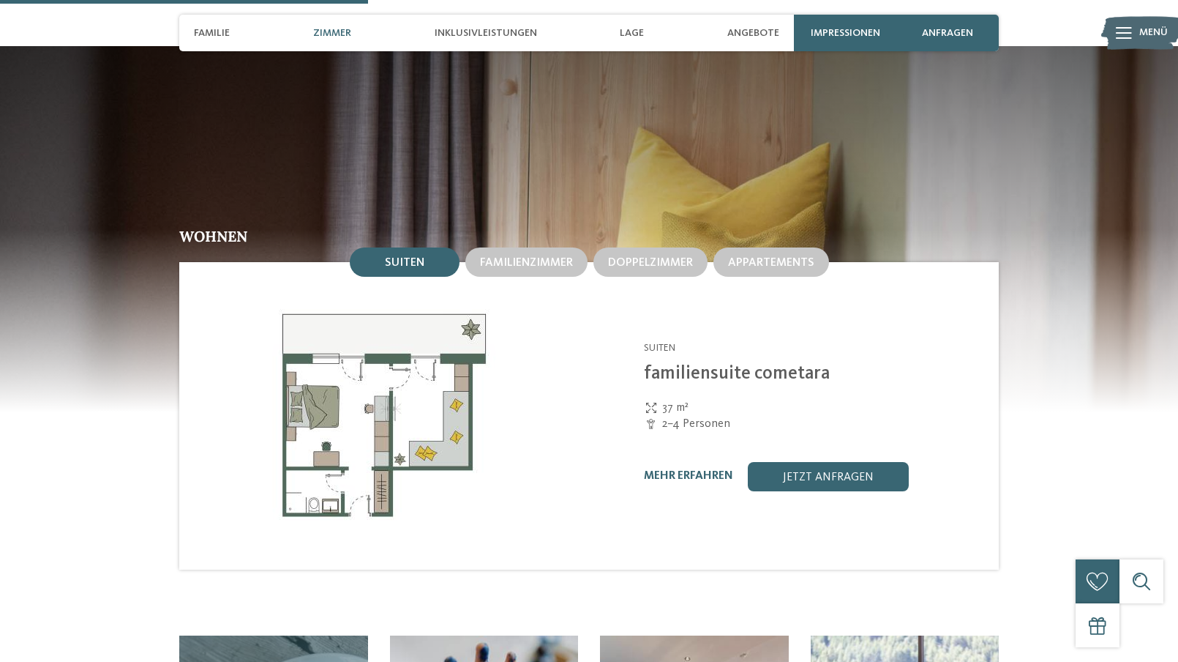
scroll to position [1464, 0]
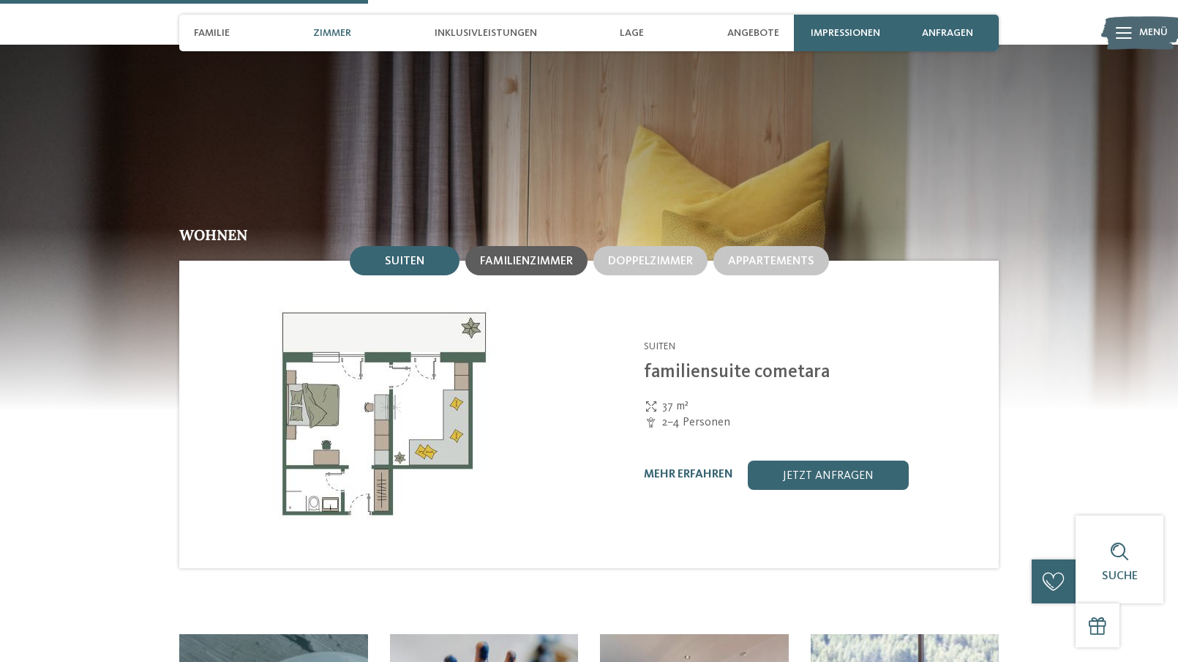
click at [538, 254] on div "Familienzimmer" at bounding box center [526, 260] width 93 height 13
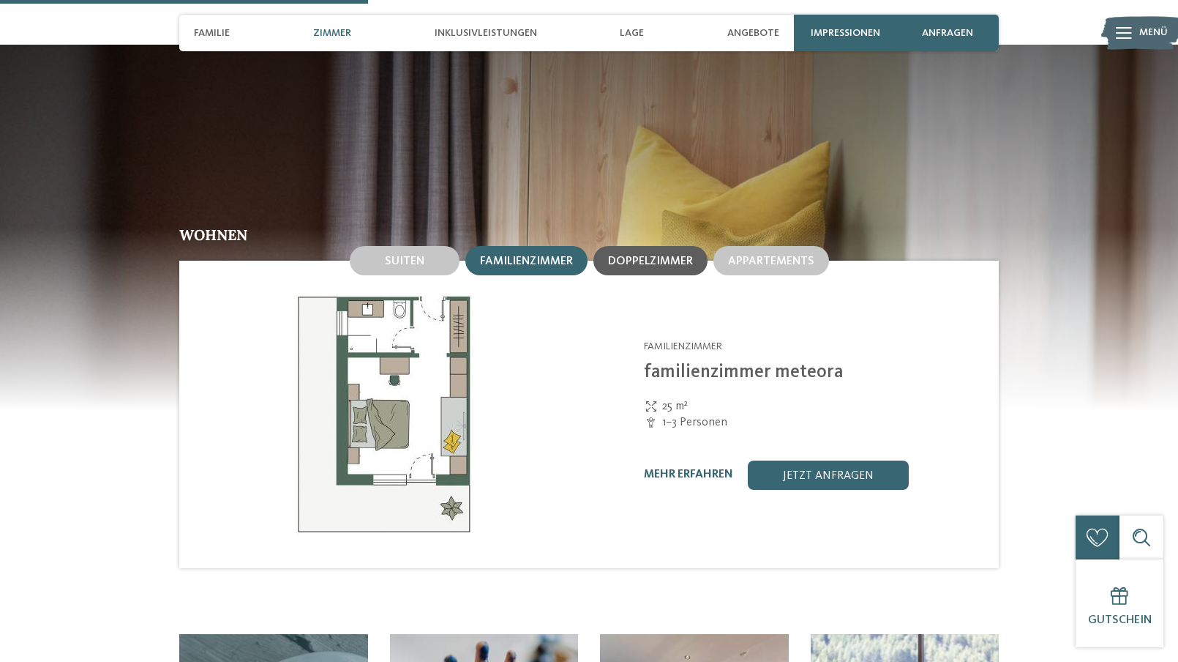
click at [618, 255] on span "Doppelzimmer" at bounding box center [650, 261] width 85 height 12
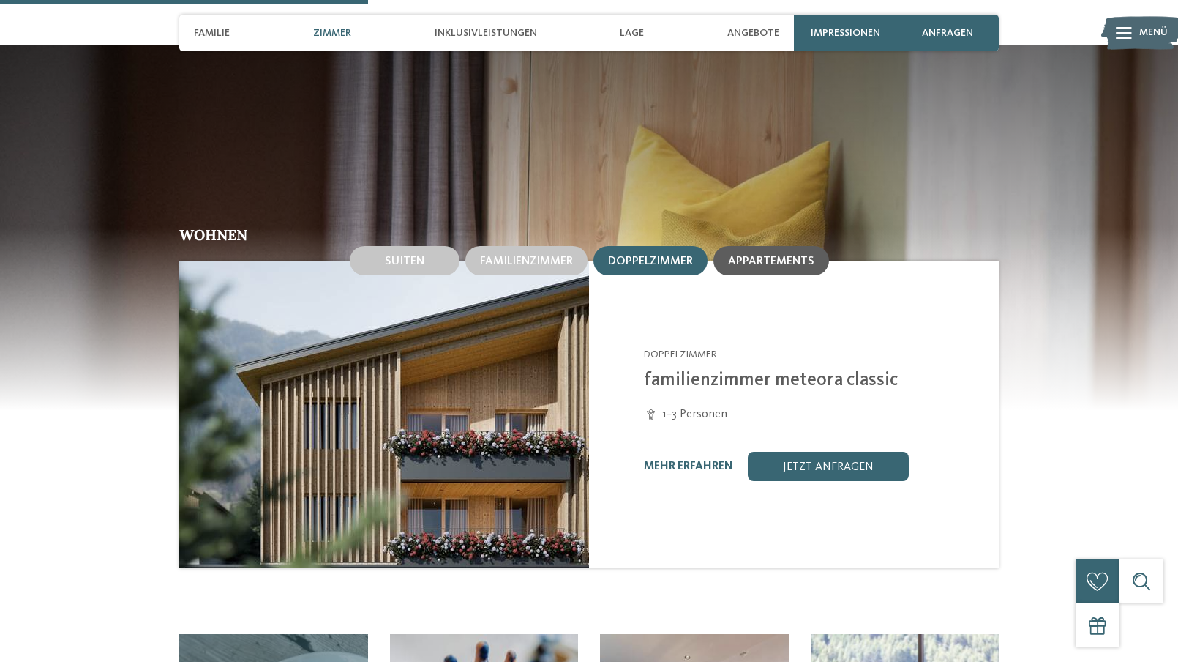
click at [777, 246] on div "Appartements" at bounding box center [772, 260] width 116 height 29
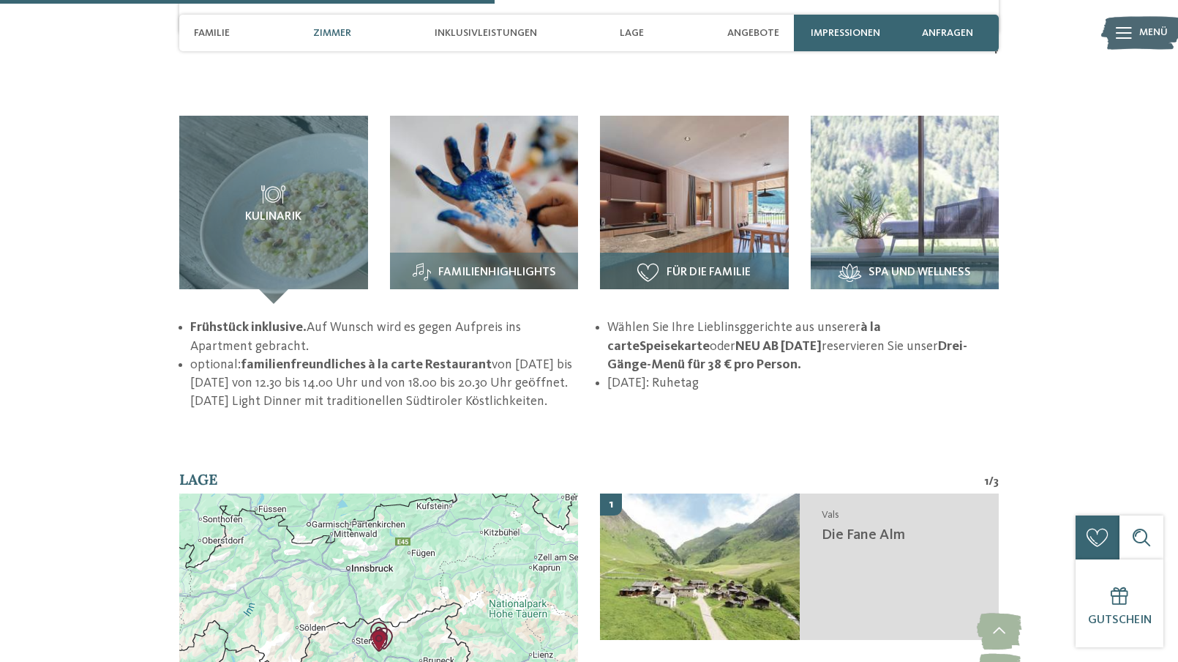
scroll to position [1976, 0]
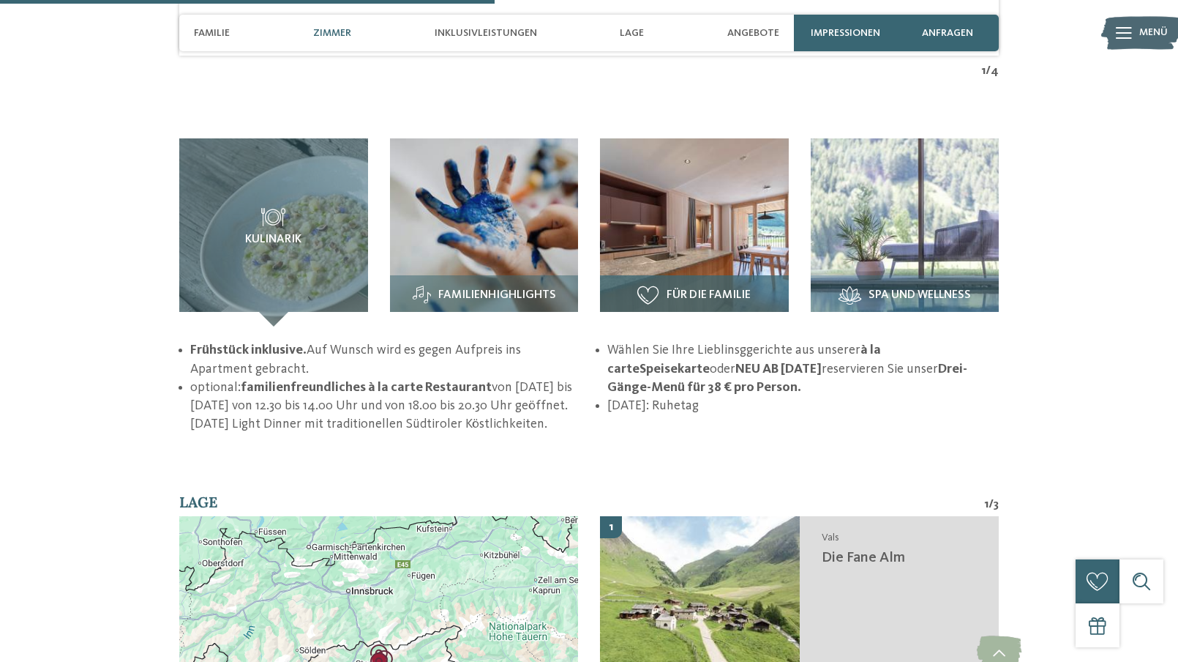
click at [694, 275] on div "Für die Familie" at bounding box center [694, 300] width 189 height 51
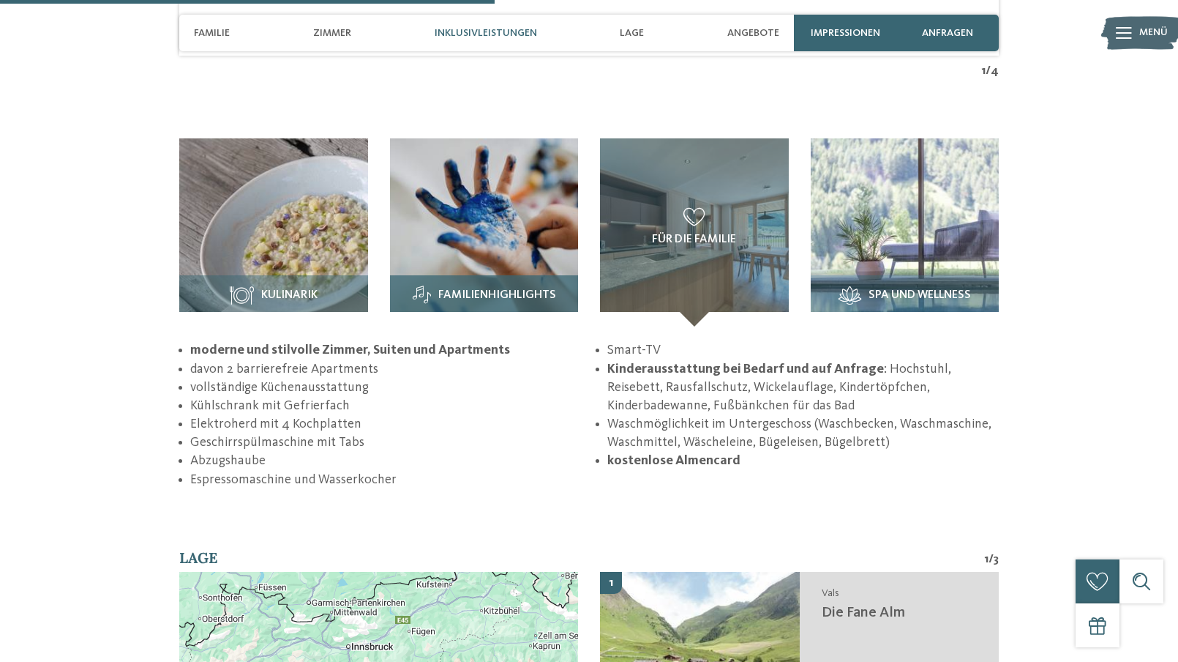
click at [549, 201] on img at bounding box center [484, 232] width 189 height 189
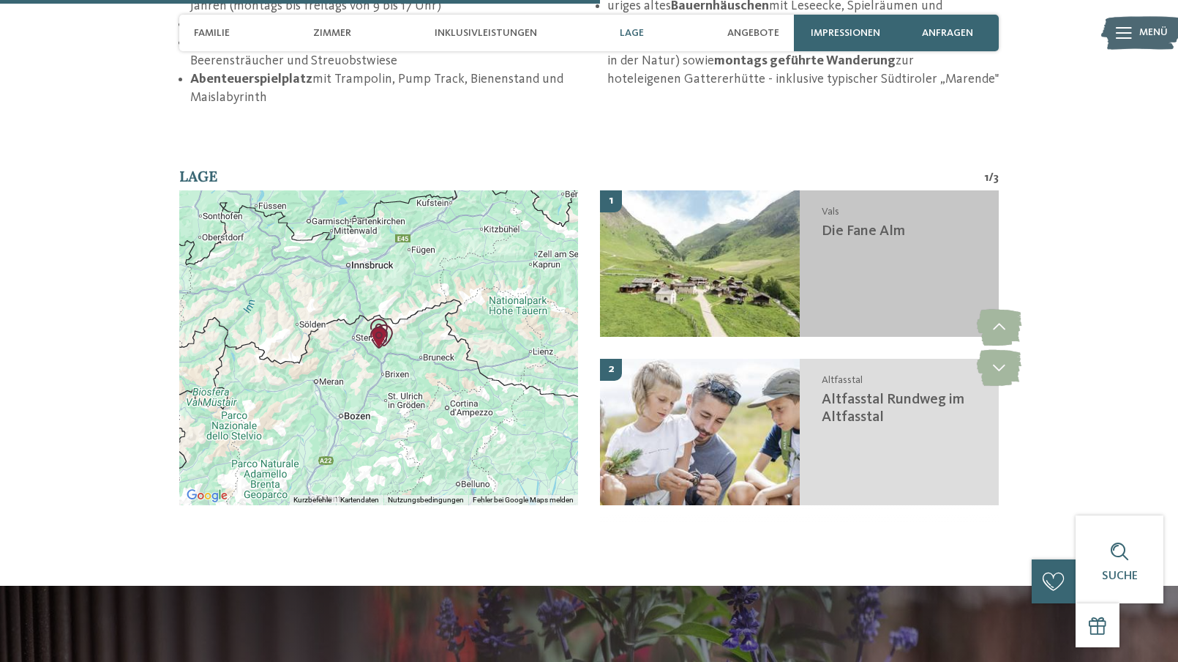
scroll to position [2415, 0]
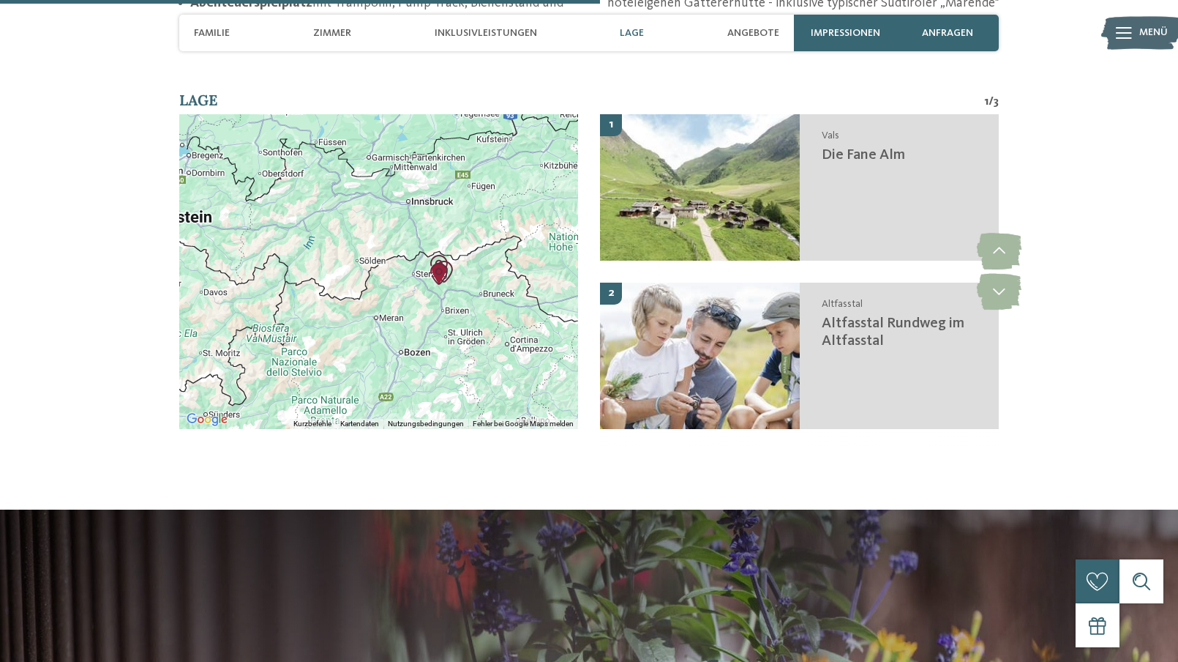
drag, startPoint x: 384, startPoint y: 263, endPoint x: 444, endPoint y: 275, distance: 61.3
click at [444, 275] on div at bounding box center [378, 271] width 399 height 315
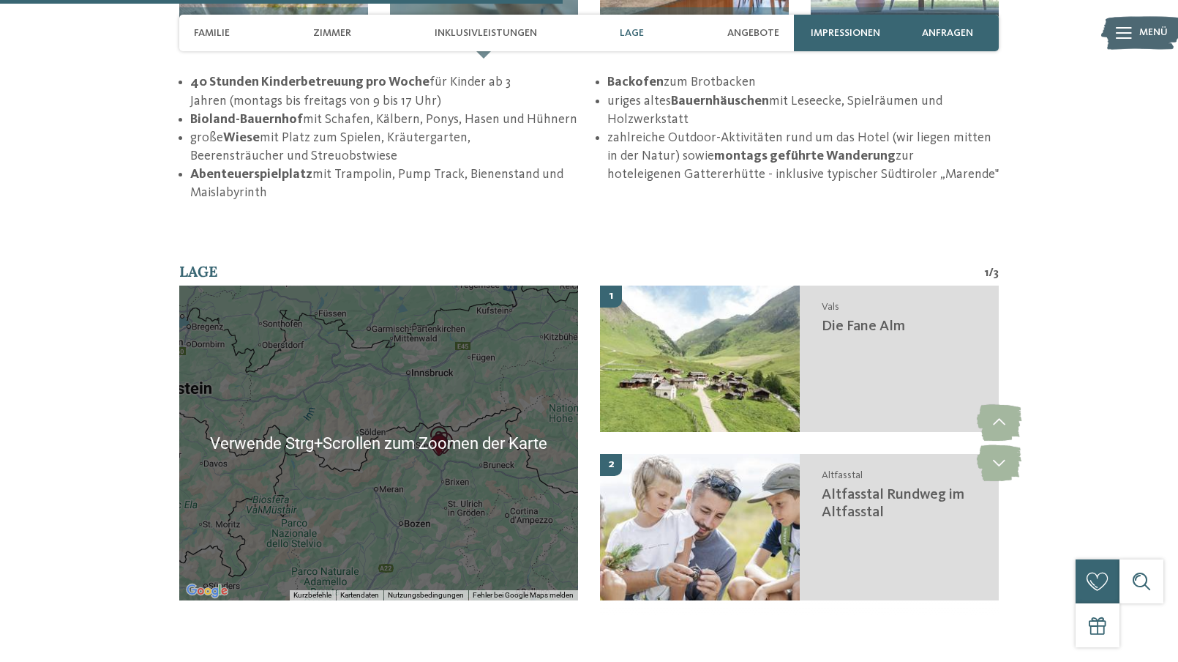
scroll to position [2269, 0]
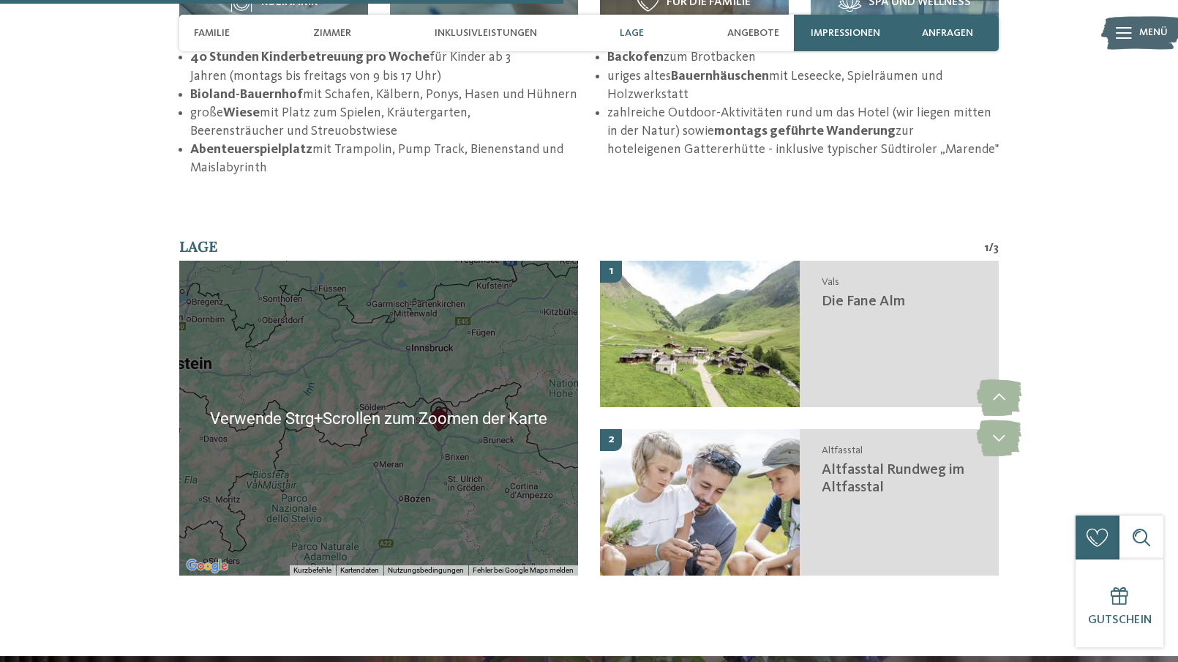
click at [447, 409] on div at bounding box center [378, 418] width 399 height 315
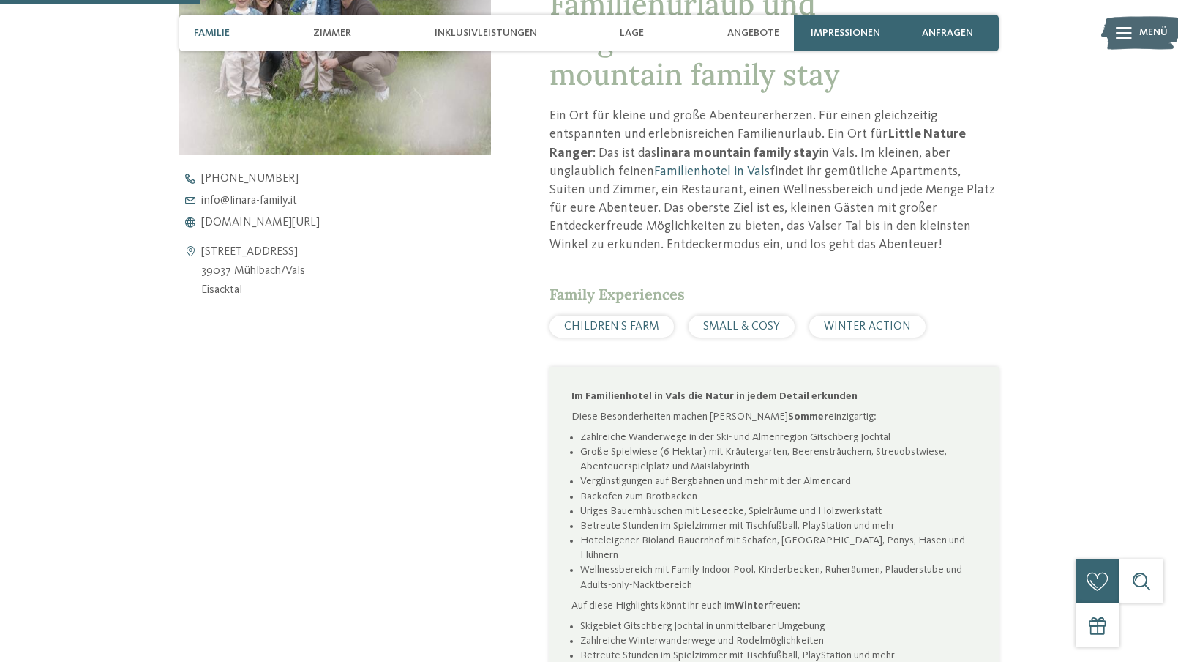
scroll to position [512, 0]
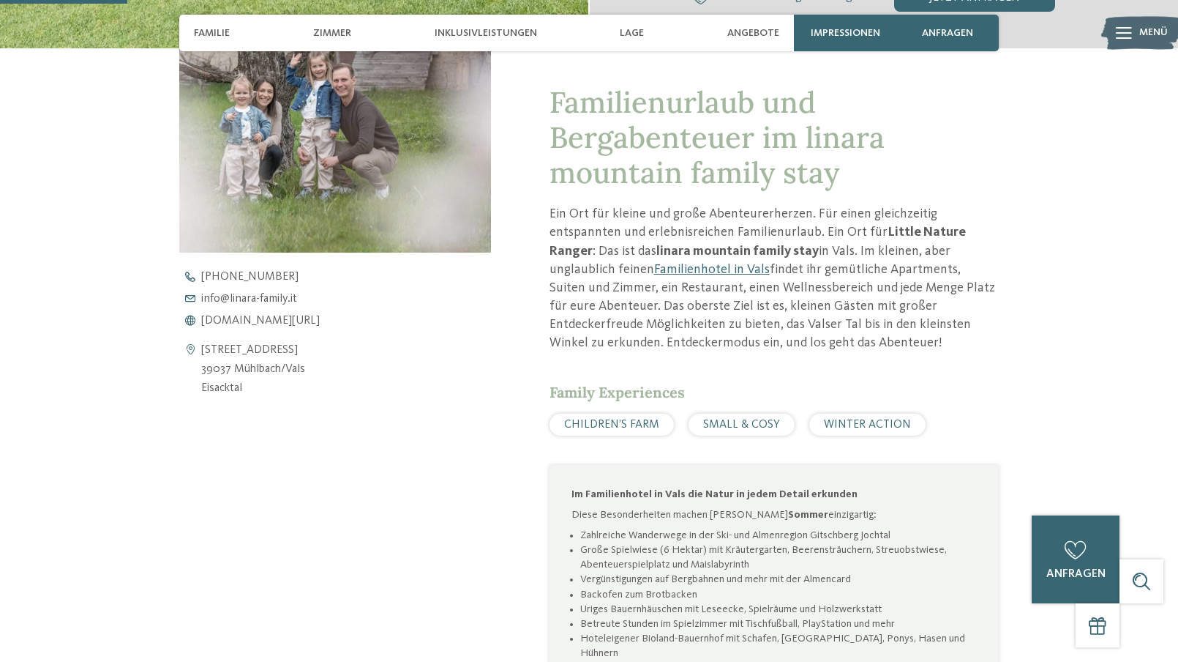
drag, startPoint x: 315, startPoint y: 363, endPoint x: 200, endPoint y: 370, distance: 115.1
click at [200, 370] on div "[STREET_ADDRESS] 39037 Mühlbach/[GEOGRAPHIC_DATA] [GEOGRAPHIC_DATA]" at bounding box center [335, 369] width 312 height 56
click at [223, 417] on div "Kontaktdaten öffnen [STREET_ADDRESS] 39037 Mühlbach/[GEOGRAPHIC_DATA] [GEOGRAPH…" at bounding box center [335, 463] width 312 height 889
drag, startPoint x: 195, startPoint y: 373, endPoint x: 255, endPoint y: 400, distance: 66.1
click at [255, 400] on div "Kontaktdaten öffnen [STREET_ADDRESS] 39037 Mühlbach/[GEOGRAPHIC_DATA] [GEOGRAPH…" at bounding box center [335, 463] width 312 height 889
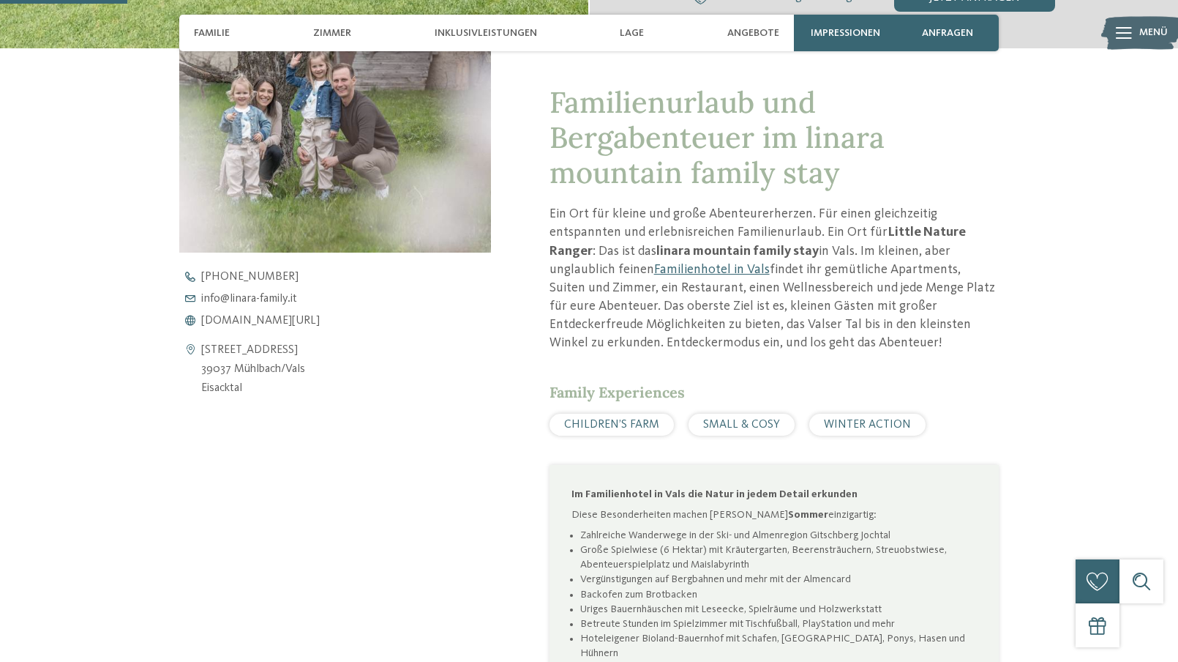
drag, startPoint x: 224, startPoint y: 370, endPoint x: 242, endPoint y: 379, distance: 19.6
click at [224, 371] on address "[STREET_ADDRESS] 39037 Mühlbach/[GEOGRAPHIC_DATA] [GEOGRAPHIC_DATA]" at bounding box center [253, 369] width 104 height 56
click at [212, 433] on div "Kontaktdaten öffnen [STREET_ADDRESS] 39037 Mühlbach/[GEOGRAPHIC_DATA] [GEOGRAPH…" at bounding box center [335, 463] width 312 height 889
drag, startPoint x: 187, startPoint y: 377, endPoint x: 169, endPoint y: 365, distance: 21.1
click at [186, 375] on icon at bounding box center [190, 369] width 22 height 56
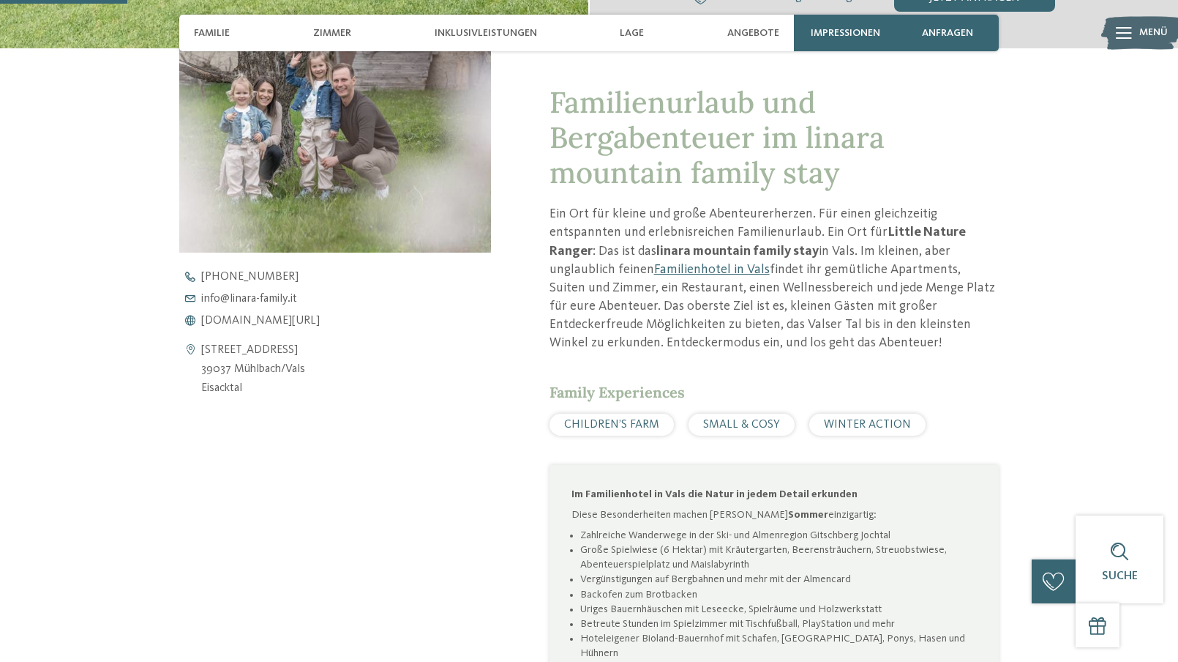
click at [339, 381] on div "[STREET_ADDRESS] 39037 Mühlbach/[GEOGRAPHIC_DATA] [GEOGRAPHIC_DATA]" at bounding box center [335, 369] width 312 height 56
click at [376, 328] on div "[STREET_ADDRESS] 39037 Mühlbach/[GEOGRAPHIC_DATA] [GEOGRAPHIC_DATA] [PHONE_NUMB…" at bounding box center [335, 334] width 312 height 127
drag, startPoint x: 200, startPoint y: 367, endPoint x: 276, endPoint y: 395, distance: 81.3
click at [276, 395] on div "[STREET_ADDRESS] 39037 Mühlbach/[GEOGRAPHIC_DATA] [GEOGRAPHIC_DATA]" at bounding box center [335, 369] width 312 height 56
copy div "[STREET_ADDRESS] Eisacktal"
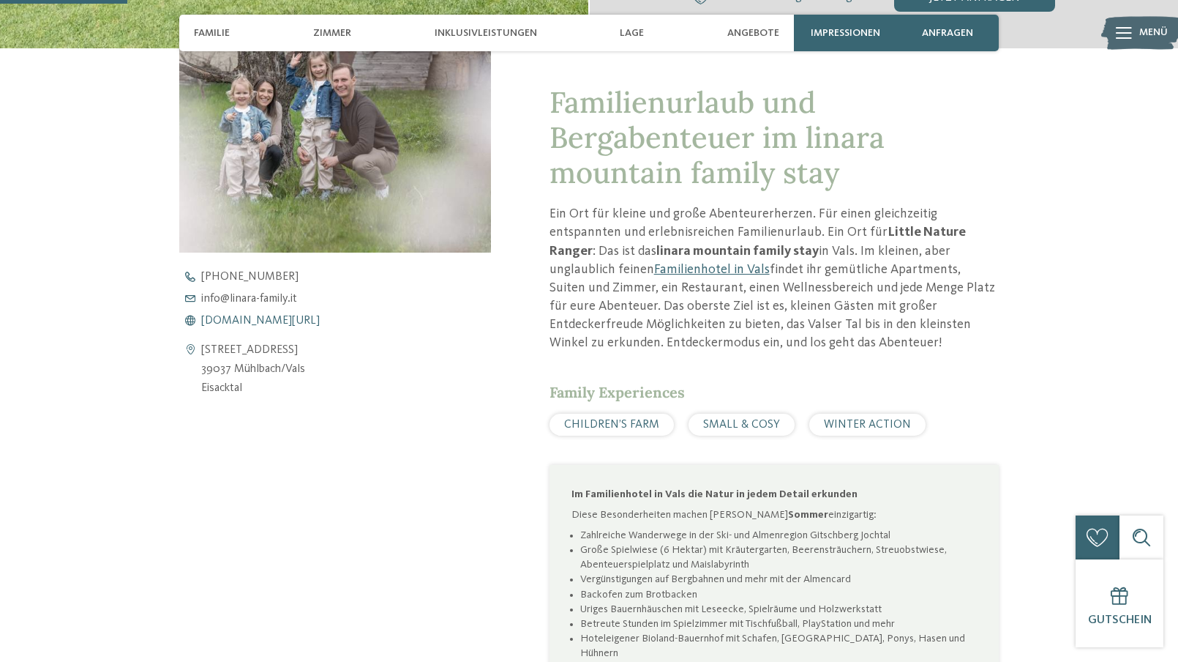
click at [281, 323] on span "[DOMAIN_NAME][URL]" at bounding box center [260, 321] width 119 height 12
